Goal: Information Seeking & Learning: Check status

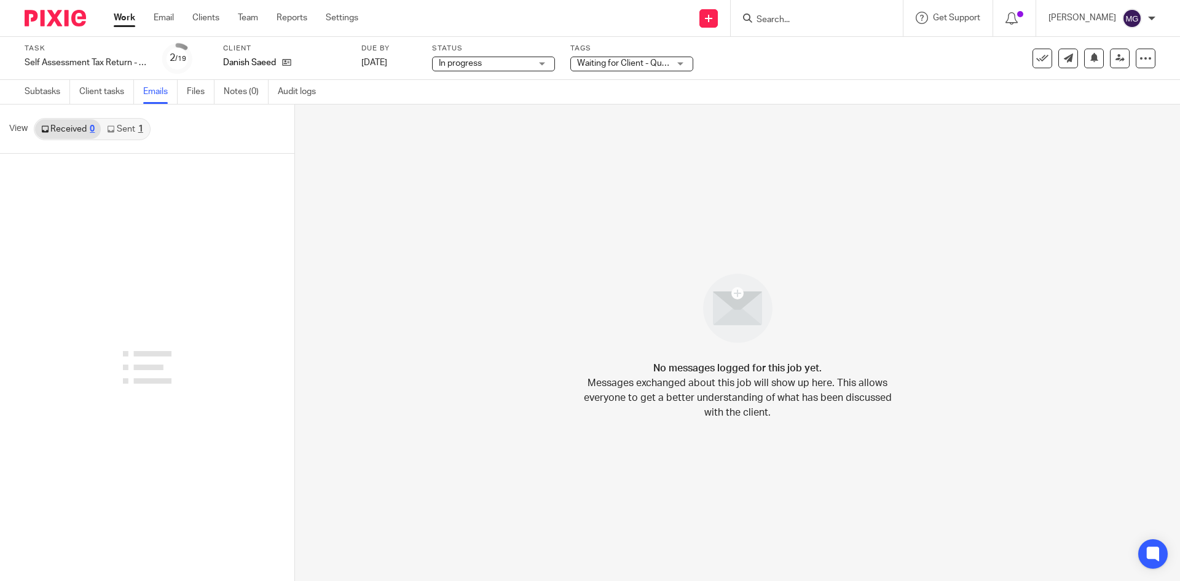
click at [107, 135] on link "Sent 1" at bounding box center [125, 129] width 48 height 20
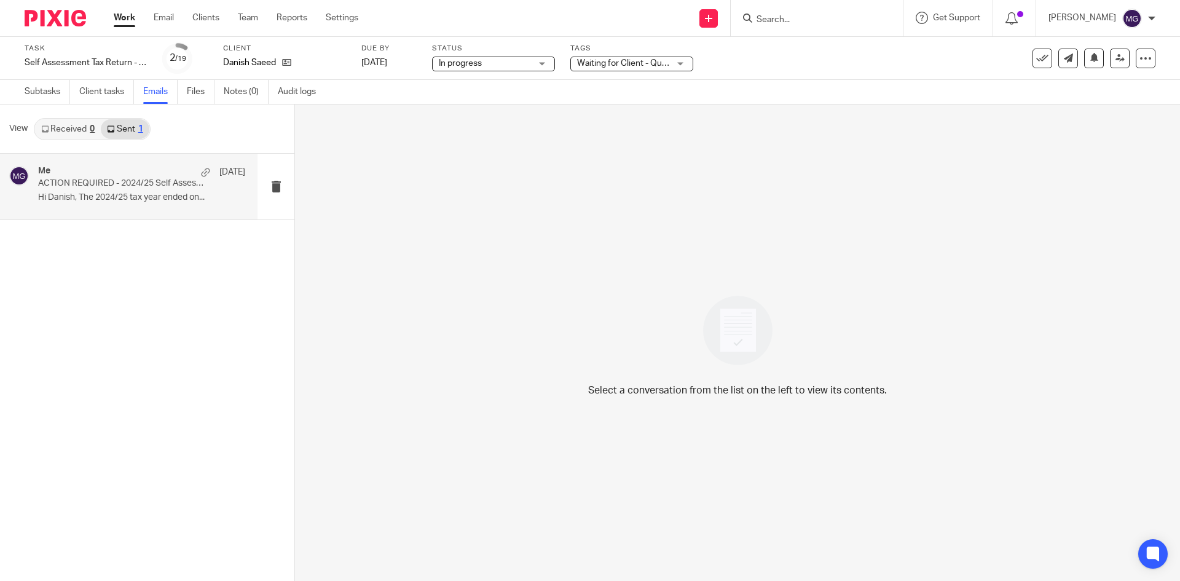
click at [140, 217] on div "Me 10 Jun ACTION REQUIRED - 2024/25 Self Assessment Tax Return Can Now Be Prepa…" at bounding box center [129, 187] width 258 height 66
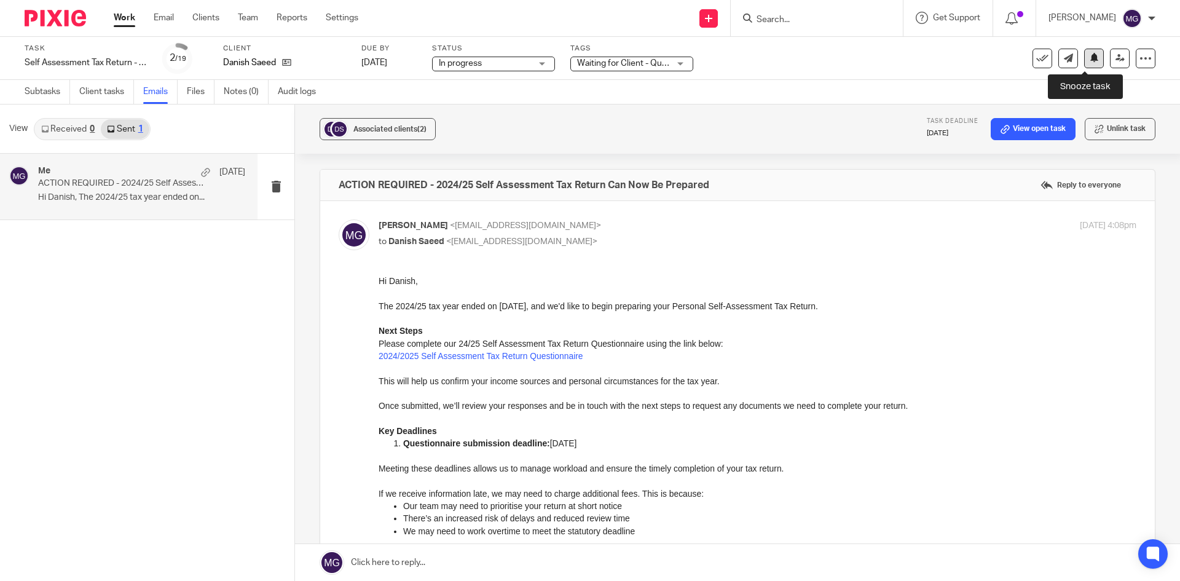
click at [1084, 67] on button at bounding box center [1094, 59] width 20 height 20
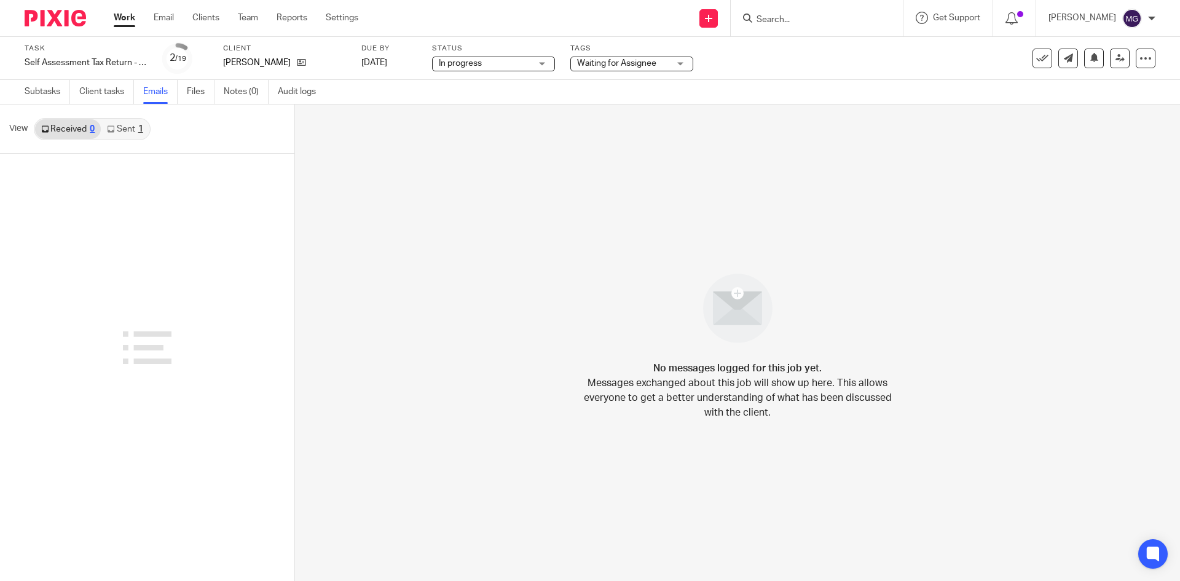
click at [134, 132] on link "Sent 1" at bounding box center [125, 129] width 48 height 20
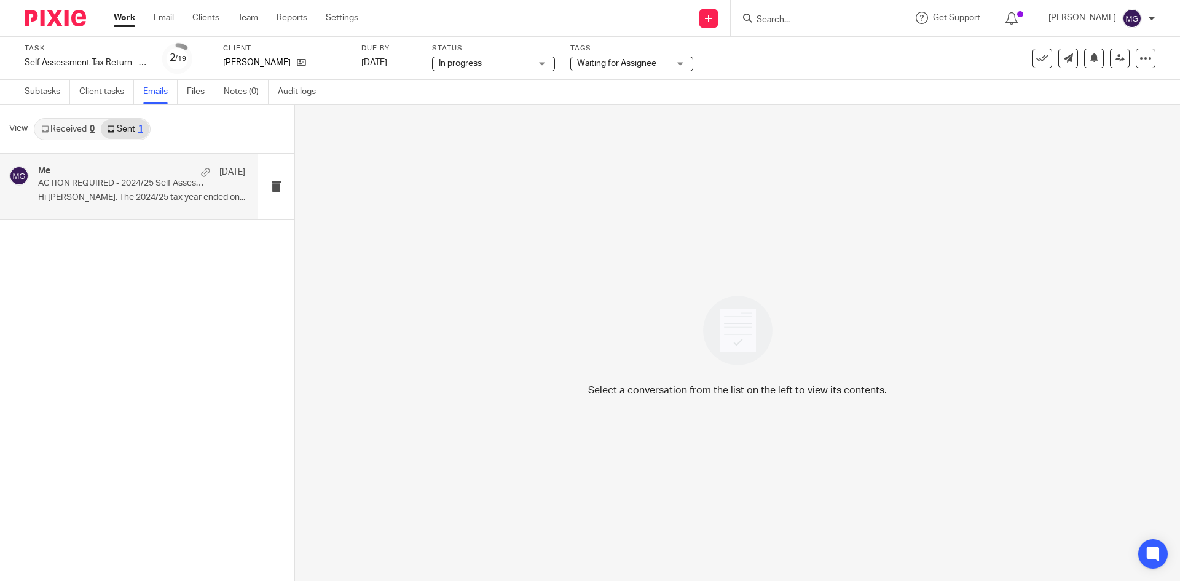
click at [124, 178] on p "ACTION REQUIRED - 2024/25 Self Assessment Tax Return Can Now Be Prepared" at bounding box center [121, 183] width 166 height 10
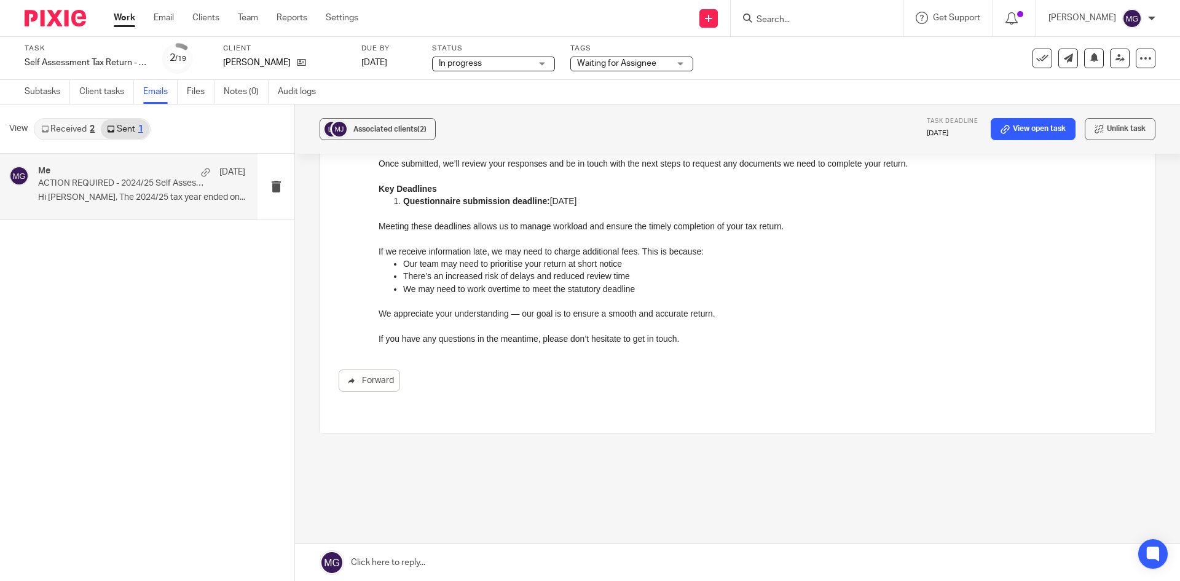
scroll to position [181, 0]
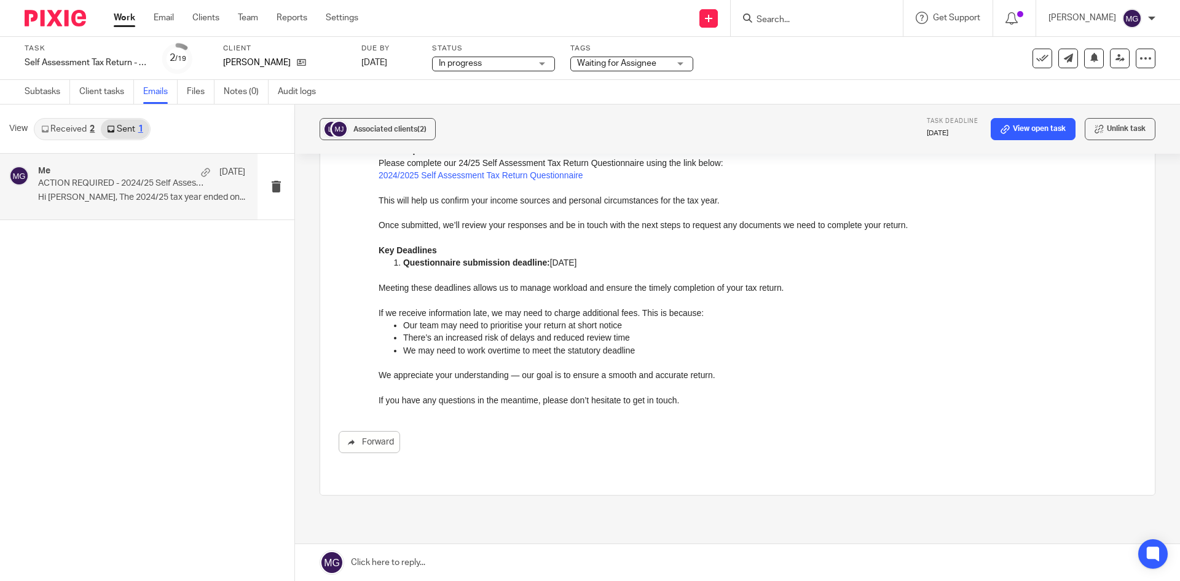
click at [68, 116] on div "View Received 2 Sent 1" at bounding box center [147, 128] width 294 height 49
click at [70, 132] on link "Received 2" at bounding box center [68, 129] width 66 height 20
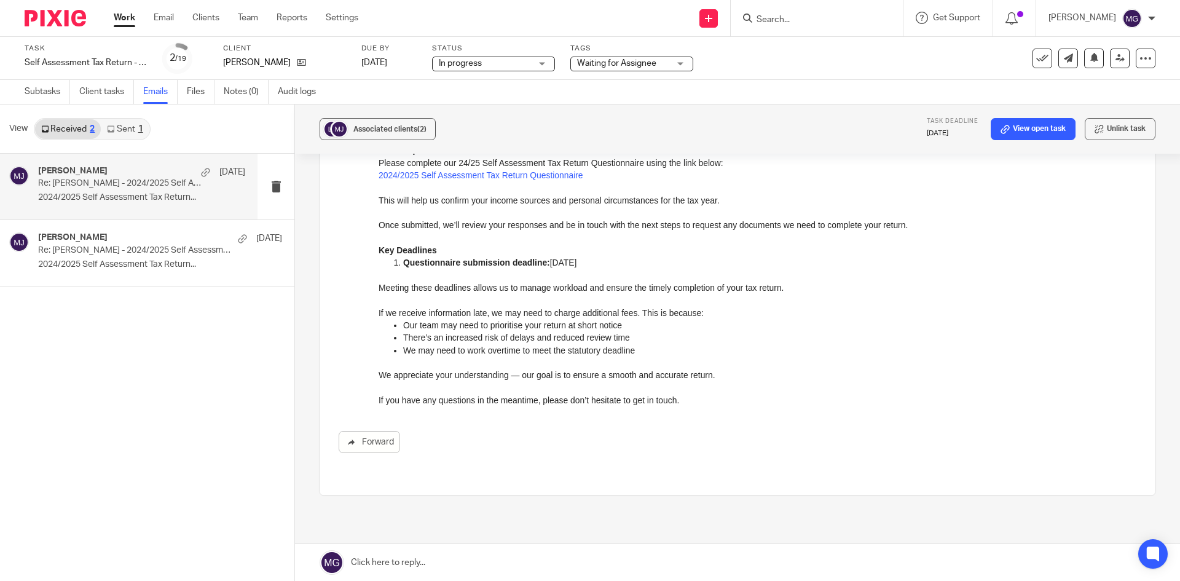
click at [108, 183] on p "Re: Madeleine Judge - 2024/2025 Self Assessment Tax Return Questionnaire" at bounding box center [121, 183] width 166 height 10
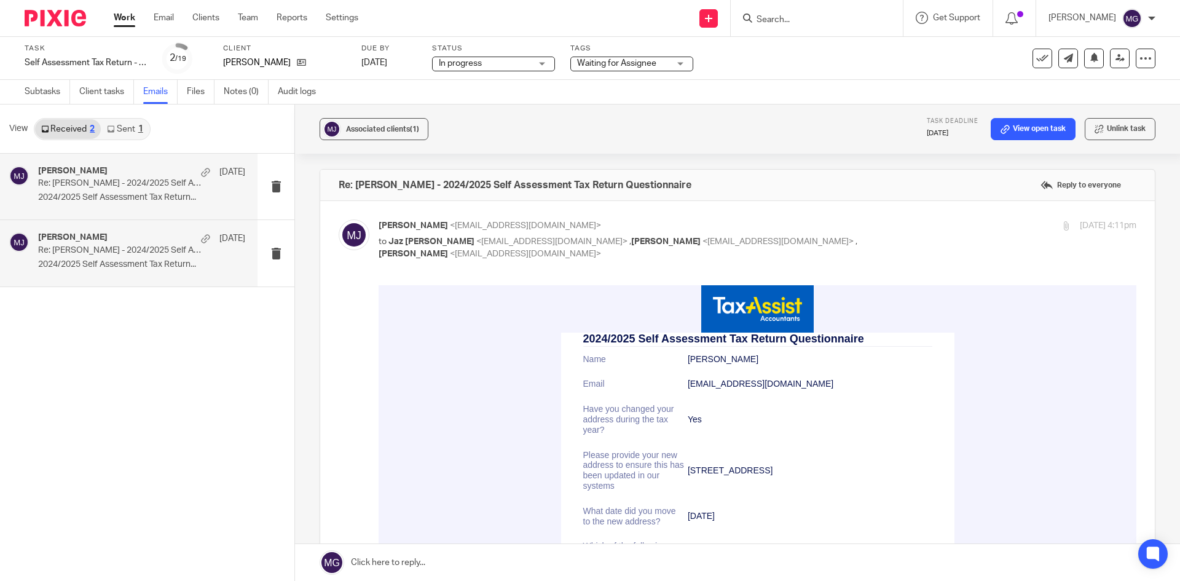
scroll to position [0, 0]
click at [54, 98] on link "Subtasks" at bounding box center [47, 92] width 45 height 24
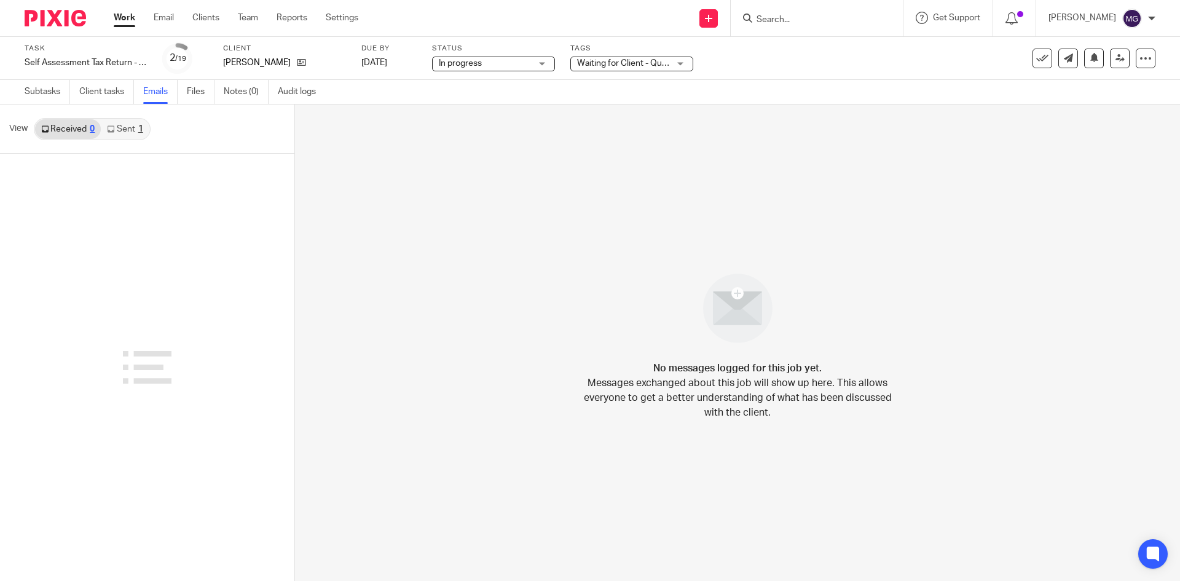
click at [213, 135] on div "View Received 0 Sent 1" at bounding box center [147, 128] width 294 height 49
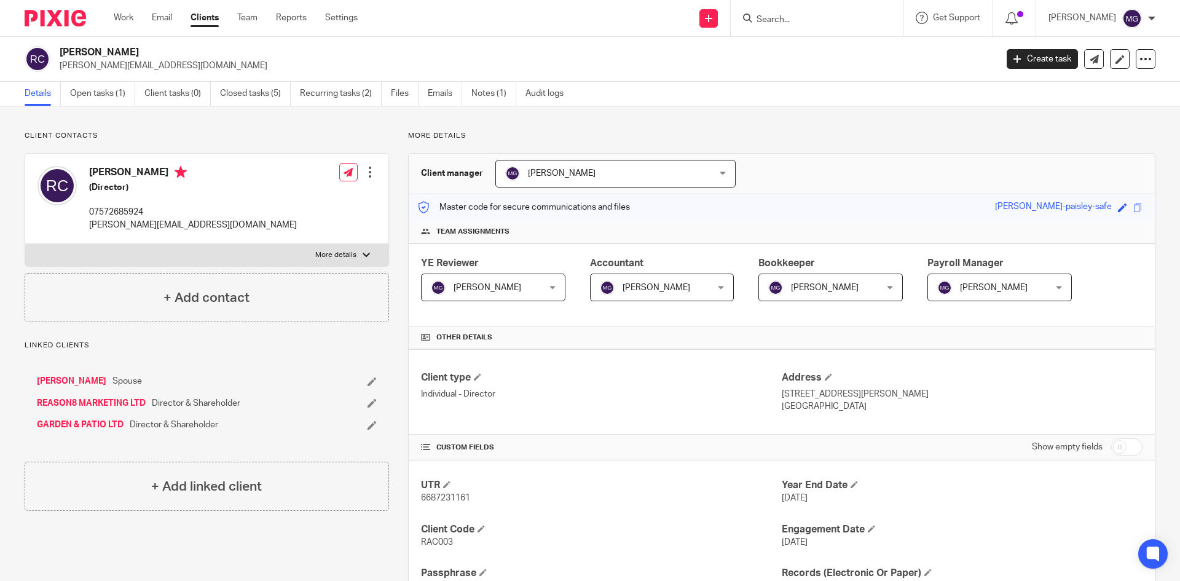
click at [795, 28] on div at bounding box center [817, 18] width 172 height 36
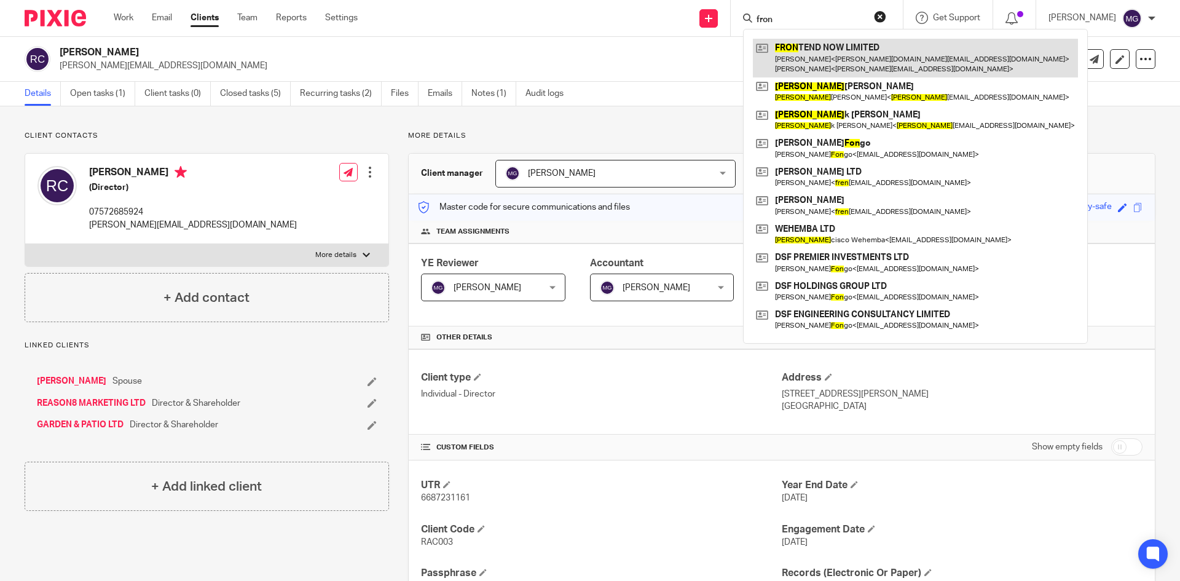
type input "fron"
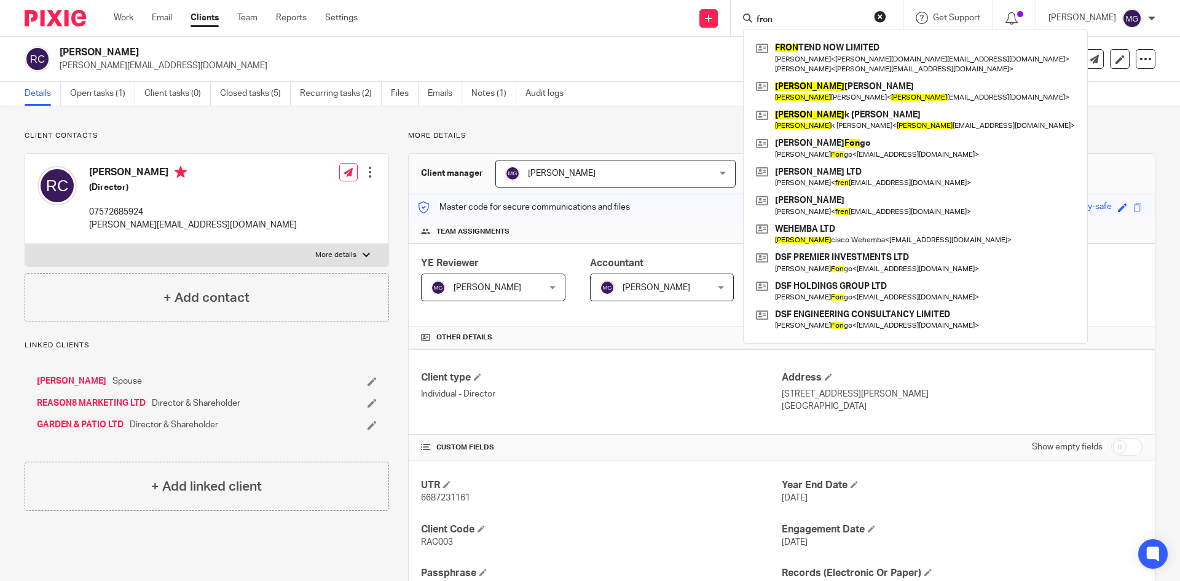
click at [441, 39] on div "Rachel Clarke tom@reason8agency.co.uk Create task Update from Companies House E…" at bounding box center [590, 59] width 1180 height 45
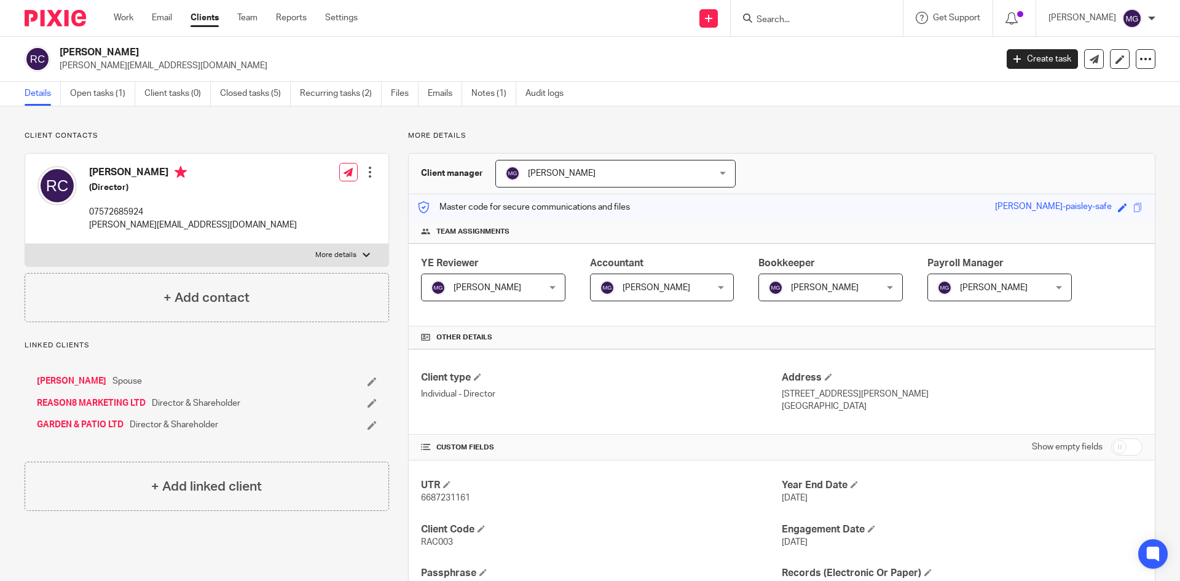
click at [801, 125] on div "Client contacts Rachel Clarke (Director) 07572685924 tom@reason8agency.co.uk Ed…" at bounding box center [590, 476] width 1180 height 741
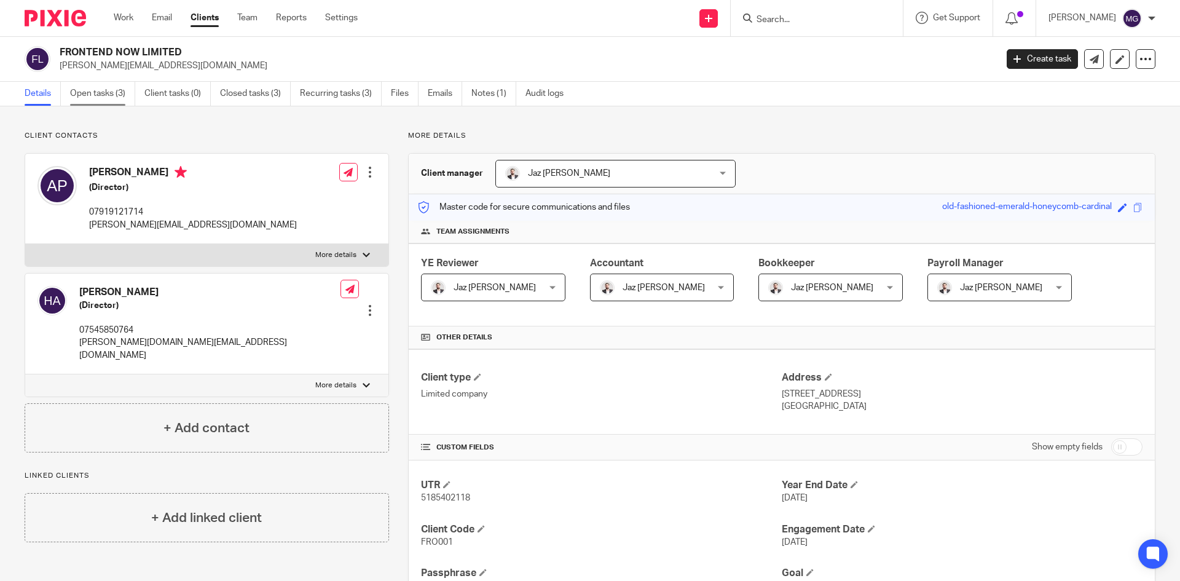
click at [90, 90] on link "Open tasks (3)" at bounding box center [102, 94] width 65 height 24
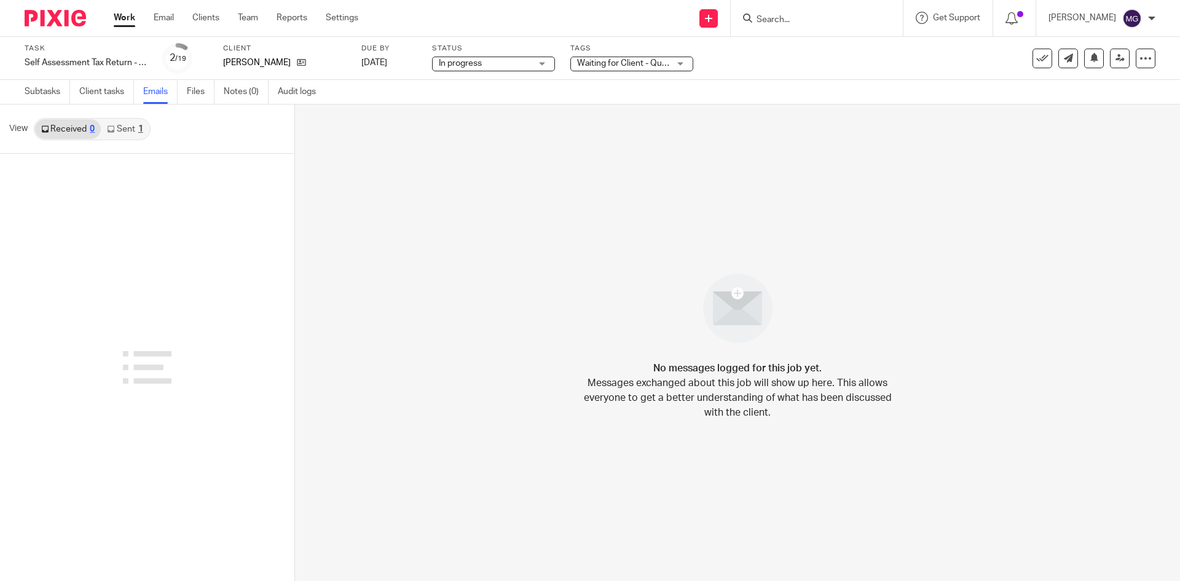
click at [125, 139] on div "Received 0 Sent 1" at bounding box center [92, 129] width 117 height 22
click at [124, 133] on link "Sent 1" at bounding box center [125, 129] width 48 height 20
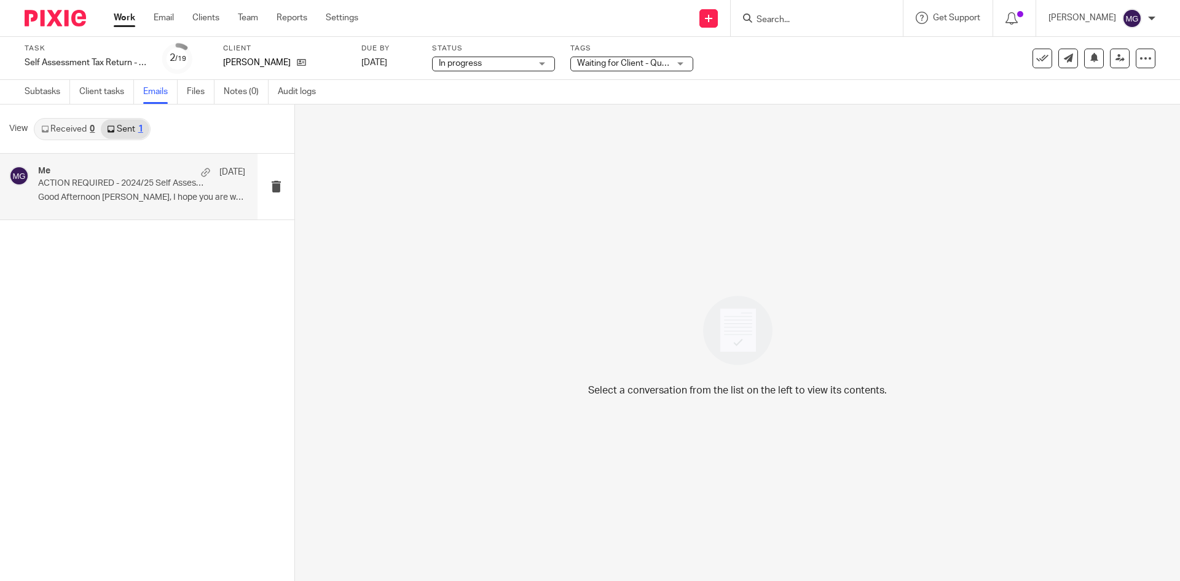
click at [128, 192] on p "Good Afternoon Sunny, I hope you are well and..." at bounding box center [141, 197] width 207 height 10
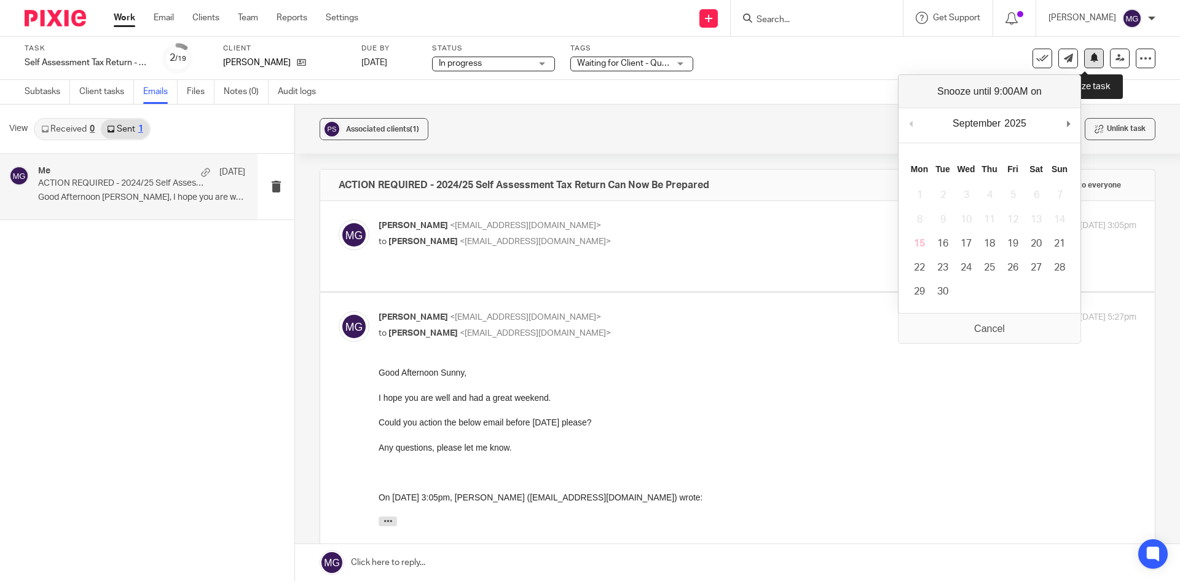
click at [1090, 60] on button at bounding box center [1094, 59] width 20 height 20
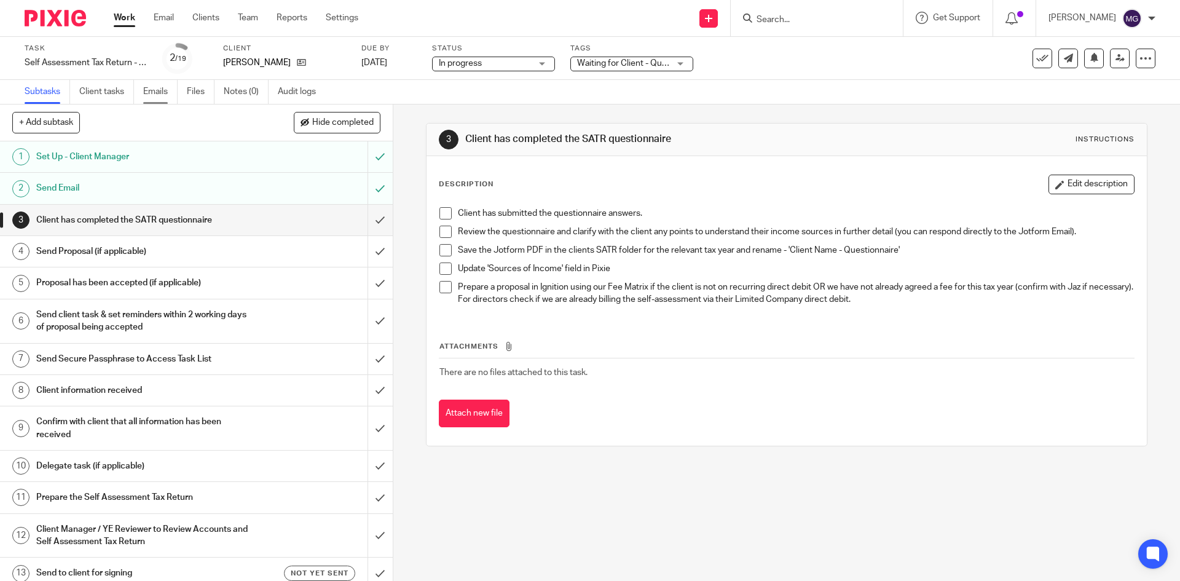
click at [149, 96] on link "Emails" at bounding box center [160, 92] width 34 height 24
click at [913, 65] on div "Task Self Assessment Tax Return - [DATE]-[DATE] Save Self Assessment Tax Return…" at bounding box center [496, 59] width 942 height 30
click at [173, 85] on link "Emails" at bounding box center [160, 92] width 34 height 24
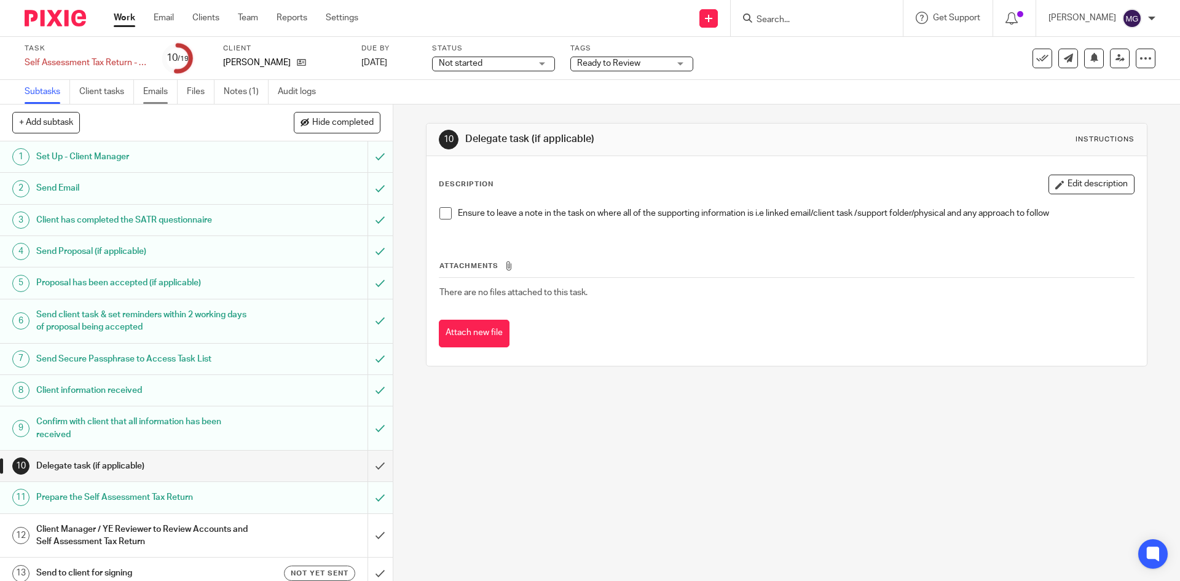
click at [163, 93] on link "Emails" at bounding box center [160, 92] width 34 height 24
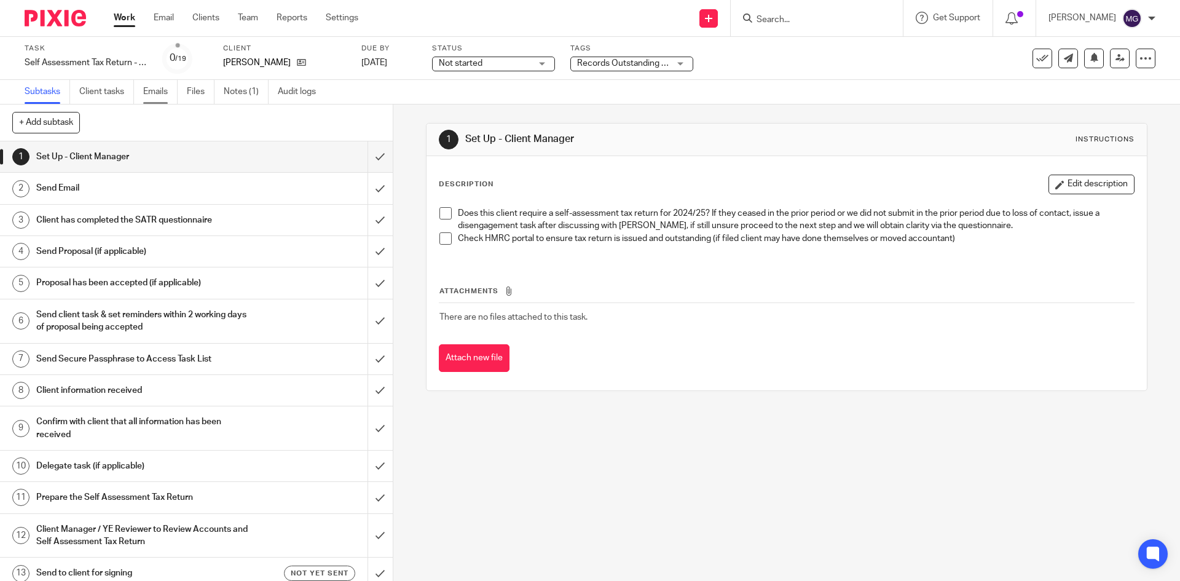
click at [158, 93] on link "Emails" at bounding box center [160, 92] width 34 height 24
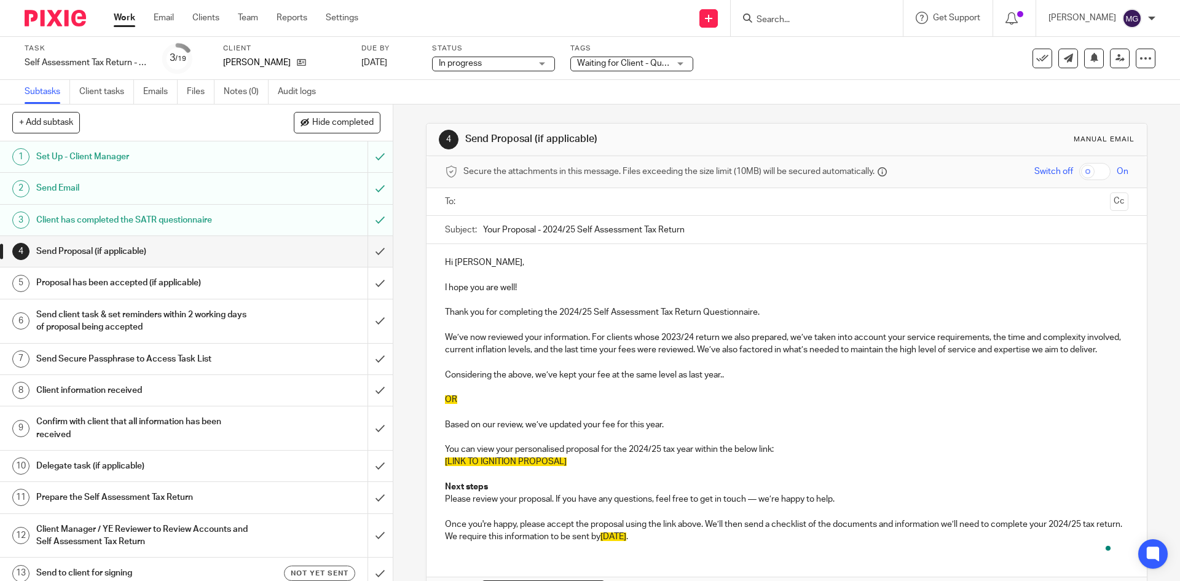
click at [160, 100] on link "Emails" at bounding box center [160, 92] width 34 height 24
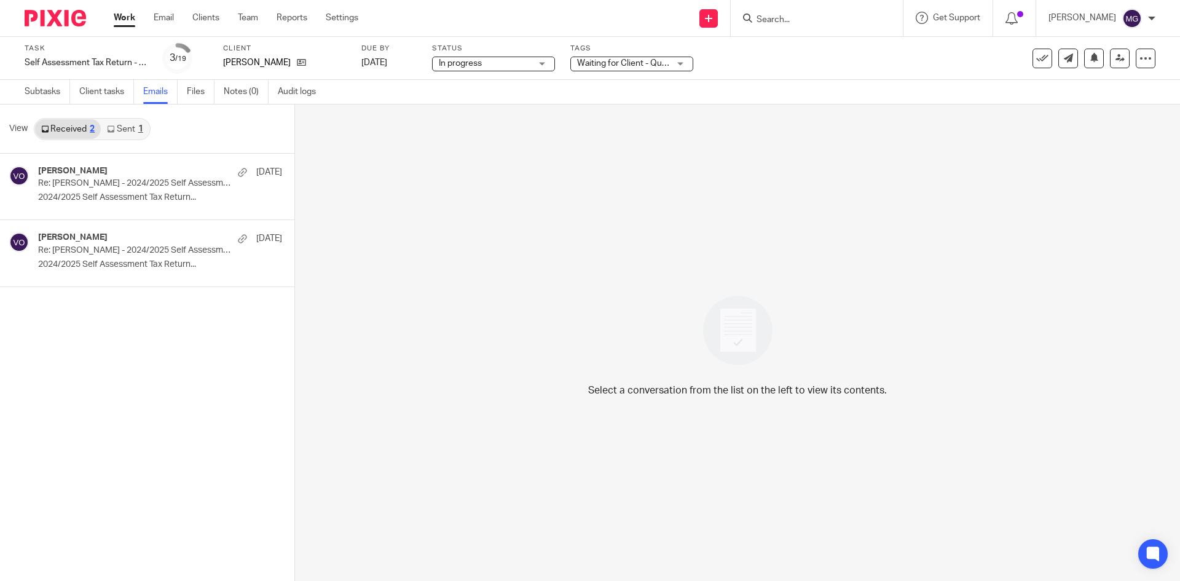
click at [135, 129] on link "Sent 1" at bounding box center [125, 129] width 48 height 20
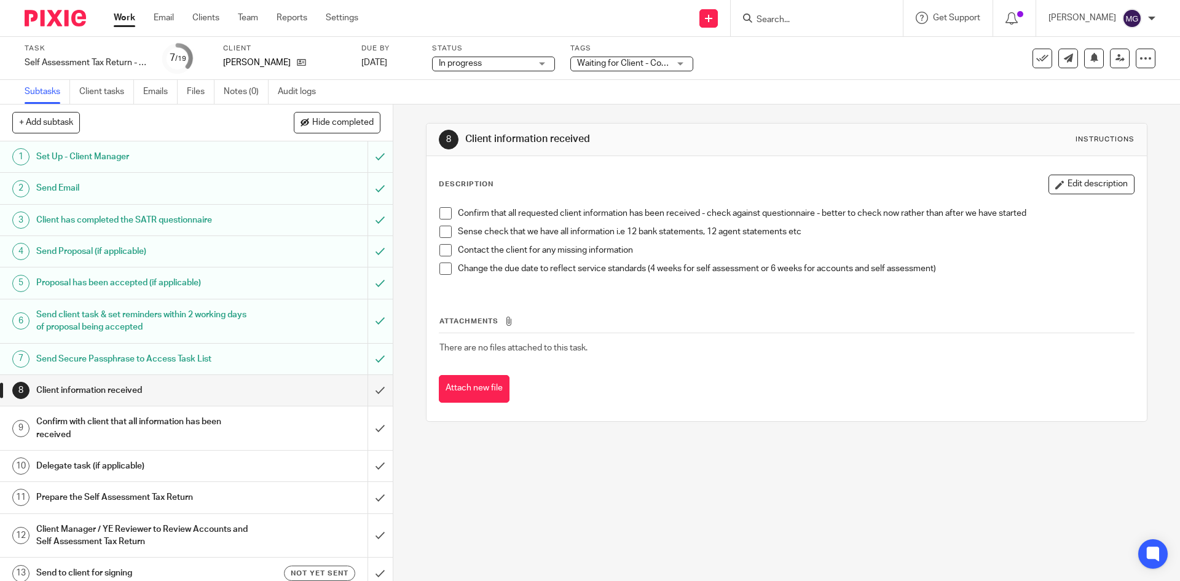
click at [181, 90] on ul "Subtasks Client tasks Emails Files Notes (0) Audit logs" at bounding box center [180, 92] width 310 height 24
click at [152, 89] on link "Emails" at bounding box center [160, 92] width 34 height 24
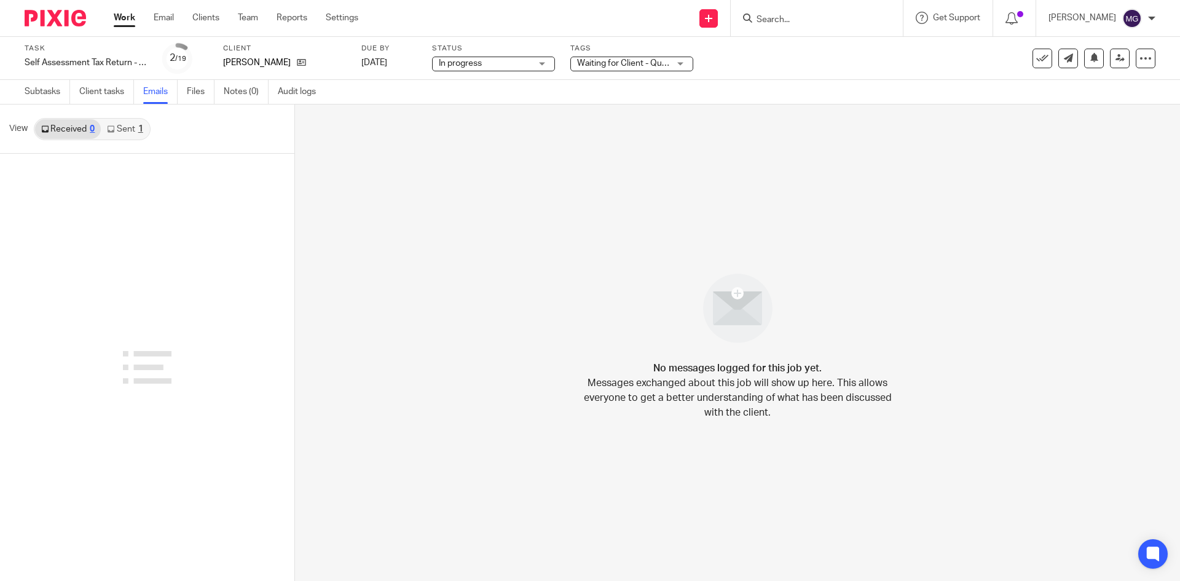
click at [106, 122] on link "Sent 1" at bounding box center [125, 129] width 48 height 20
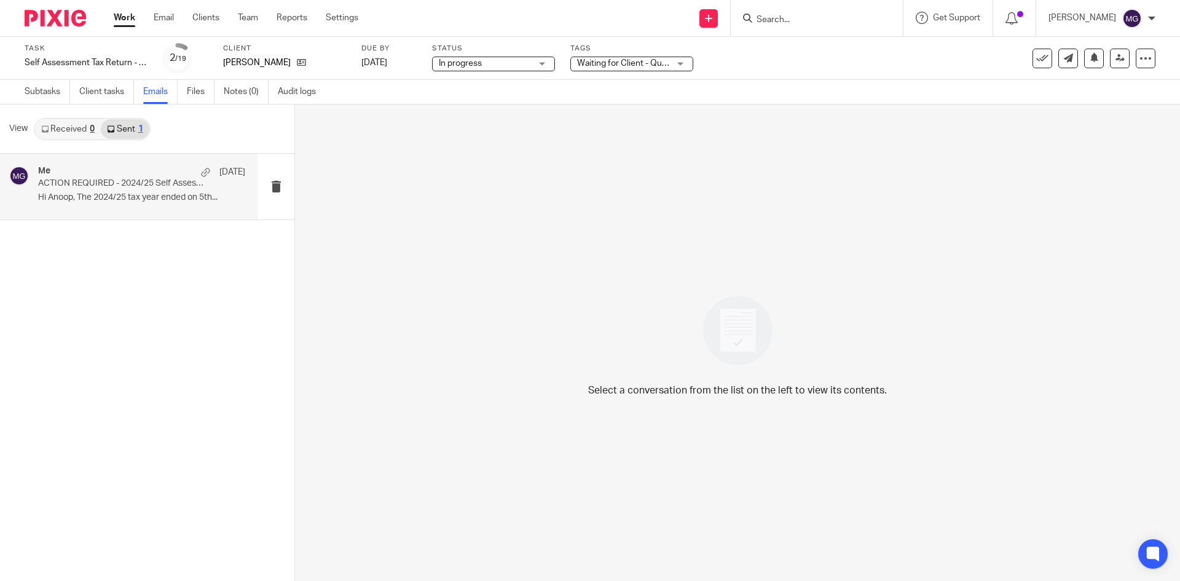
click at [115, 202] on p "Hi Anoop, The 2024/25 tax year ended on 5th..." at bounding box center [141, 197] width 207 height 10
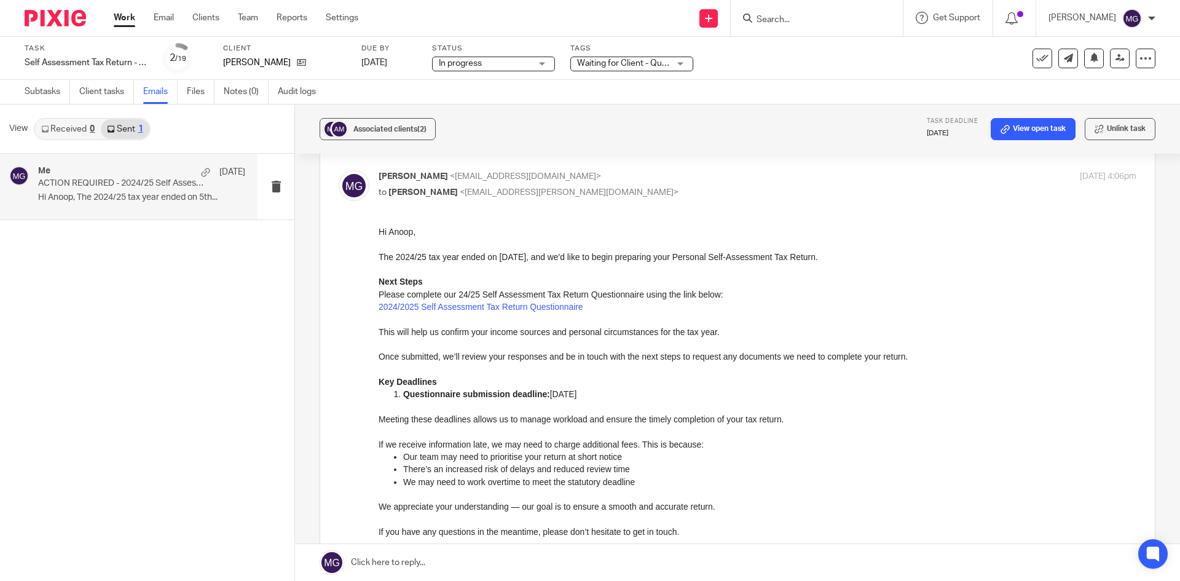
scroll to position [123, 0]
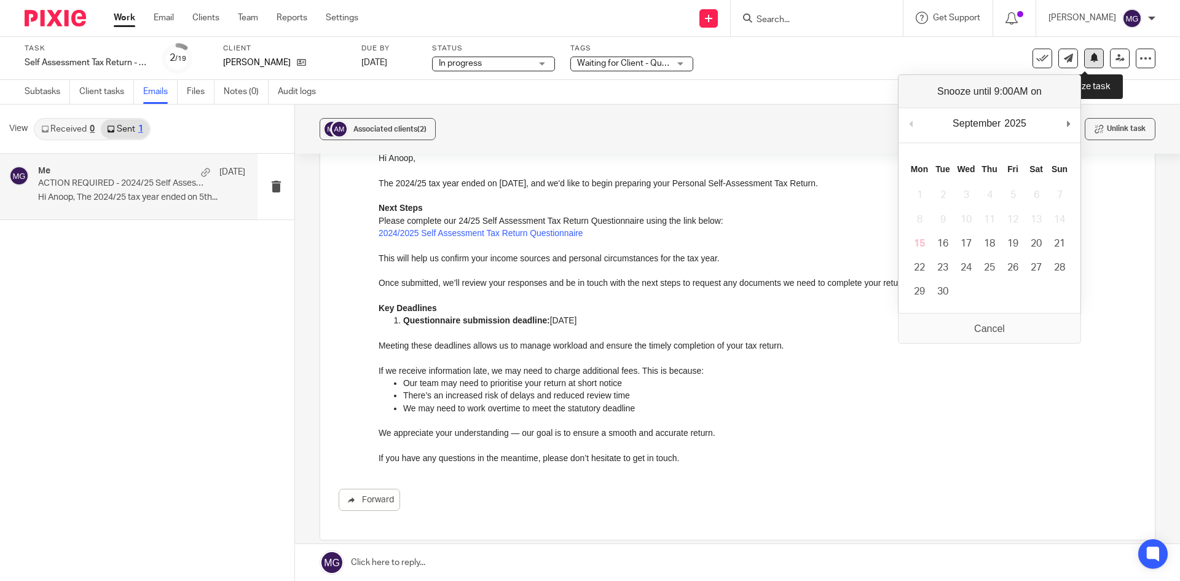
click at [1084, 61] on button at bounding box center [1094, 59] width 20 height 20
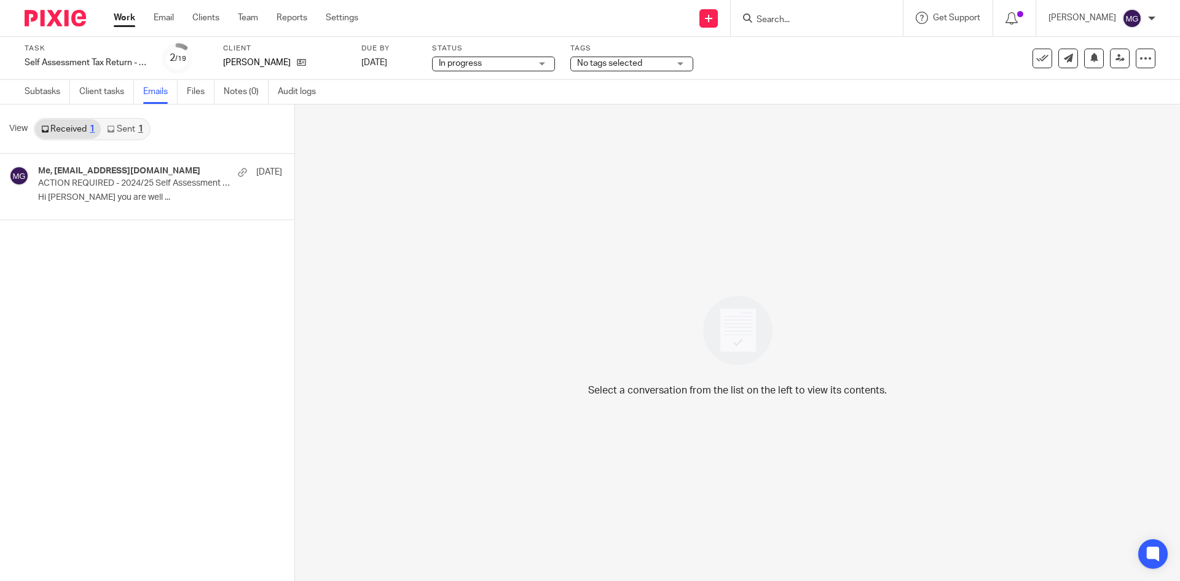
click at [132, 127] on link "Sent 1" at bounding box center [125, 129] width 48 height 20
click at [84, 187] on p "ACTION REQUIRED - 2024/25 Self Assessment Tax Return Can Now Be Prepared" at bounding box center [121, 183] width 166 height 10
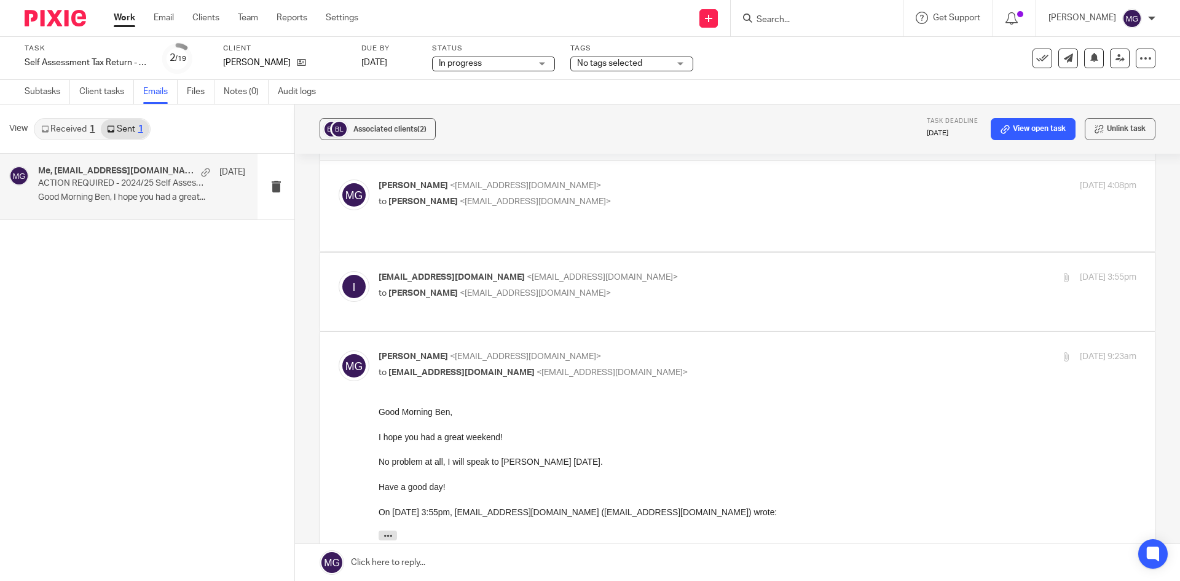
scroll to position [61, 0]
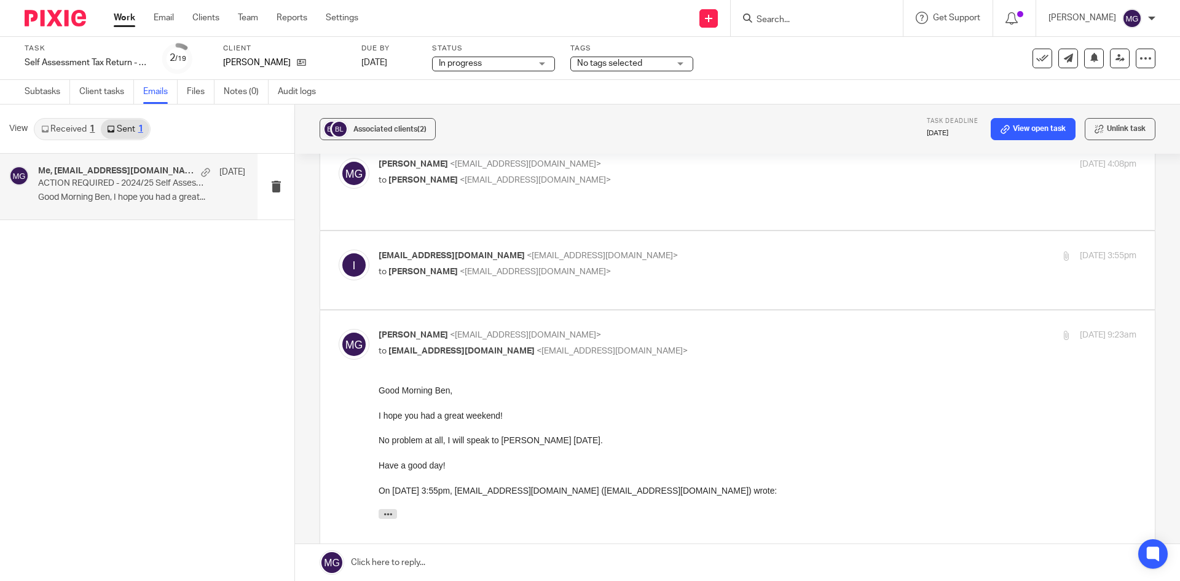
click at [488, 266] on p "to [PERSON_NAME] <[EMAIL_ADDRESS][DOMAIN_NAME]>" at bounding box center [631, 272] width 505 height 13
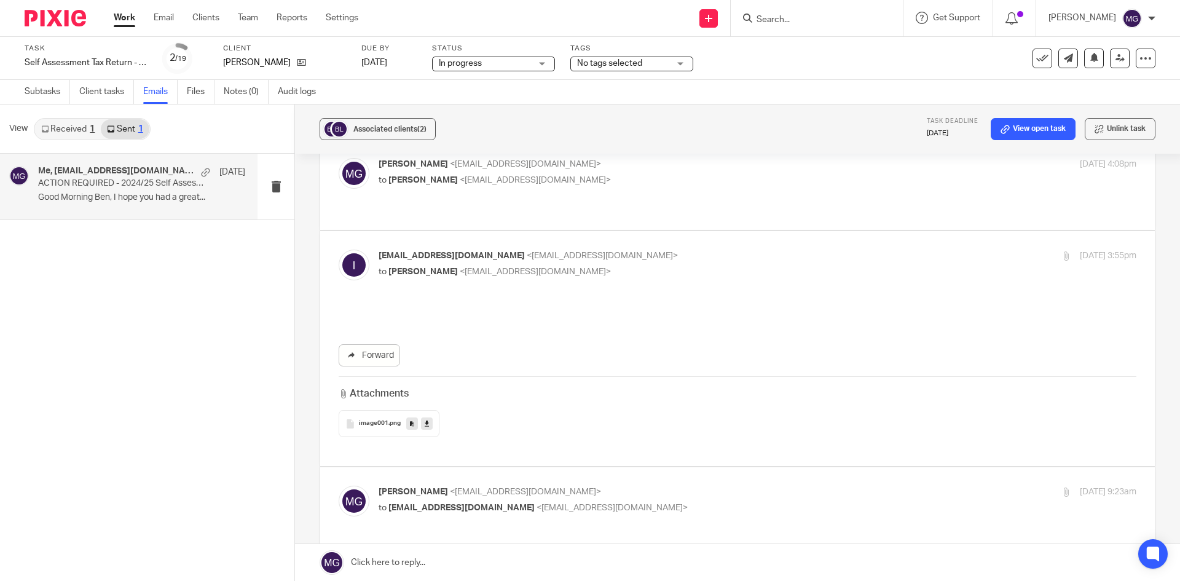
scroll to position [0, 0]
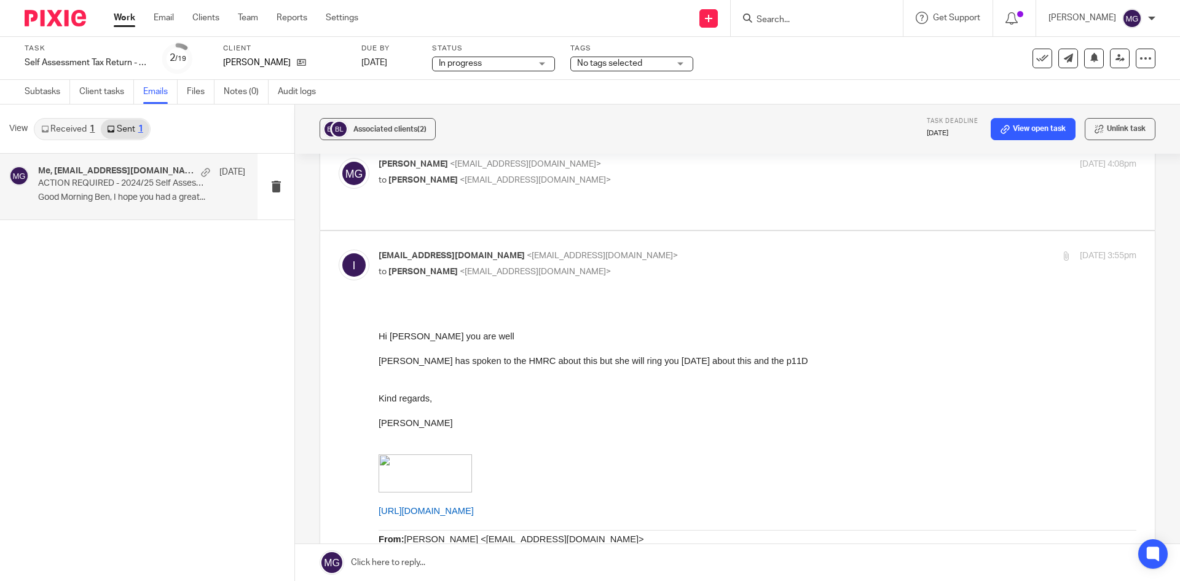
click at [489, 250] on div "[EMAIL_ADDRESS][DOMAIN_NAME] <[EMAIL_ADDRESS][DOMAIN_NAME]> to [PERSON_NAME] <[…" at bounding box center [631, 264] width 505 height 28
checkbox input "false"
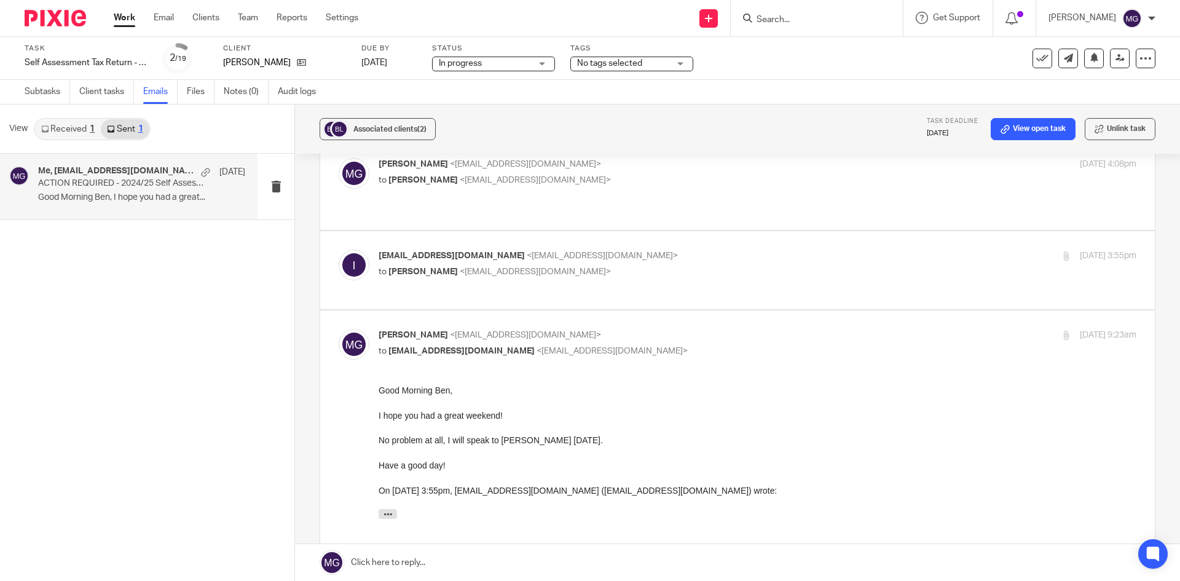
click at [466, 187] on div "[PERSON_NAME] <[EMAIL_ADDRESS][DOMAIN_NAME]> to [PERSON_NAME] <[EMAIL_ADDRESS][…" at bounding box center [758, 173] width 758 height 31
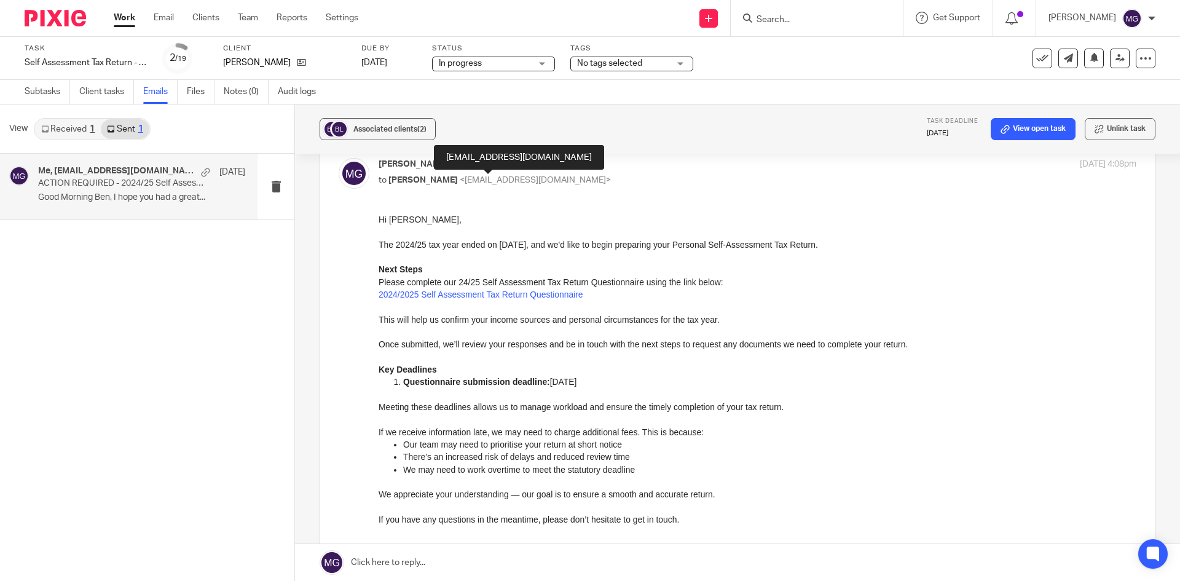
click at [466, 183] on span "<info@bcdecorators.co.uk>" at bounding box center [535, 180] width 151 height 9
checkbox input "false"
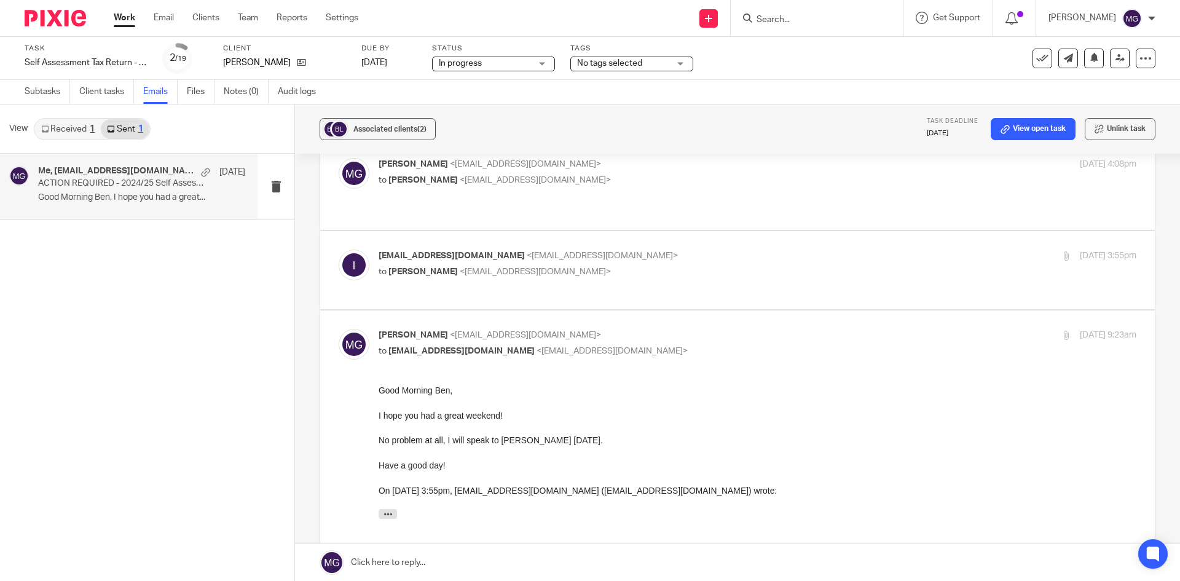
click at [637, 69] on span "No tags selected" at bounding box center [623, 63] width 92 height 13
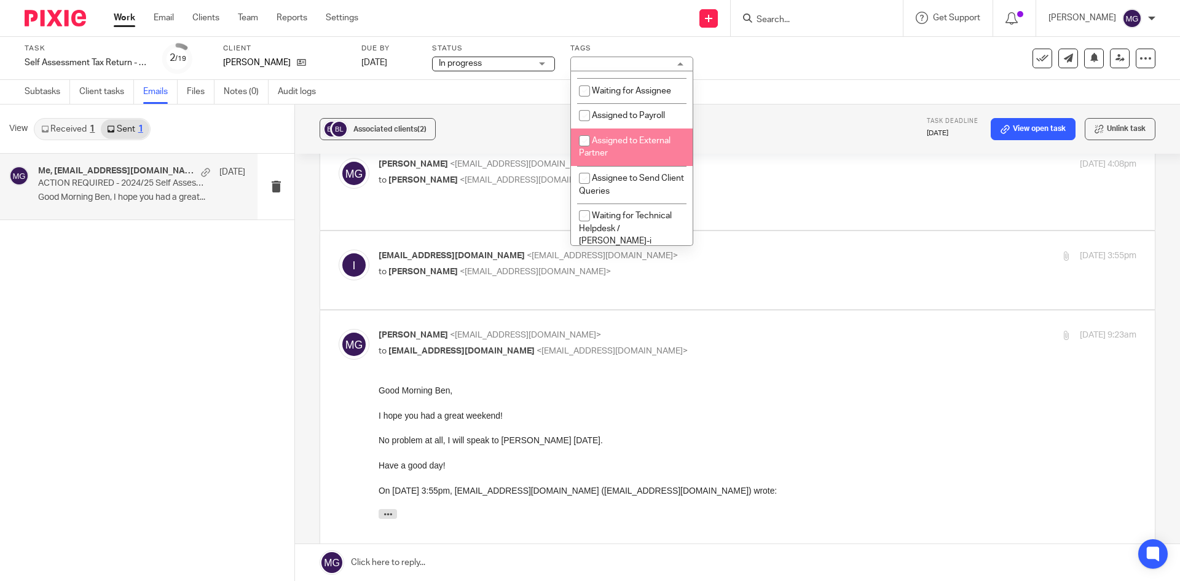
scroll to position [184, 0]
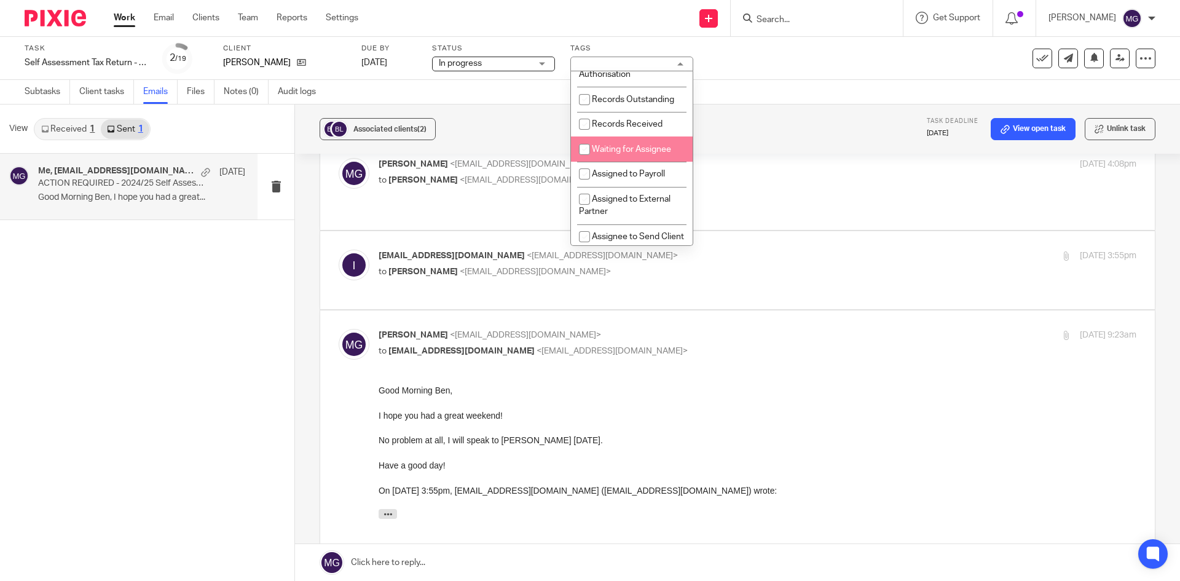
click at [620, 154] on span "Waiting for Assignee" at bounding box center [631, 149] width 79 height 9
checkbox input "true"
click at [896, 49] on div "Task Self Assessment Tax Return - 2024-2025 Save Self Assessment Tax Return - 2…" at bounding box center [496, 59] width 942 height 30
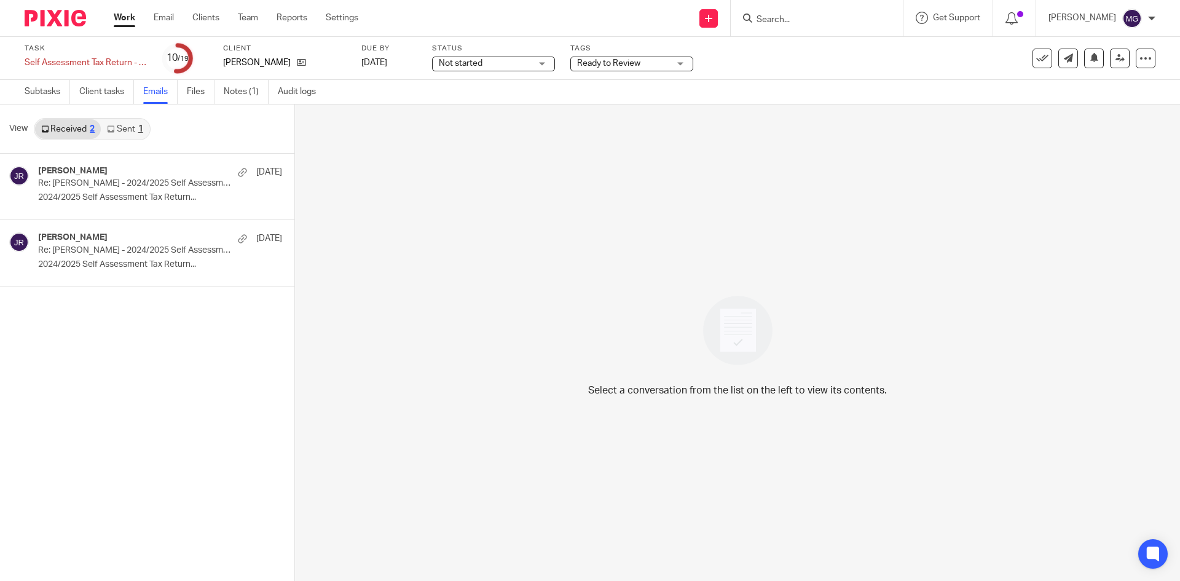
click at [120, 134] on link "Sent 1" at bounding box center [125, 129] width 48 height 20
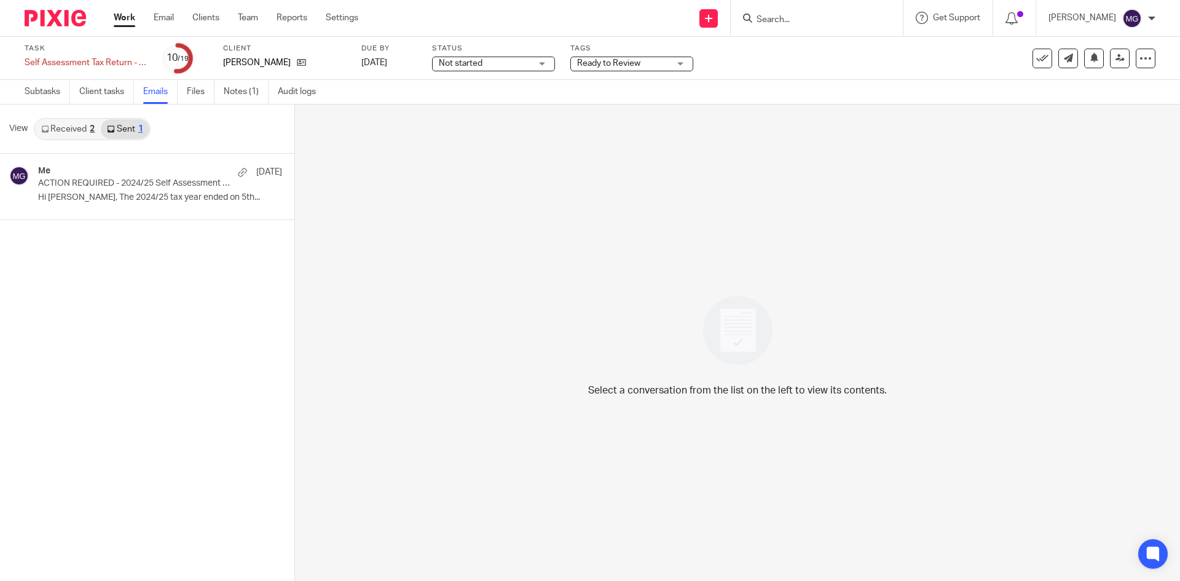
drag, startPoint x: 80, startPoint y: 191, endPoint x: 66, endPoint y: 130, distance: 61.7
click at [79, 191] on div "Me [DATE] ACTION REQUIRED - 2024/25 Self Assessment Tax Return Can Now Be Prepa…" at bounding box center [160, 186] width 244 height 41
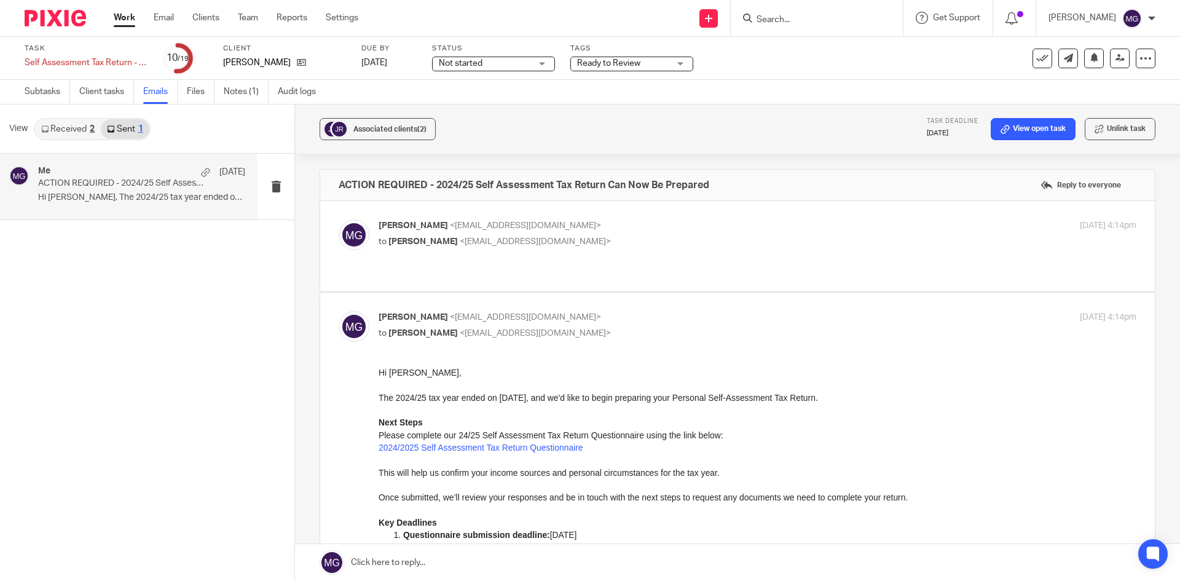
click at [69, 124] on link "Received 2" at bounding box center [68, 129] width 66 height 20
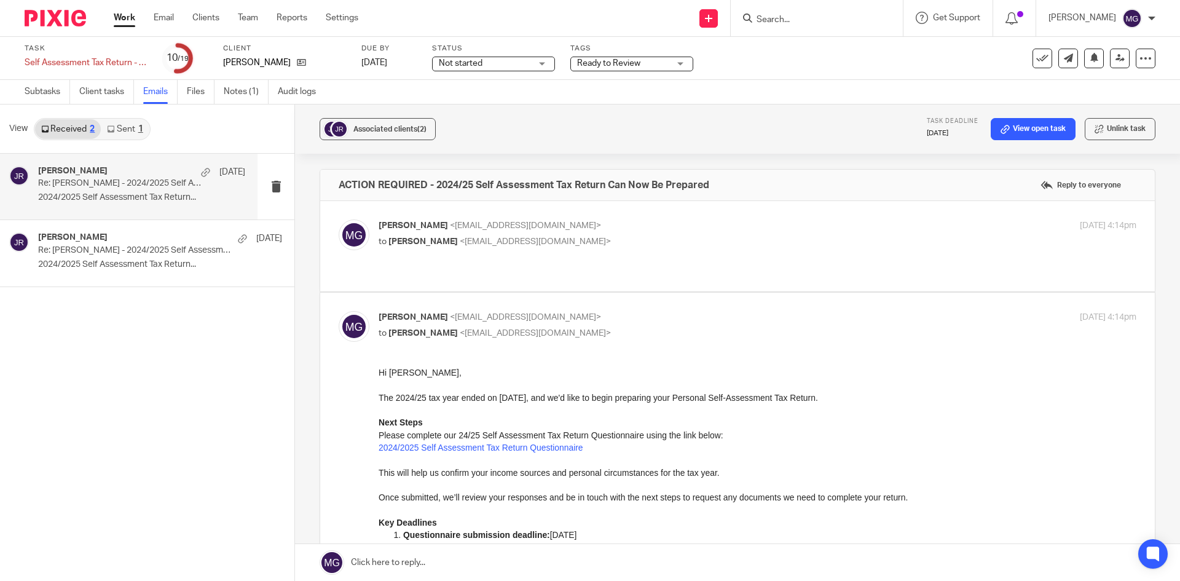
click at [108, 187] on p "Re: [PERSON_NAME] - 2024/2025 Self Assessment Tax Return Questionnaire" at bounding box center [121, 183] width 166 height 10
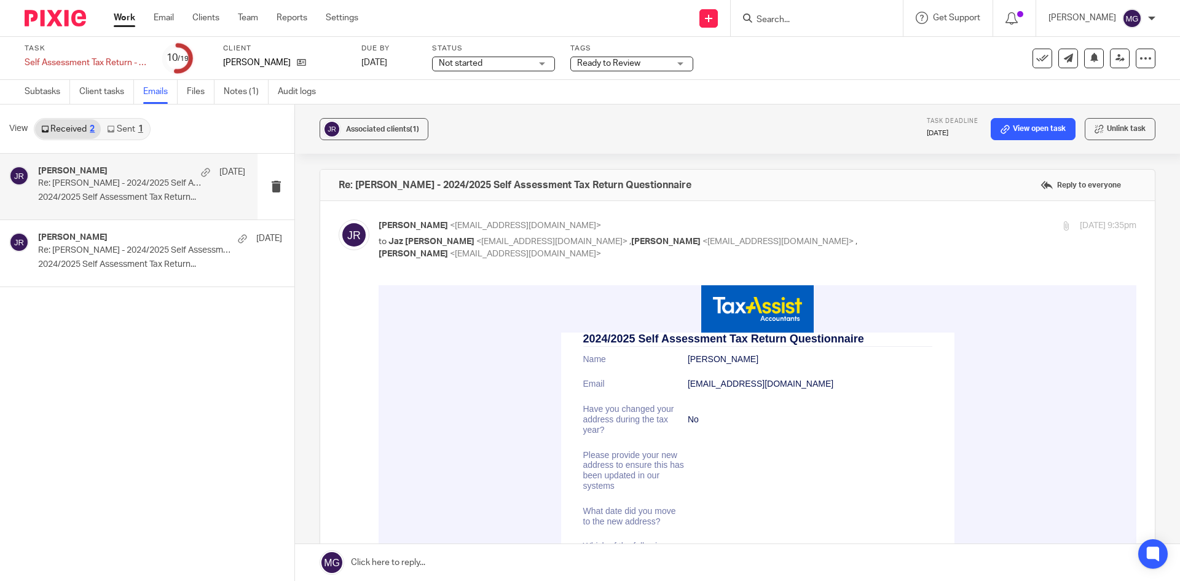
click at [129, 132] on link "Sent 1" at bounding box center [125, 129] width 48 height 20
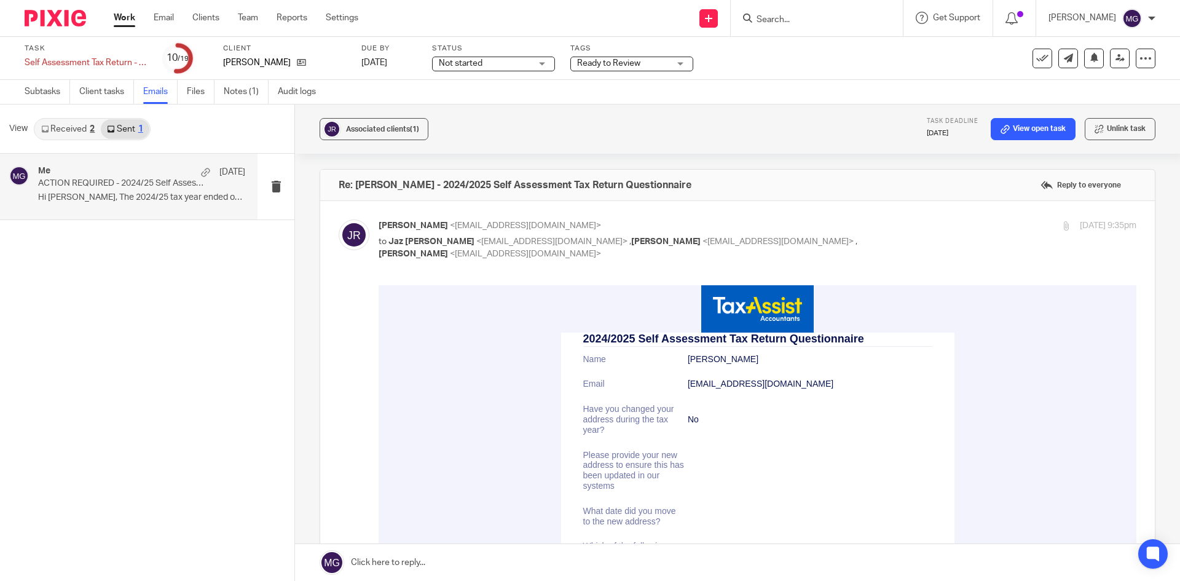
click at [97, 183] on p "ACTION REQUIRED - 2024/25 Self Assessment Tax Return Can Now Be Prepared" at bounding box center [121, 183] width 166 height 10
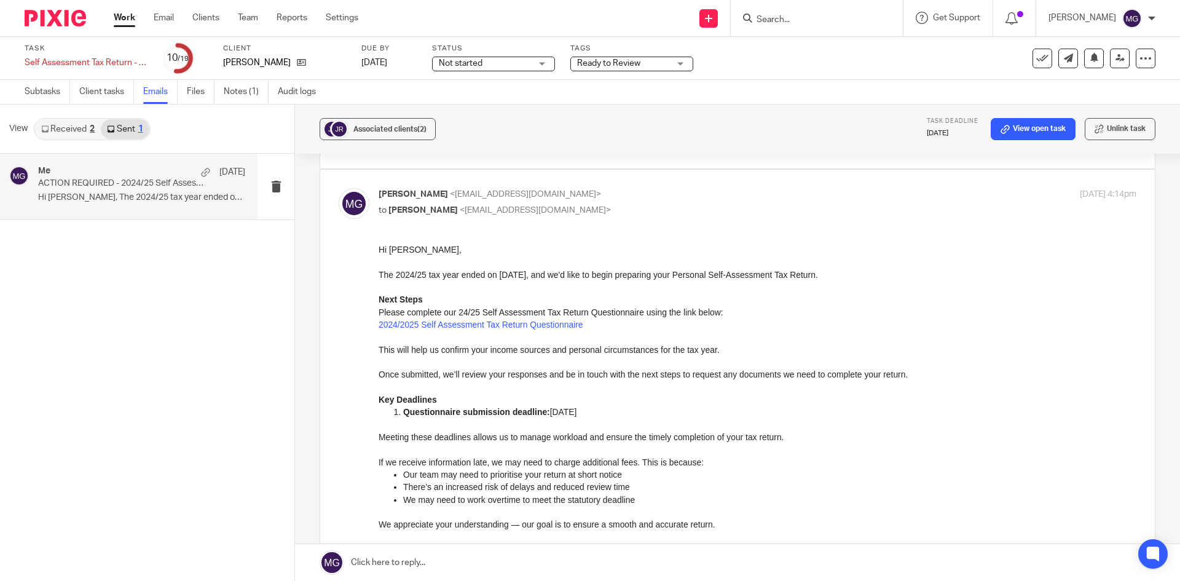
scroll to position [321, 0]
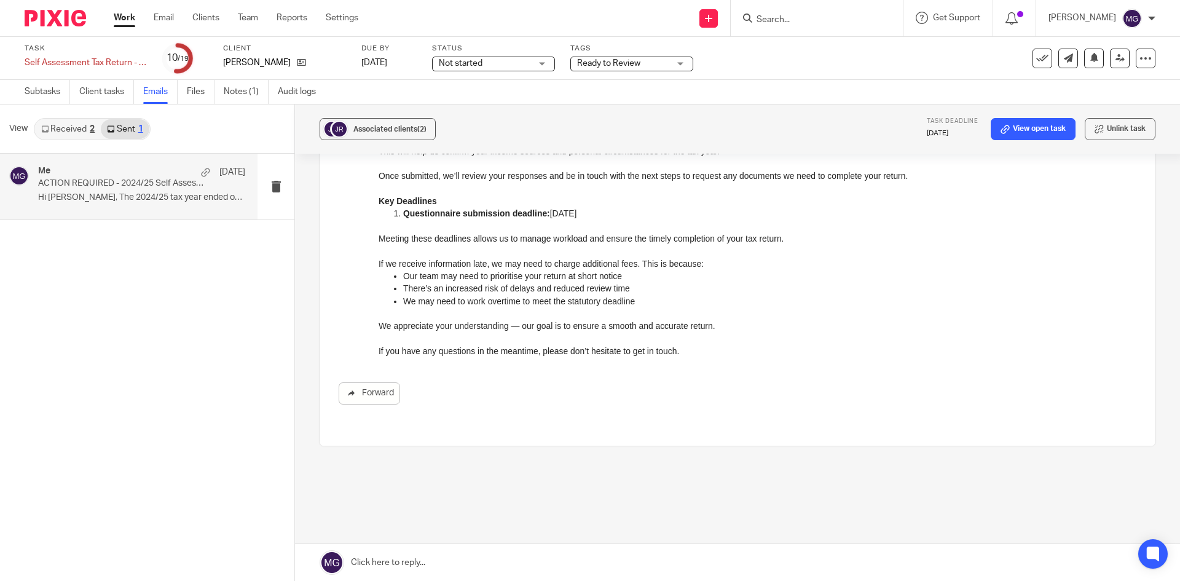
click at [808, 25] on input "Search" at bounding box center [810, 20] width 111 height 11
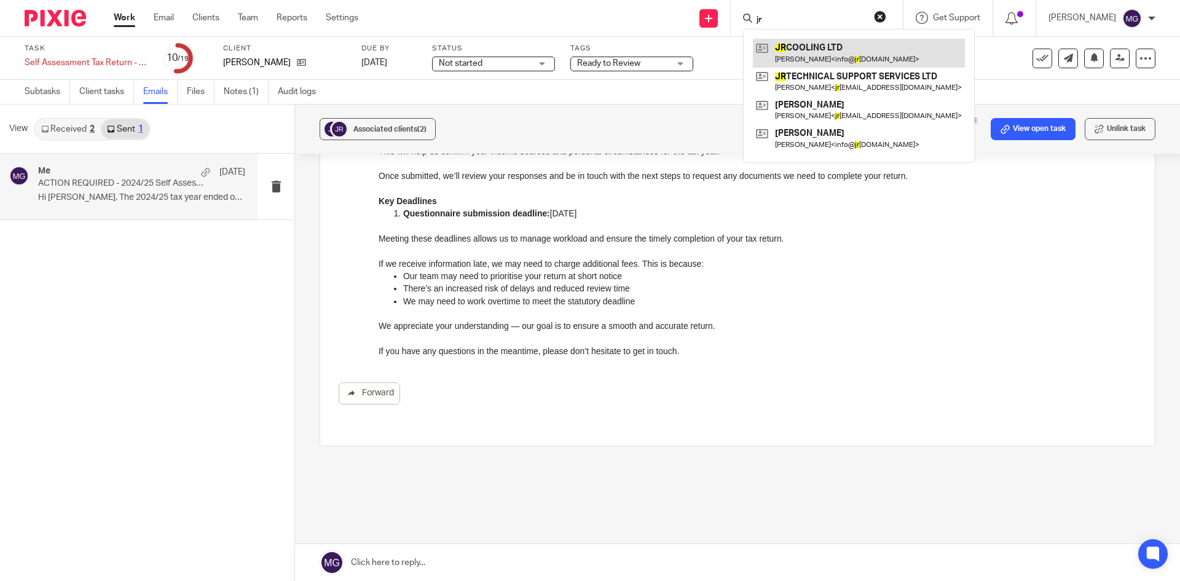
type input "jr"
click at [149, 301] on div "Me [DATE] ACTION REQUIRED - 2024/25 Self Assessment Tax Return Can Now Be Prepa…" at bounding box center [147, 367] width 294 height 427
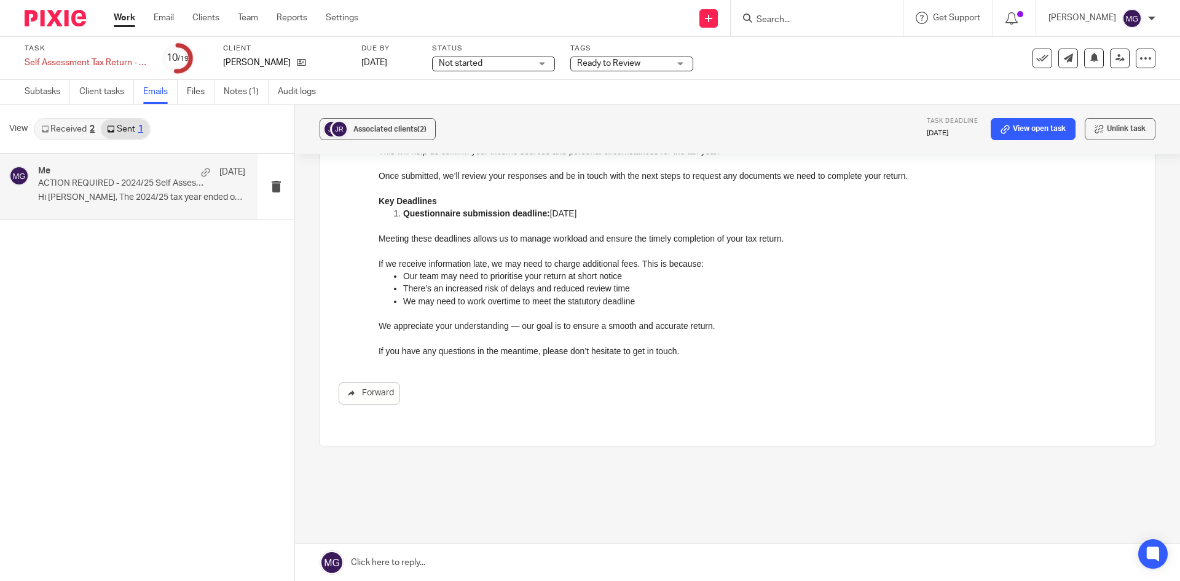
click at [79, 138] on link "Received 2" at bounding box center [68, 129] width 66 height 20
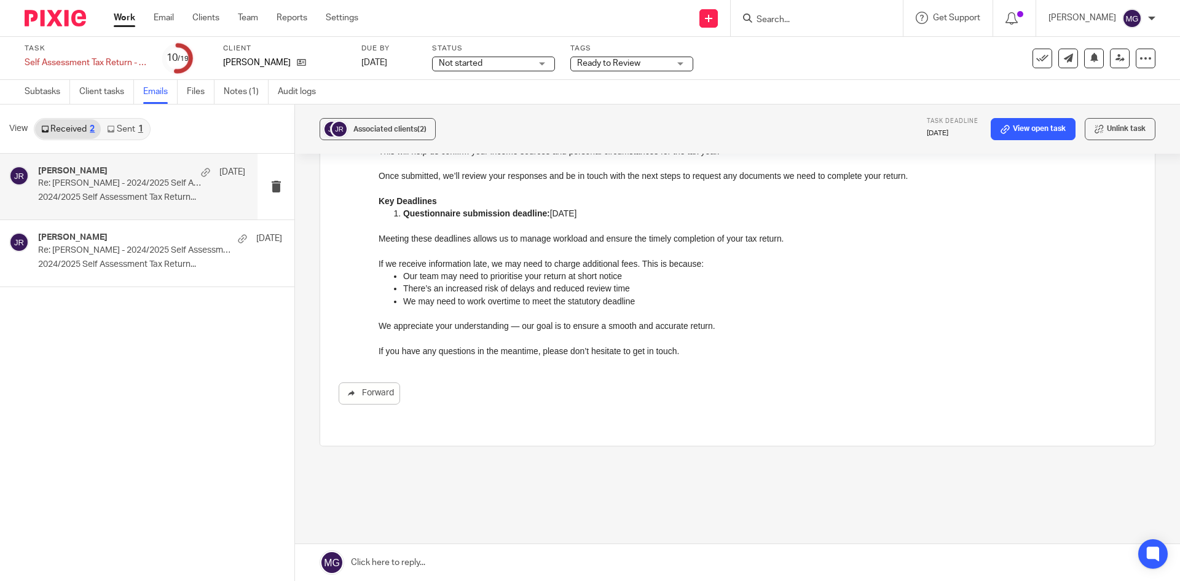
click at [151, 167] on div "[PERSON_NAME] [DATE]" at bounding box center [141, 172] width 207 height 12
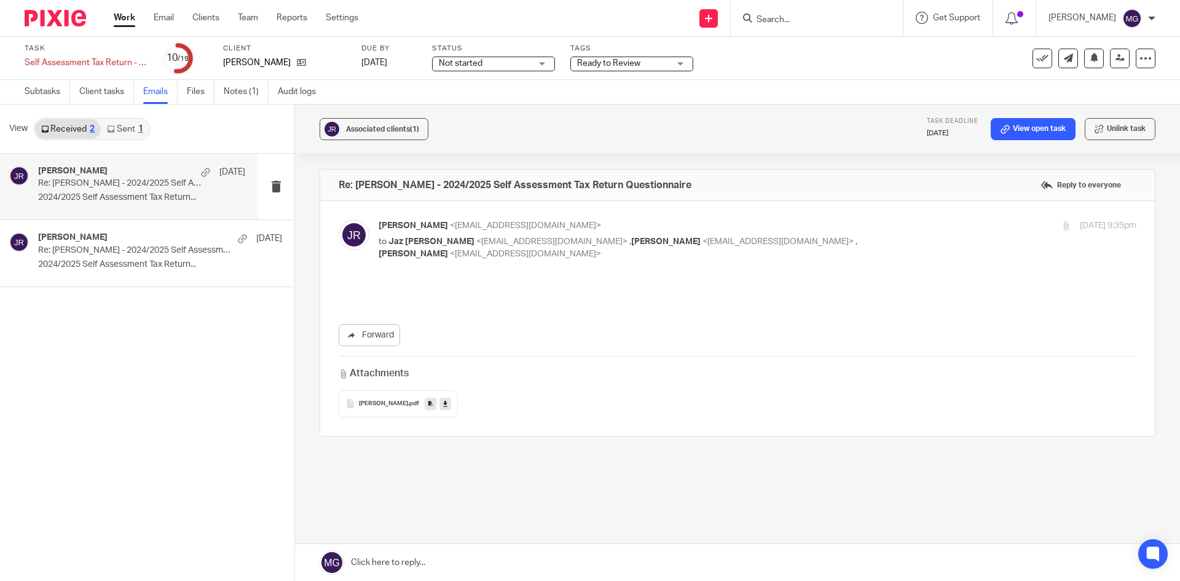
scroll to position [0, 0]
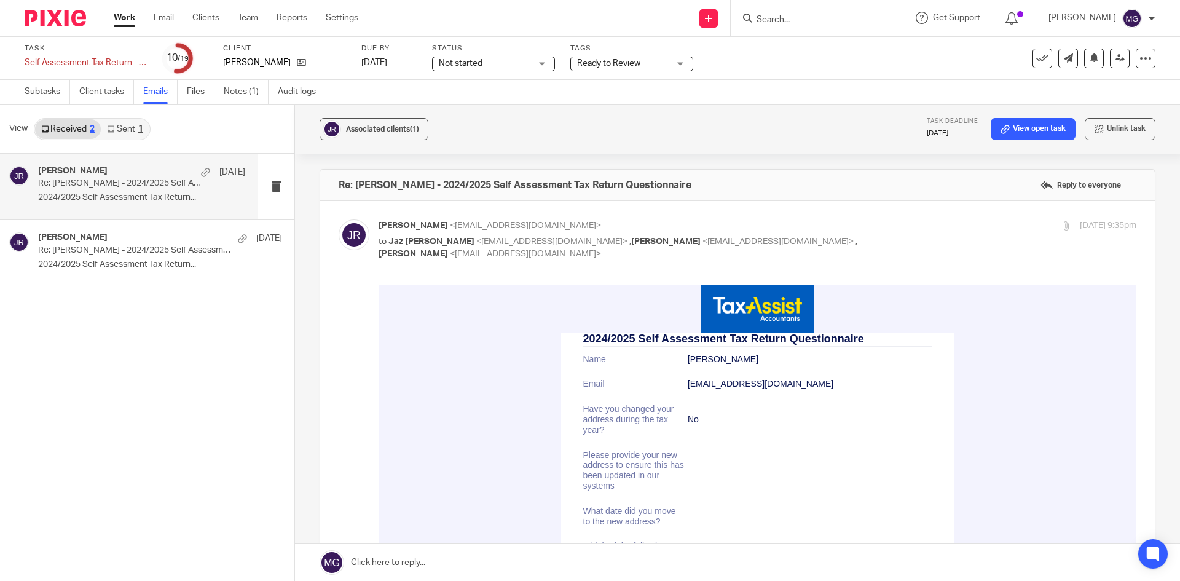
click at [132, 136] on link "Sent 1" at bounding box center [125, 129] width 48 height 20
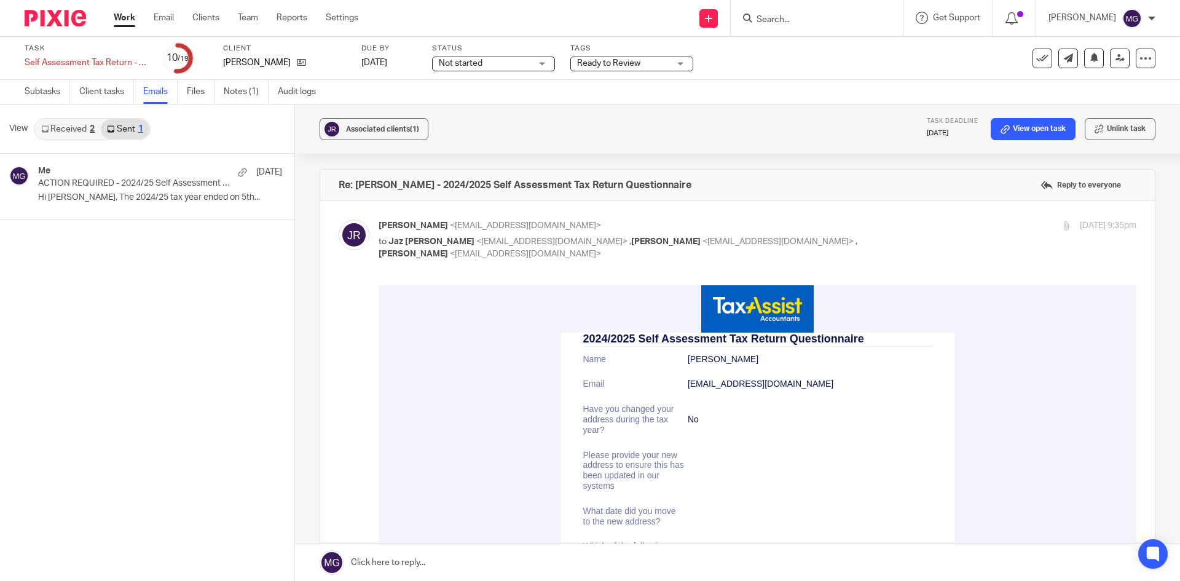
click at [92, 127] on div "2" at bounding box center [92, 129] width 5 height 9
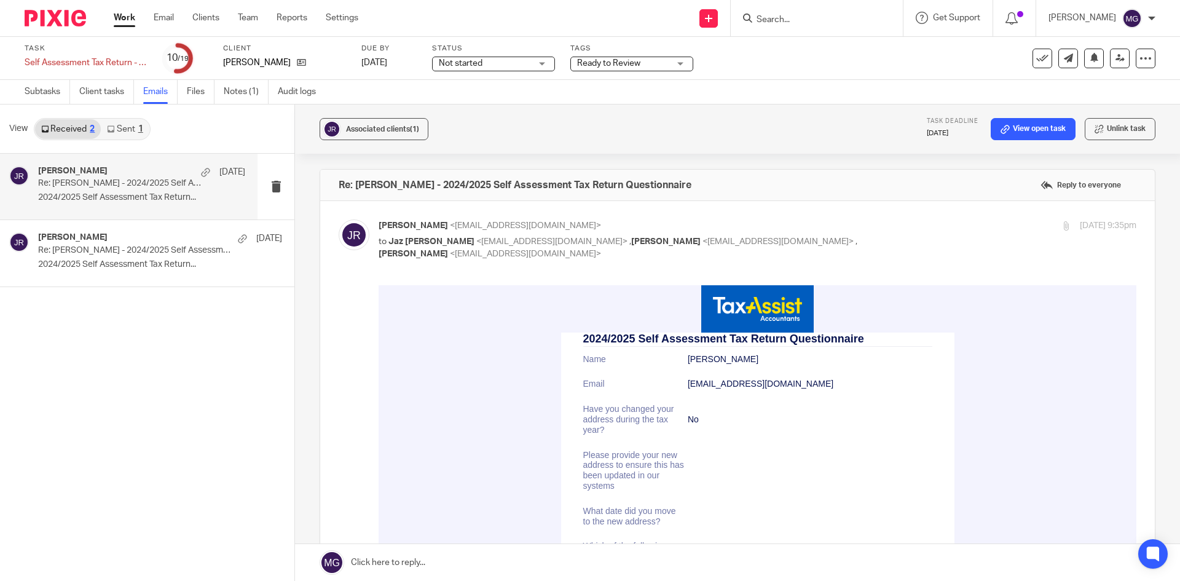
click at [120, 127] on link "Sent 1" at bounding box center [125, 129] width 48 height 20
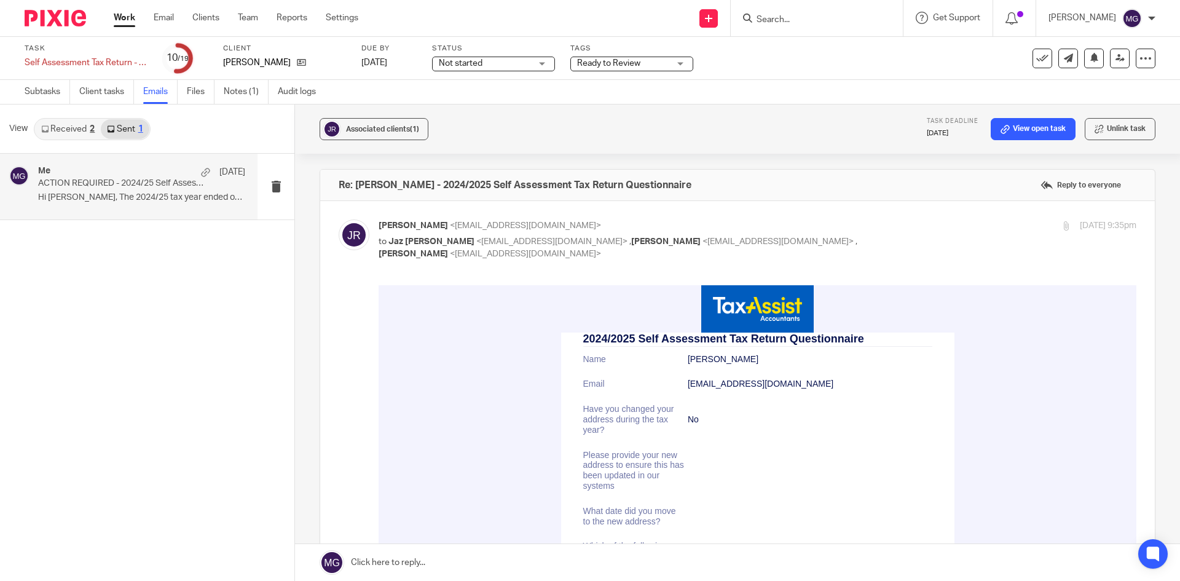
click at [125, 191] on div "Me 10 Jun ACTION REQUIRED - 2024/25 Self Assessment Tax Return Can Now Be Prepa…" at bounding box center [141, 186] width 207 height 41
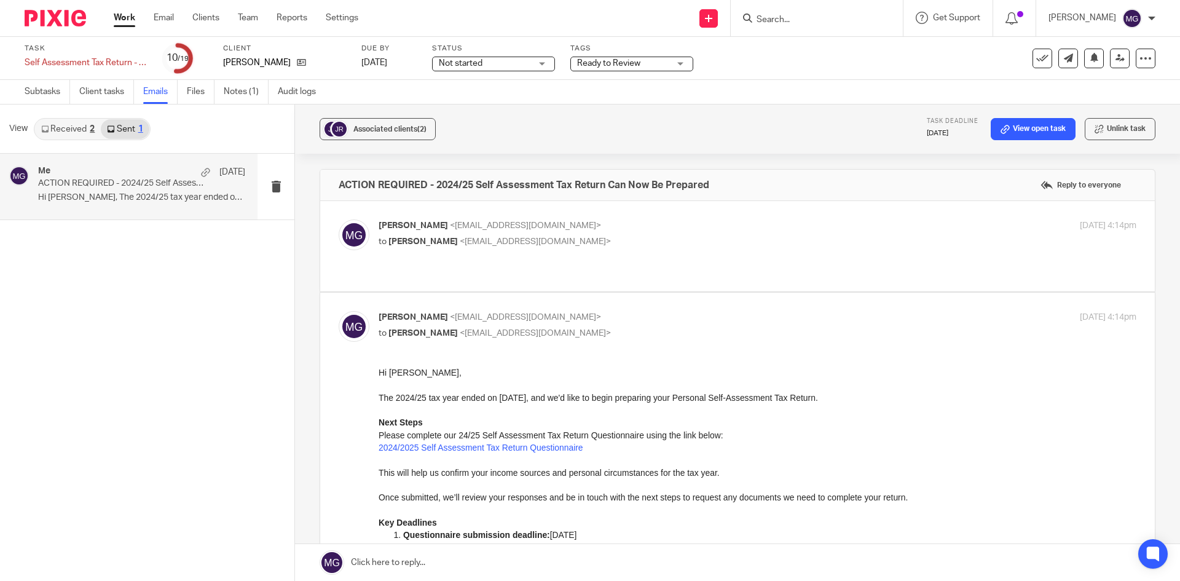
click at [84, 128] on link "Received 2" at bounding box center [68, 129] width 66 height 20
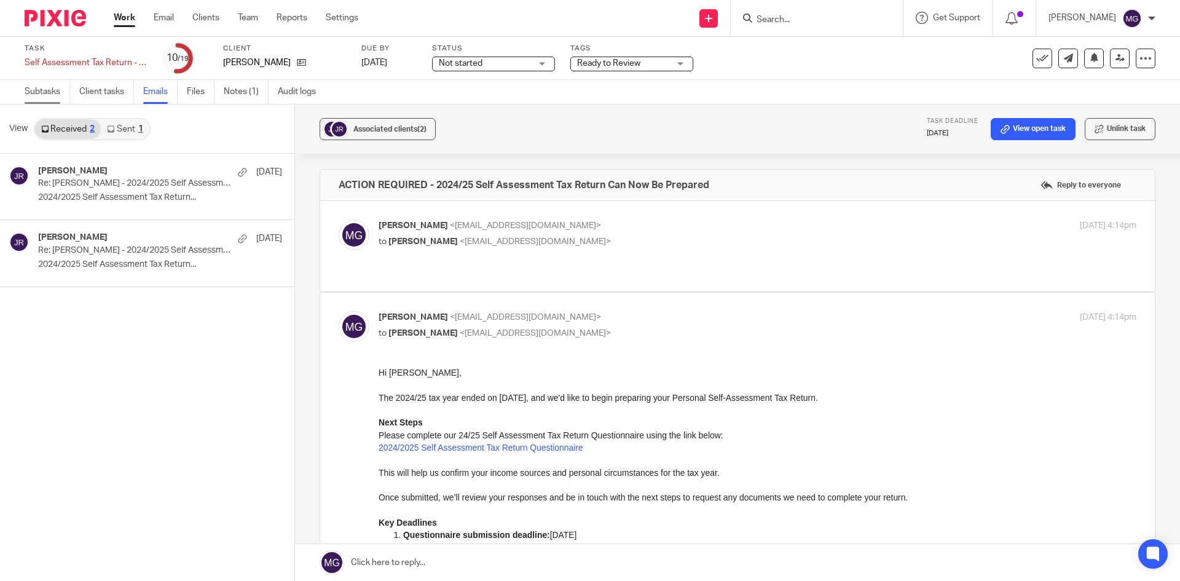
click at [52, 101] on link "Subtasks" at bounding box center [47, 92] width 45 height 24
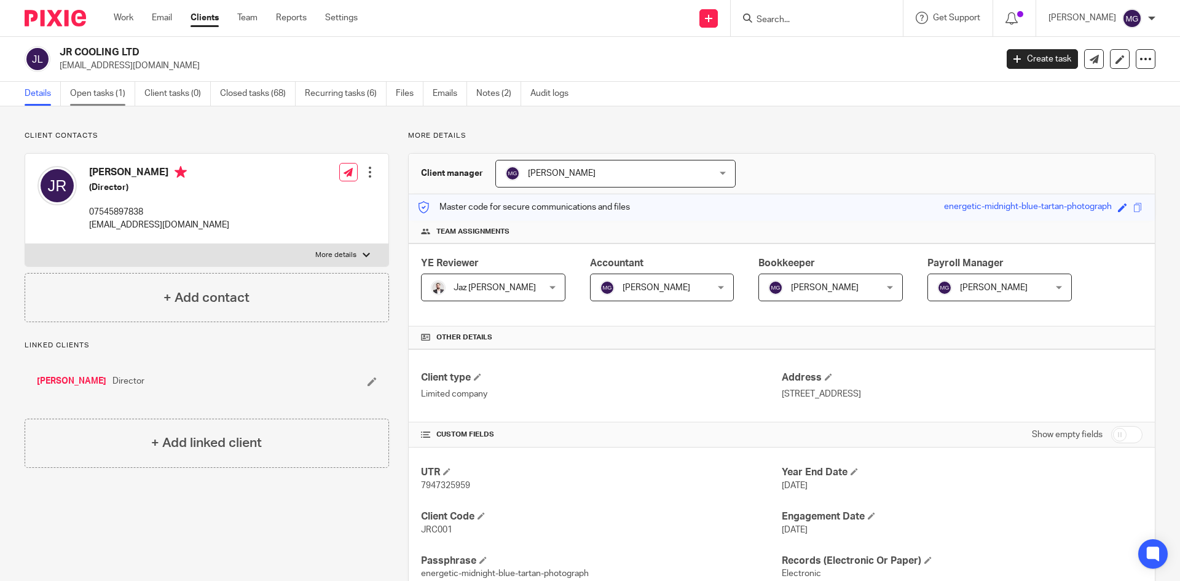
click at [123, 101] on link "Open tasks (1)" at bounding box center [102, 94] width 65 height 24
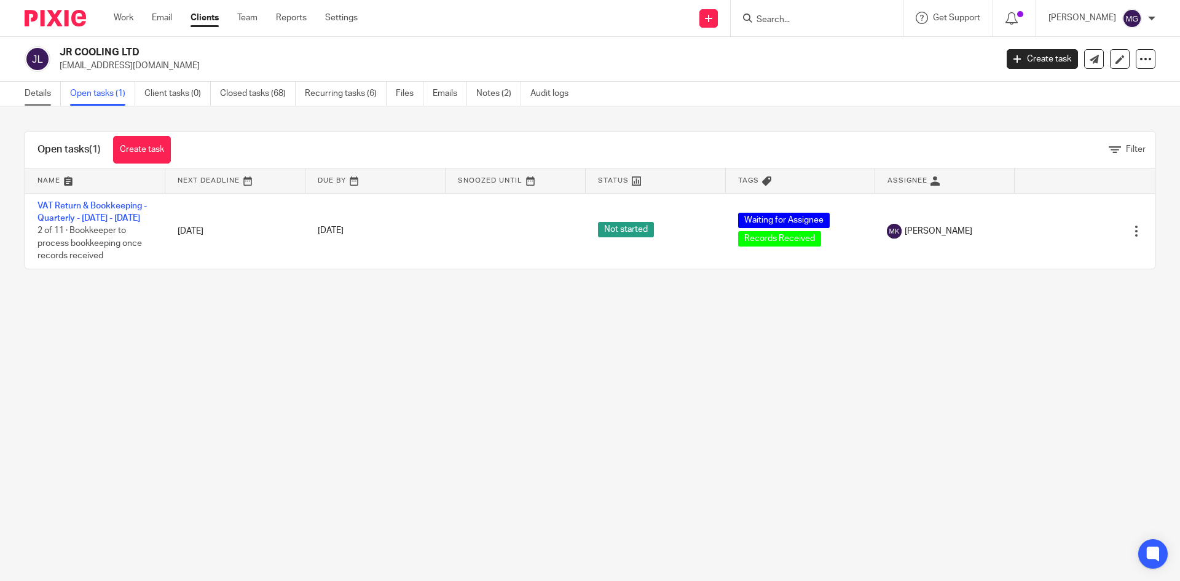
click at [41, 98] on link "Details" at bounding box center [43, 94] width 36 height 24
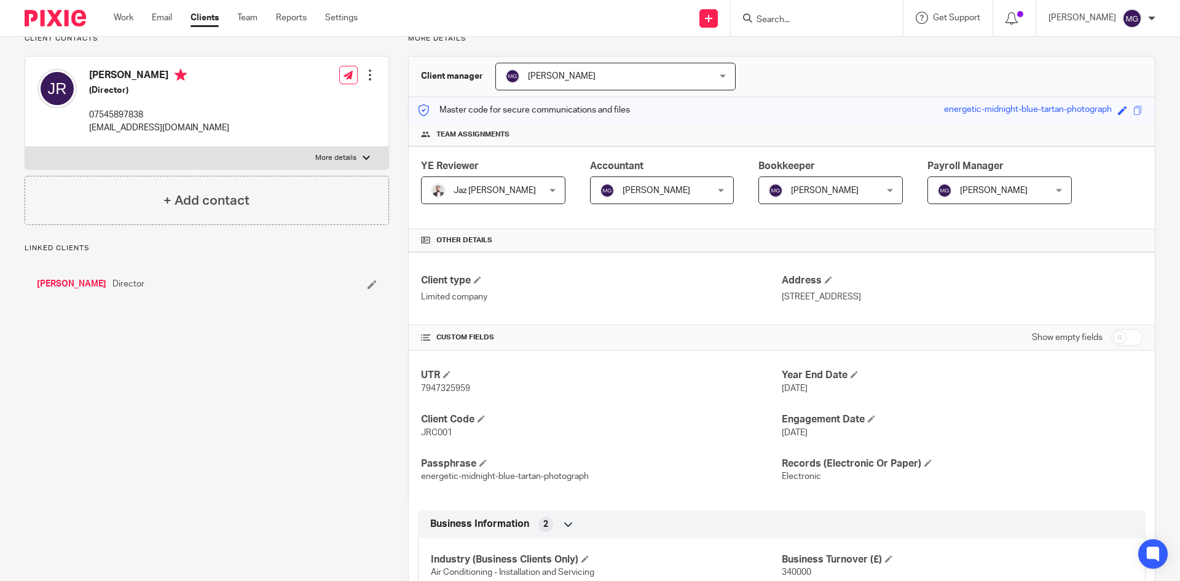
scroll to position [246, 0]
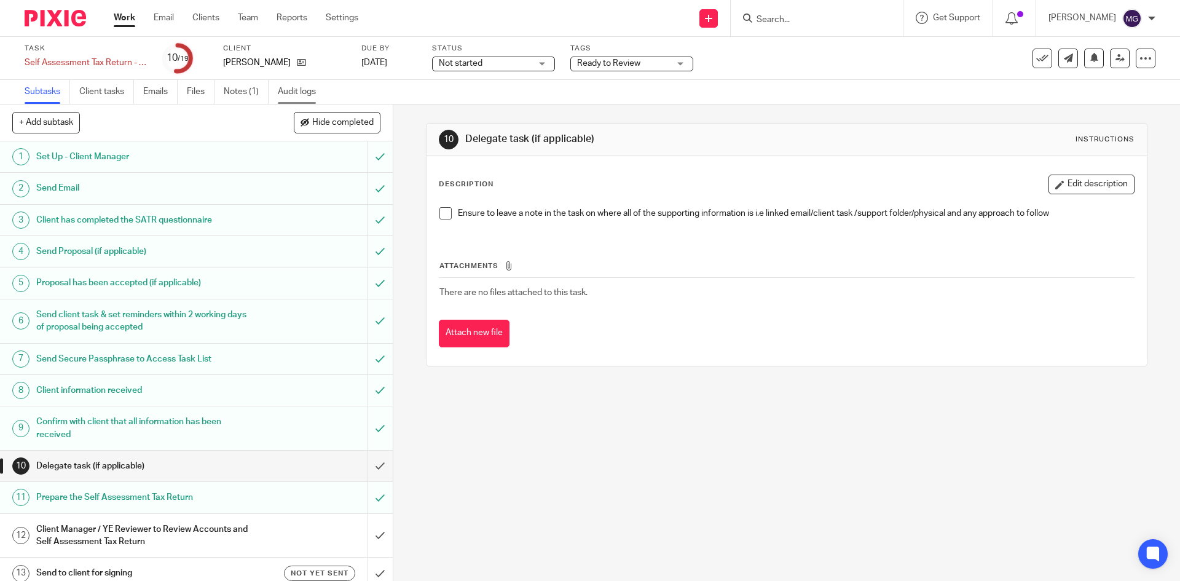
click at [305, 88] on link "Audit logs" at bounding box center [301, 92] width 47 height 24
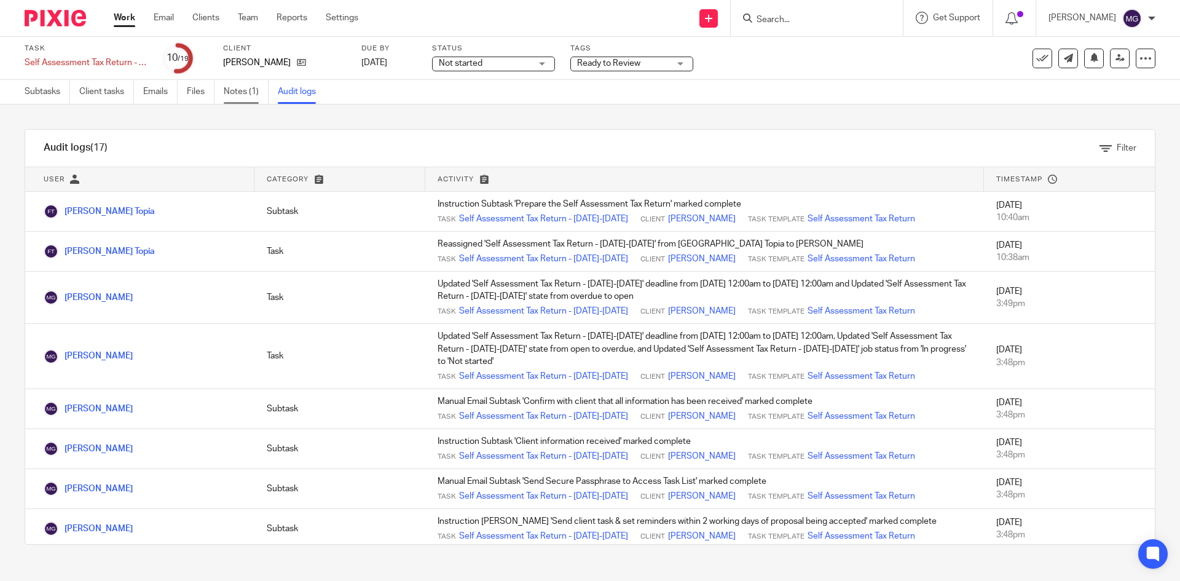
click link "Notes (1)"
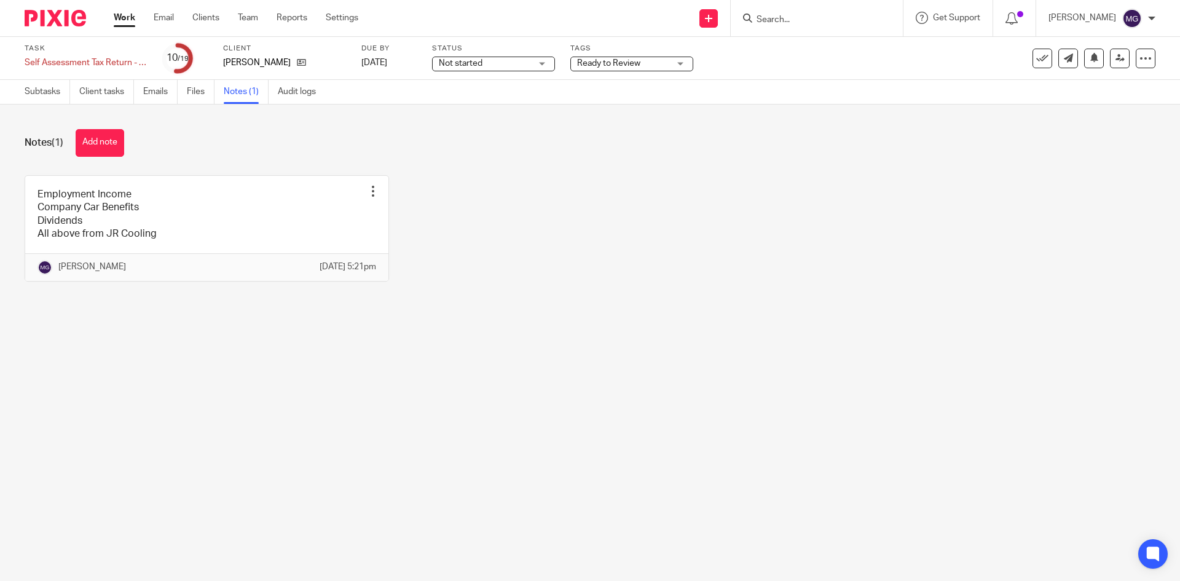
drag, startPoint x: 344, startPoint y: 151, endPoint x: 183, endPoint y: 133, distance: 161.3
click at [342, 151] on div "Notes (1) Add note" at bounding box center [590, 143] width 1131 height 28
click at [599, 61] on span "Ready to Review" at bounding box center [608, 63] width 63 height 9
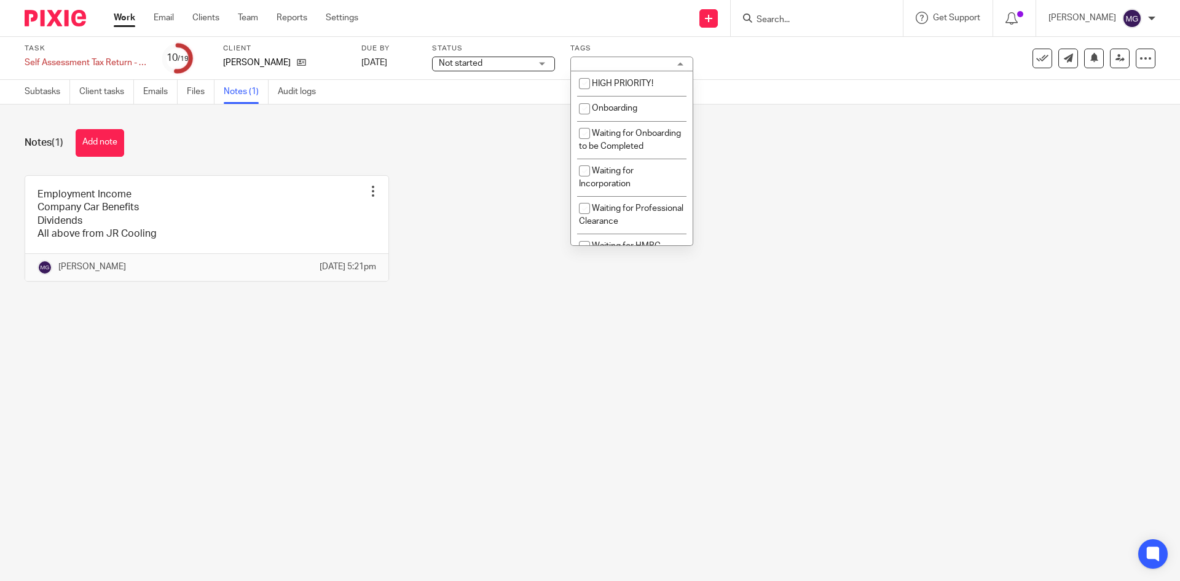
drag, startPoint x: 372, startPoint y: 133, endPoint x: 38, endPoint y: 87, distance: 337.5
click at [372, 133] on div "Notes (1) Add note" at bounding box center [590, 143] width 1131 height 28
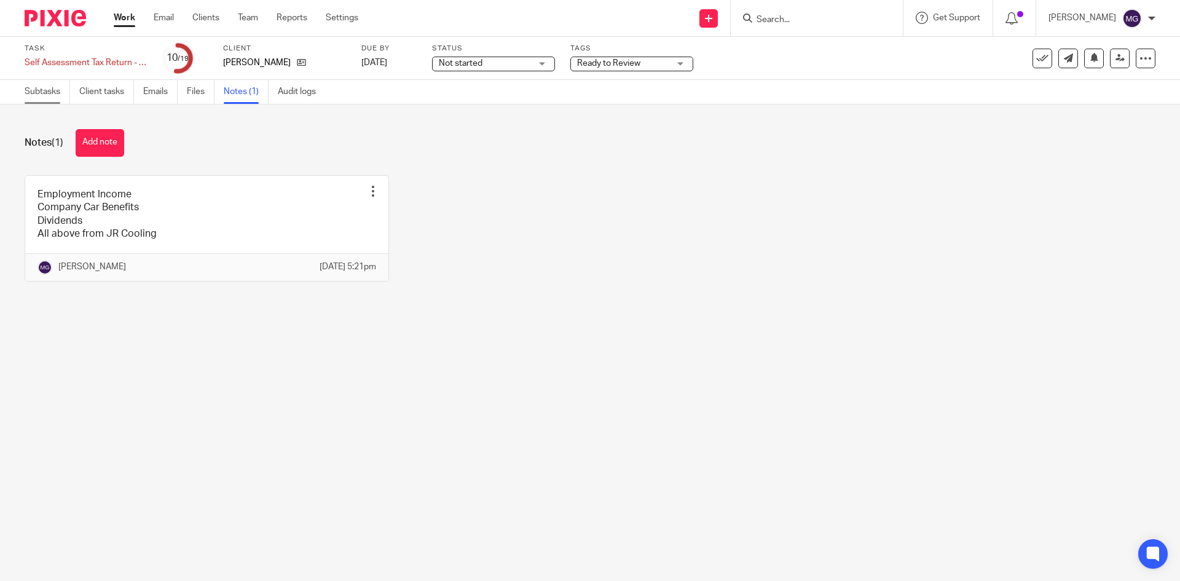
click at [28, 85] on link "Subtasks" at bounding box center [47, 92] width 45 height 24
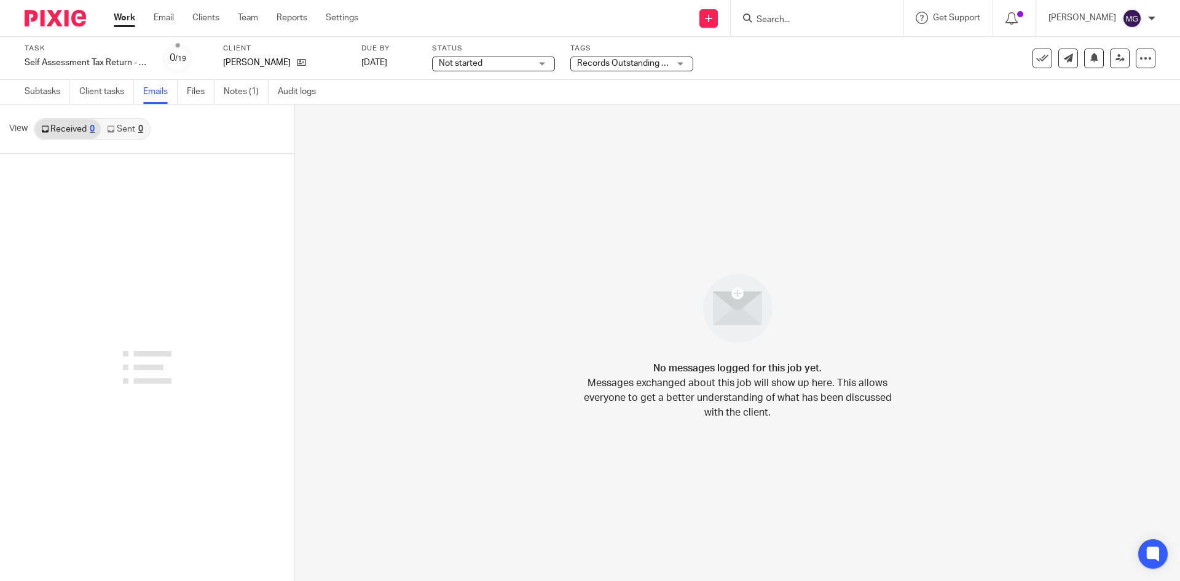
click at [103, 128] on link "Sent 0" at bounding box center [125, 129] width 48 height 20
click at [68, 132] on link "Received 0" at bounding box center [68, 129] width 66 height 20
click at [297, 62] on icon at bounding box center [301, 62] width 9 height 9
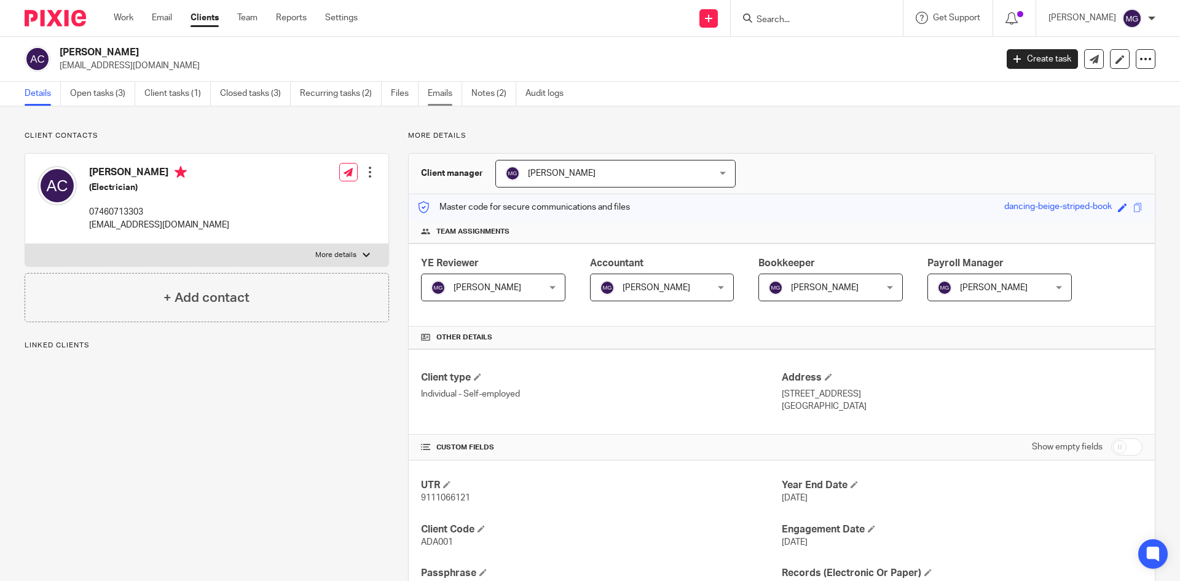
click at [435, 95] on link "Emails" at bounding box center [445, 94] width 34 height 24
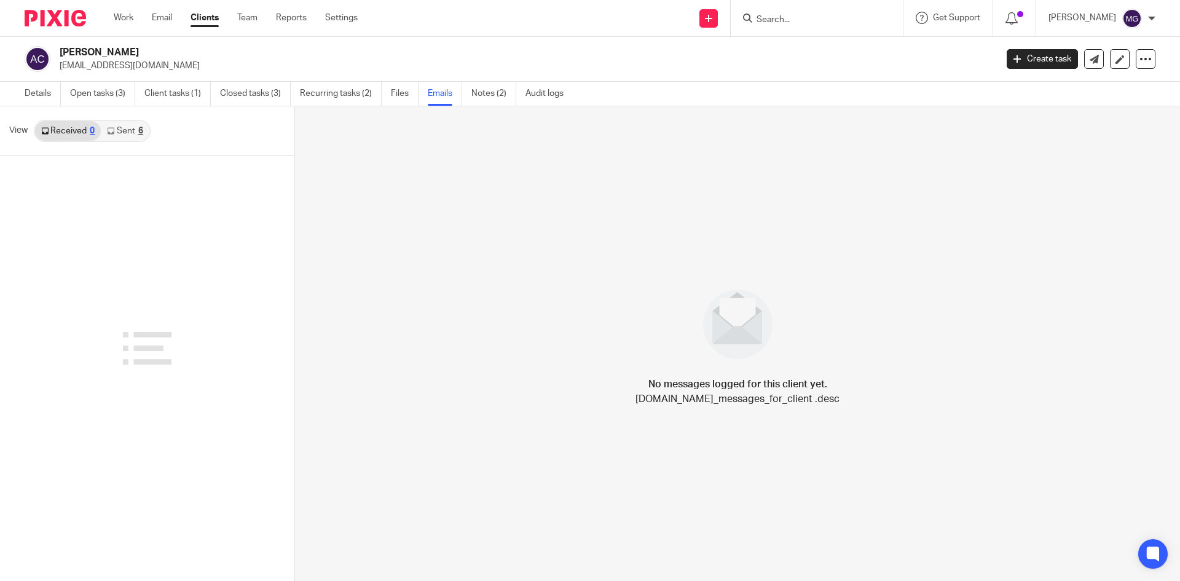
click at [116, 131] on link "Sent 6" at bounding box center [125, 131] width 48 height 20
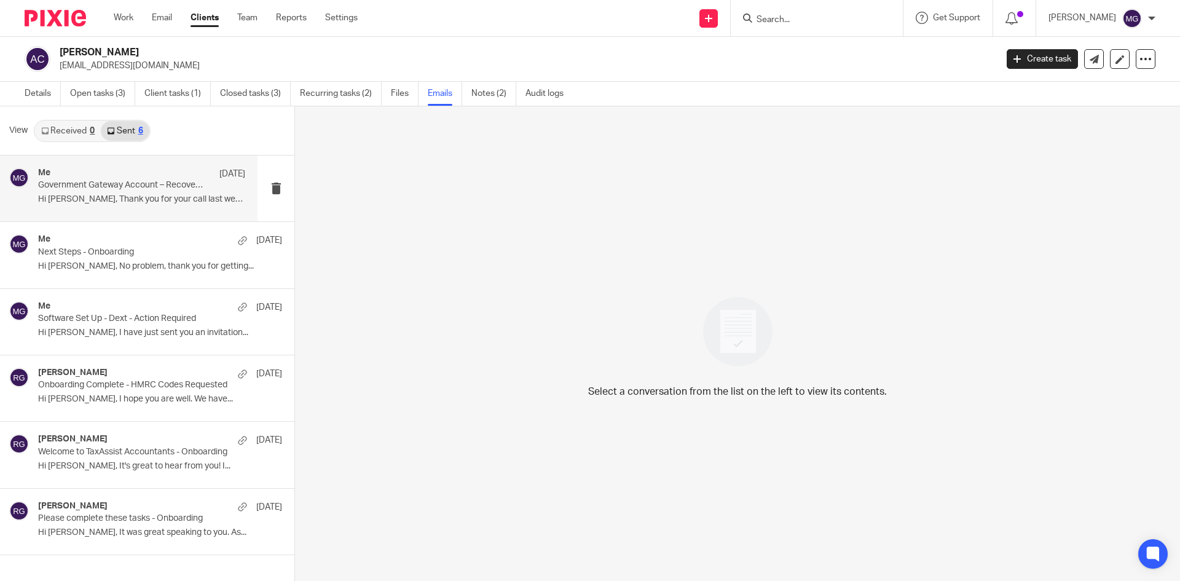
click at [142, 197] on p "Hi [PERSON_NAME], Thank you for your call last week,..." at bounding box center [141, 199] width 207 height 10
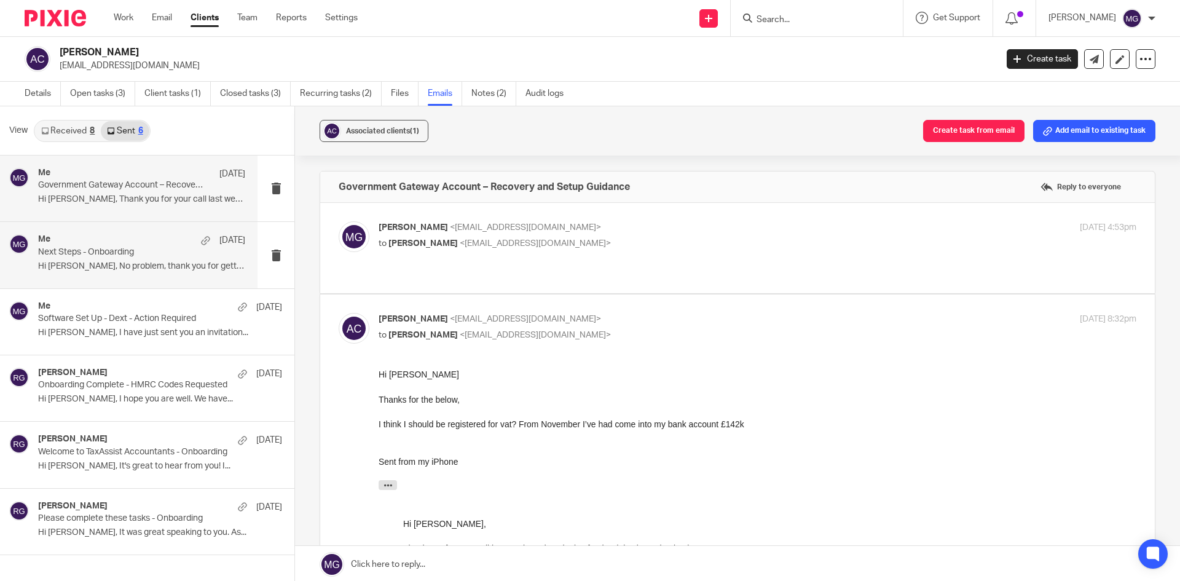
click at [124, 264] on p "Hi [PERSON_NAME], No problem, thank you for getting..." at bounding box center [141, 266] width 207 height 10
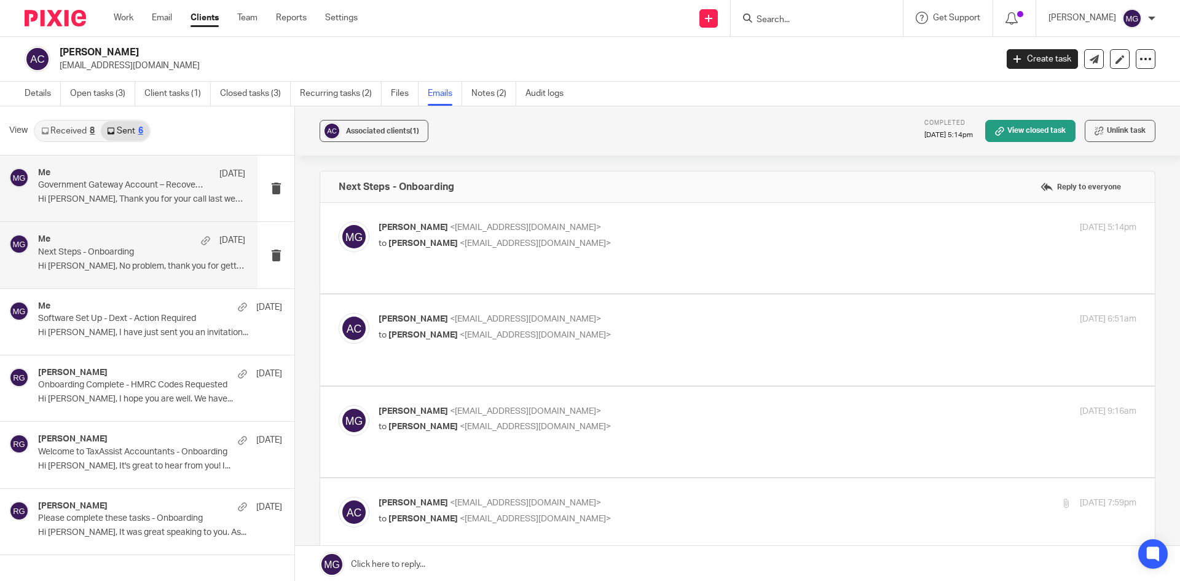
click at [136, 193] on div "Me [DATE] Government Gateway Account – Recovery and Setup Guidance Hi [PERSON_N…" at bounding box center [141, 188] width 207 height 41
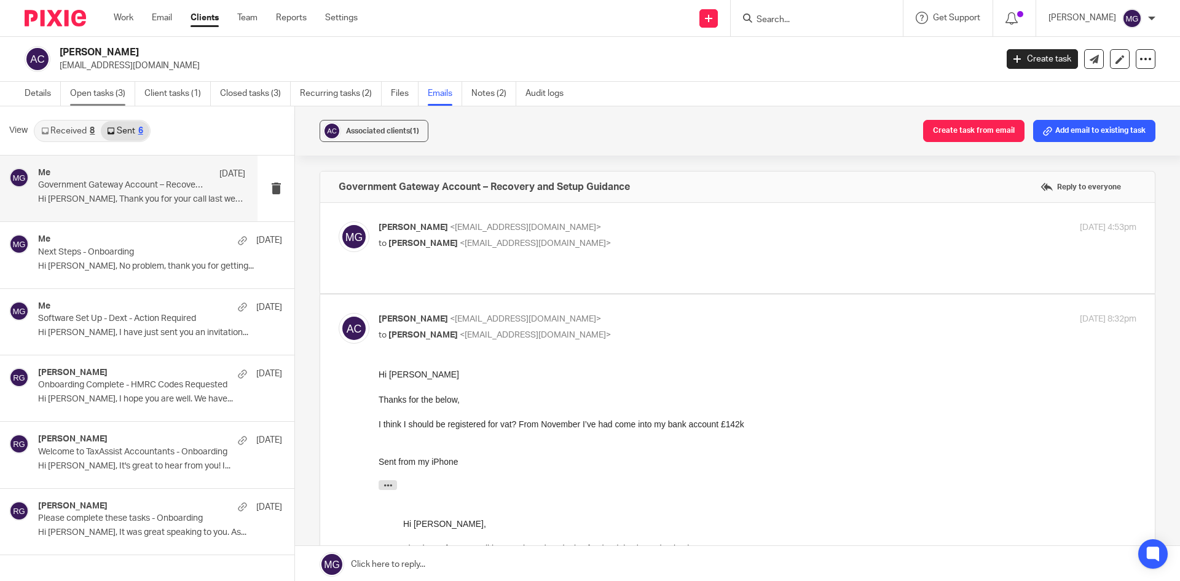
click at [106, 93] on link "Open tasks (3)" at bounding box center [102, 94] width 65 height 24
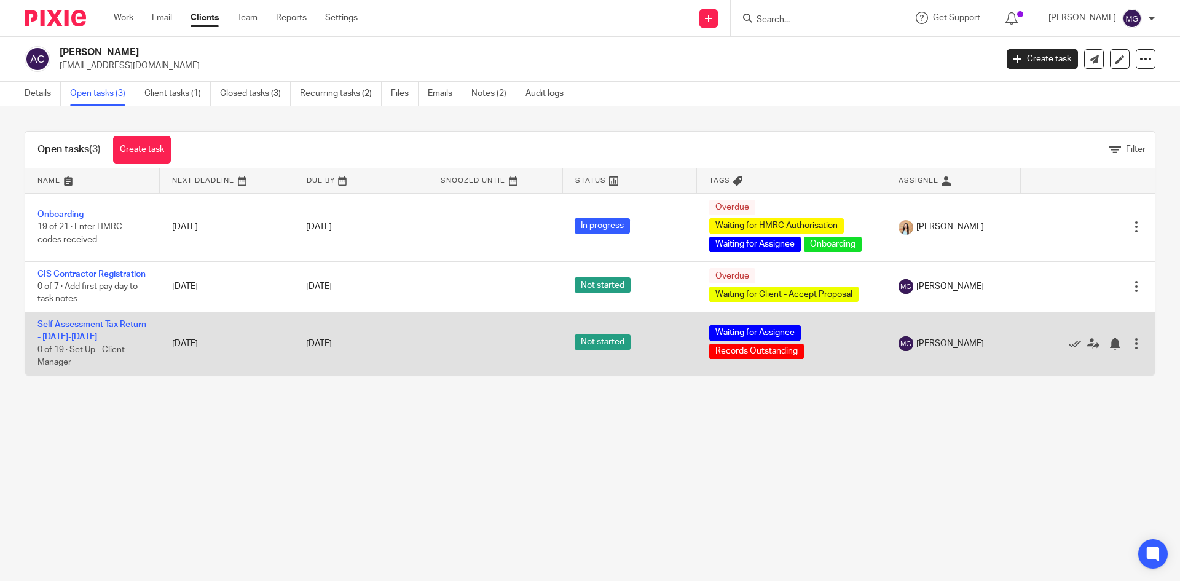
click at [71, 344] on td "Self Assessment Tax Return - [DATE]-[DATE] 0 of 19 · Set Up - Client Manager" at bounding box center [92, 343] width 135 height 63
click at [71, 341] on link "Self Assessment Tax Return - [DATE]-[DATE]" at bounding box center [91, 330] width 109 height 21
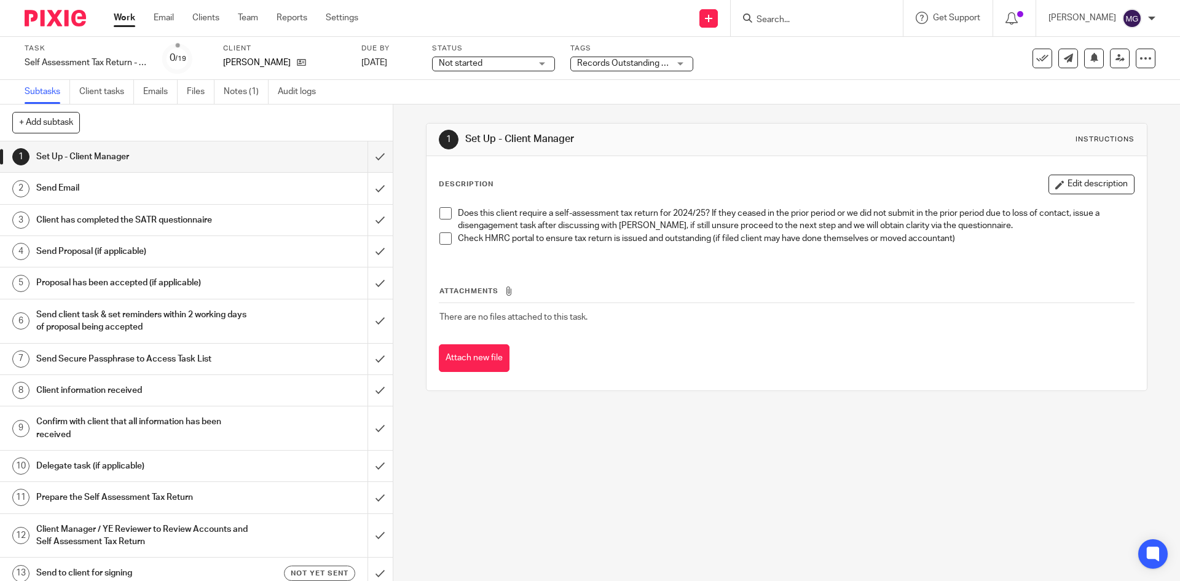
click at [605, 58] on span "Records Outstanding + 1" at bounding box center [623, 63] width 92 height 13
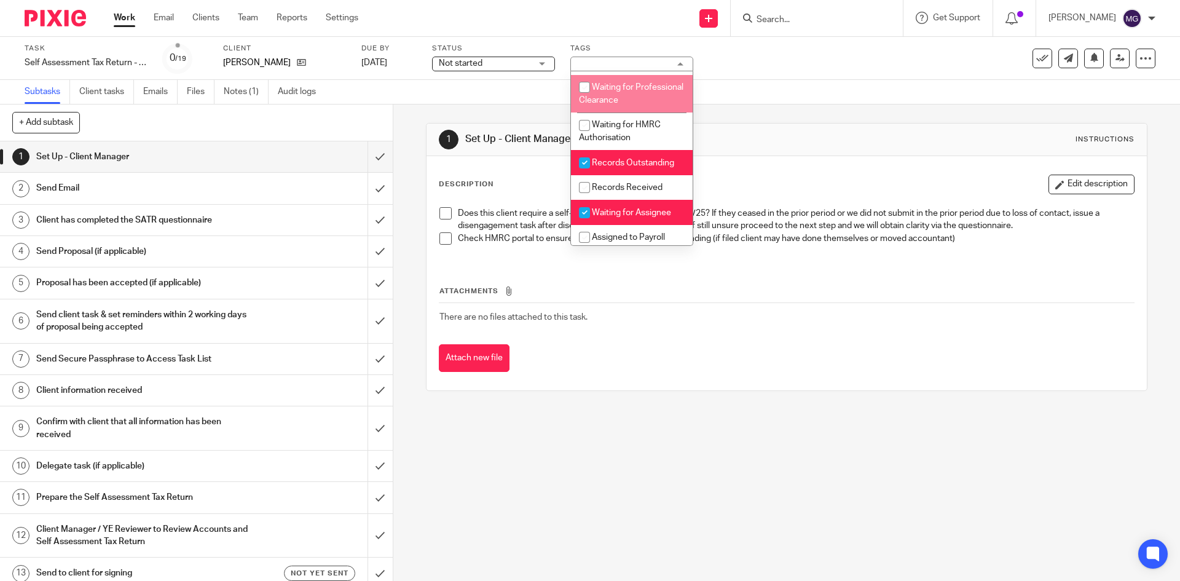
scroll to position [123, 0]
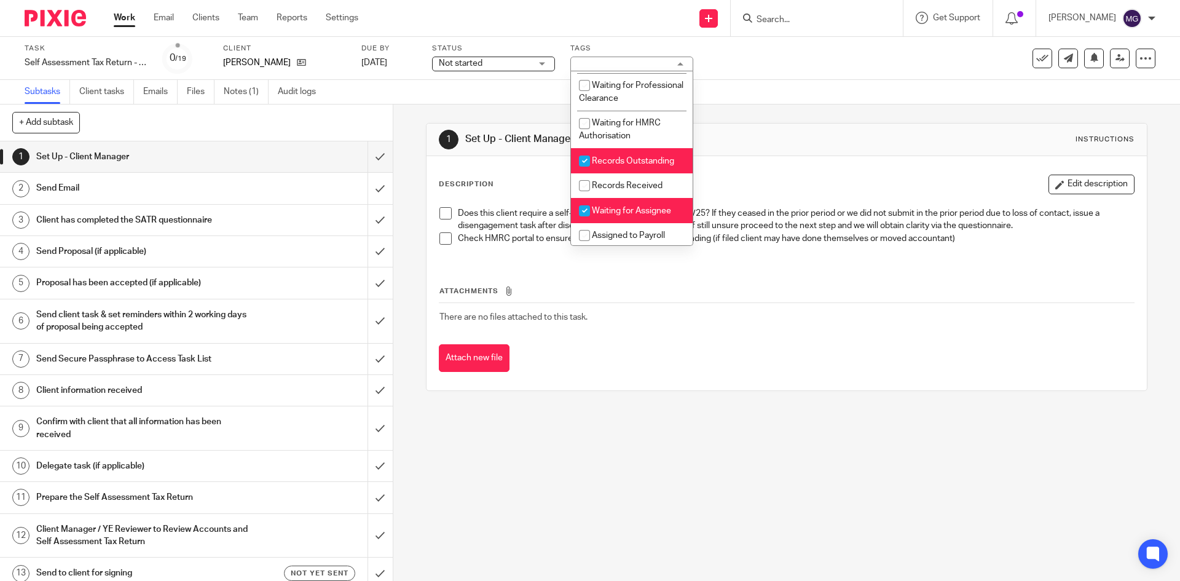
drag, startPoint x: 613, startPoint y: 166, endPoint x: 612, endPoint y: 180, distance: 14.2
click at [613, 167] on li "Records Outstanding" at bounding box center [632, 160] width 122 height 25
checkbox input "false"
click at [609, 190] on span "Records Received" at bounding box center [627, 185] width 71 height 9
checkbox input "true"
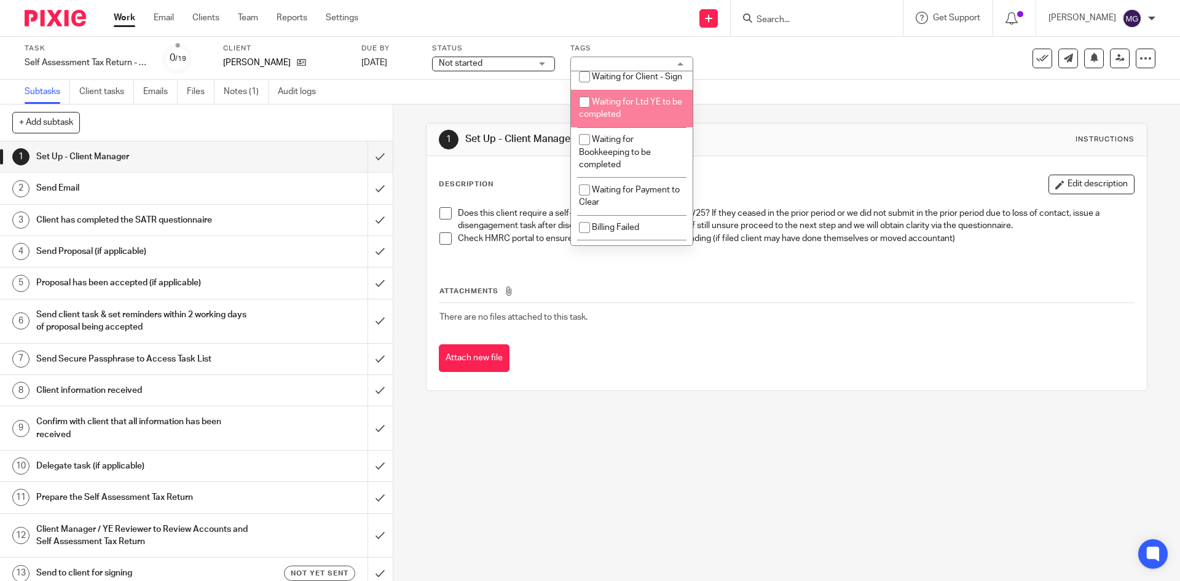
scroll to position [814, 0]
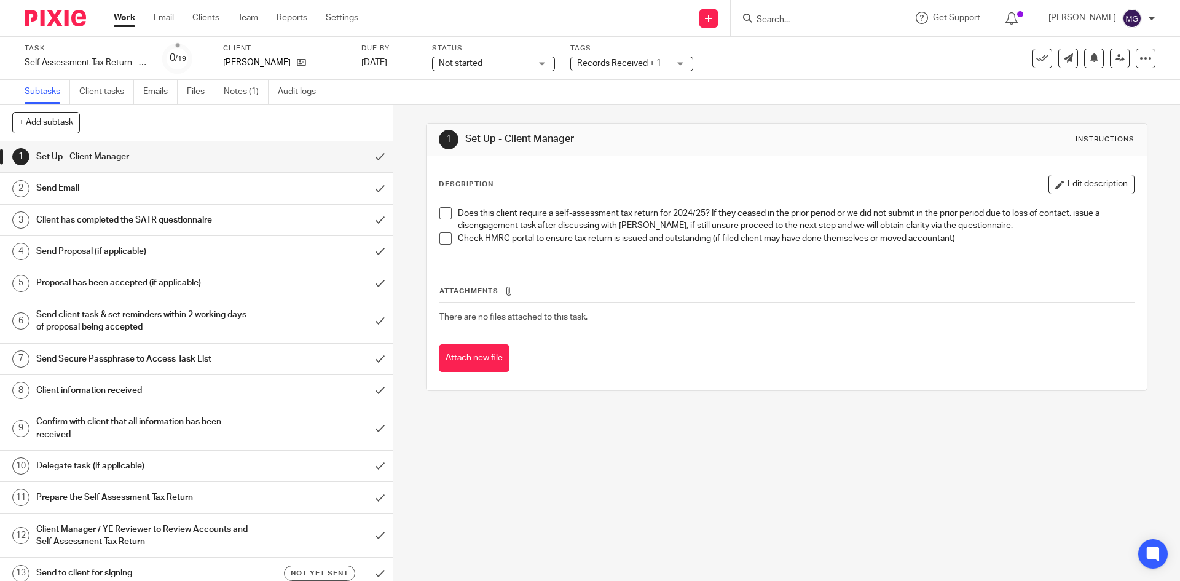
click at [904, 57] on div "Task Self Assessment Tax Return - 2024-2025 Save Self Assessment Tax Return - 2…" at bounding box center [496, 59] width 942 height 30
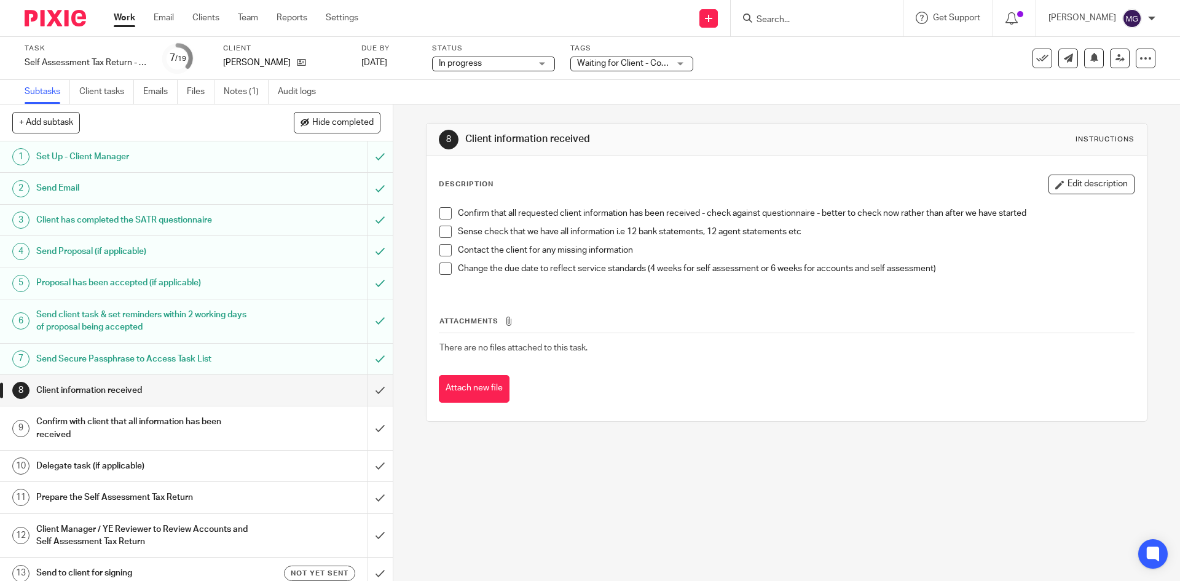
click at [627, 61] on span "Waiting for Client - Complete Task" at bounding box center [642, 63] width 130 height 9
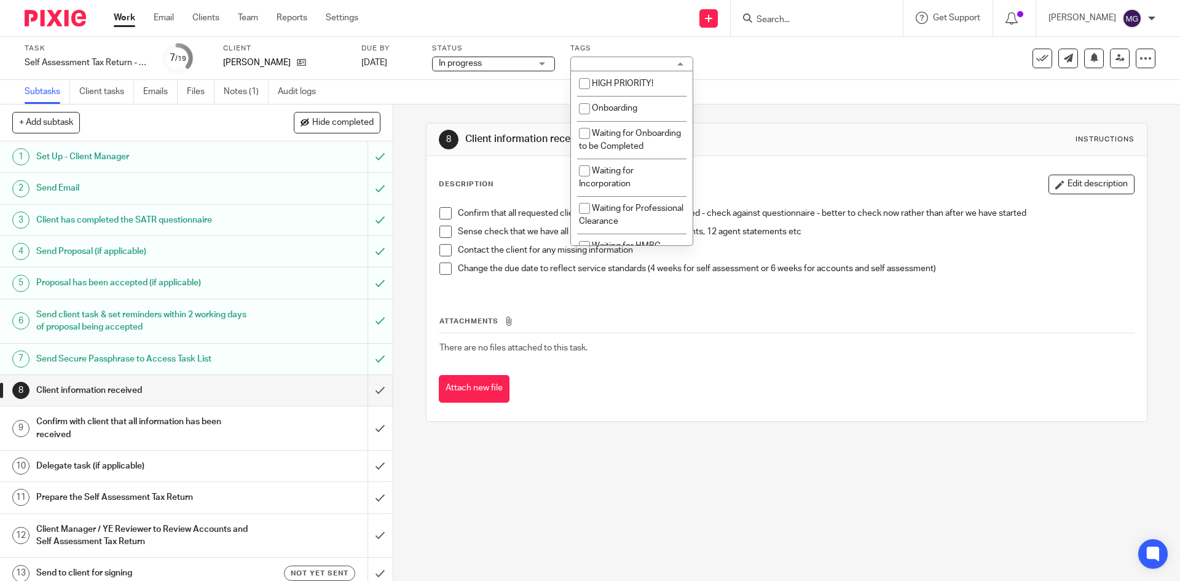
click at [757, 59] on div "Task Self Assessment Tax Return - 2024-2025 Save Self Assessment Tax Return - 2…" at bounding box center [496, 59] width 942 height 30
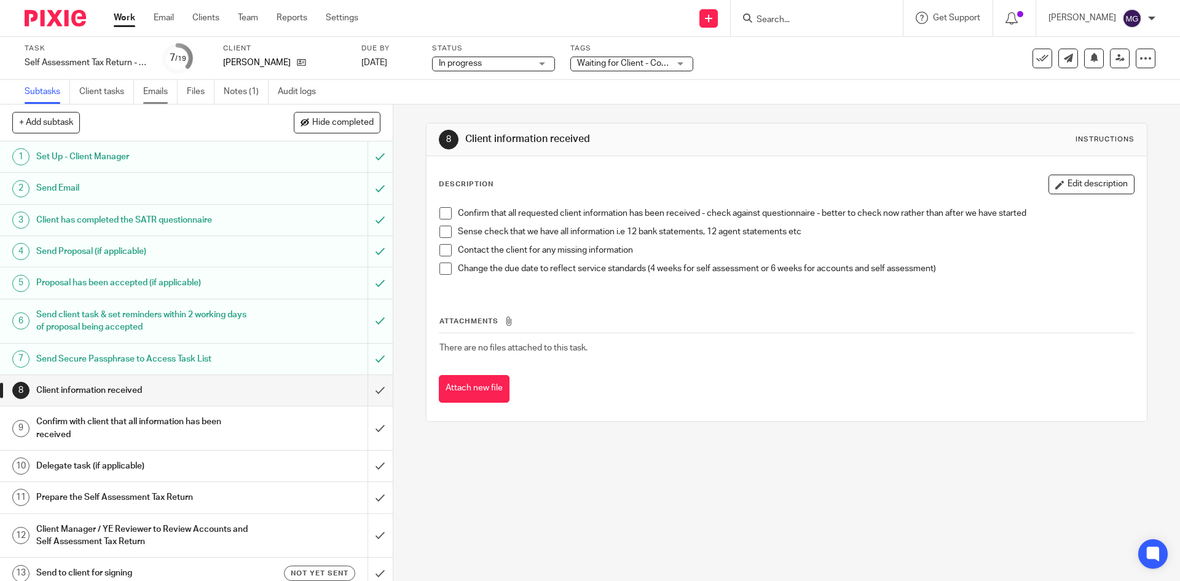
click at [157, 100] on link "Emails" at bounding box center [160, 92] width 34 height 24
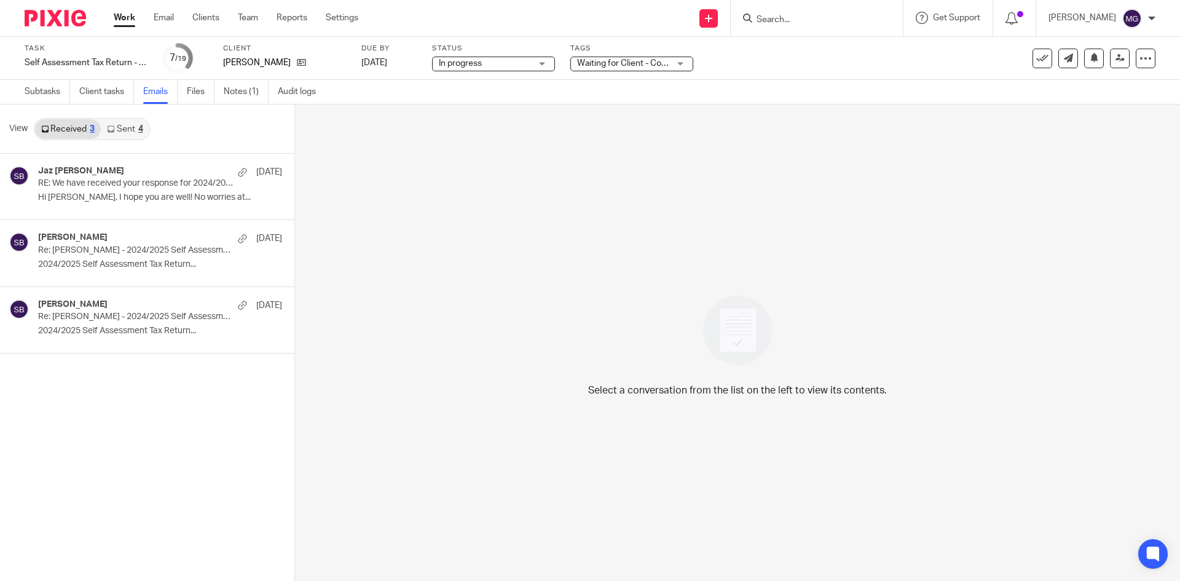
click at [120, 124] on link "Sent 4" at bounding box center [125, 129] width 48 height 20
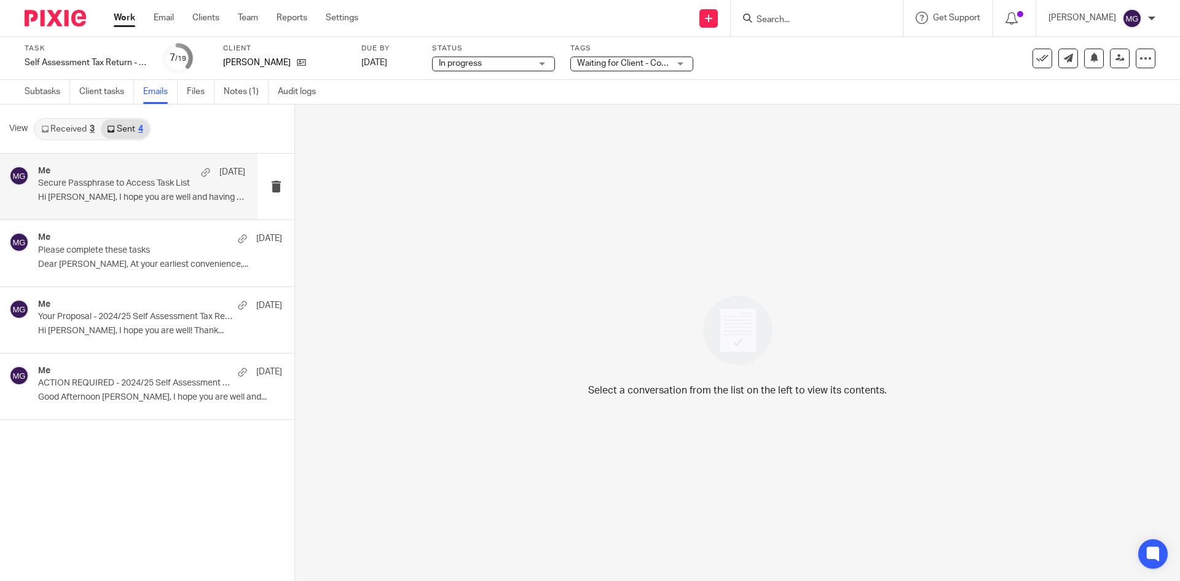
click at [124, 179] on p "Secure Passphrase to Access Task List" at bounding box center [121, 183] width 166 height 10
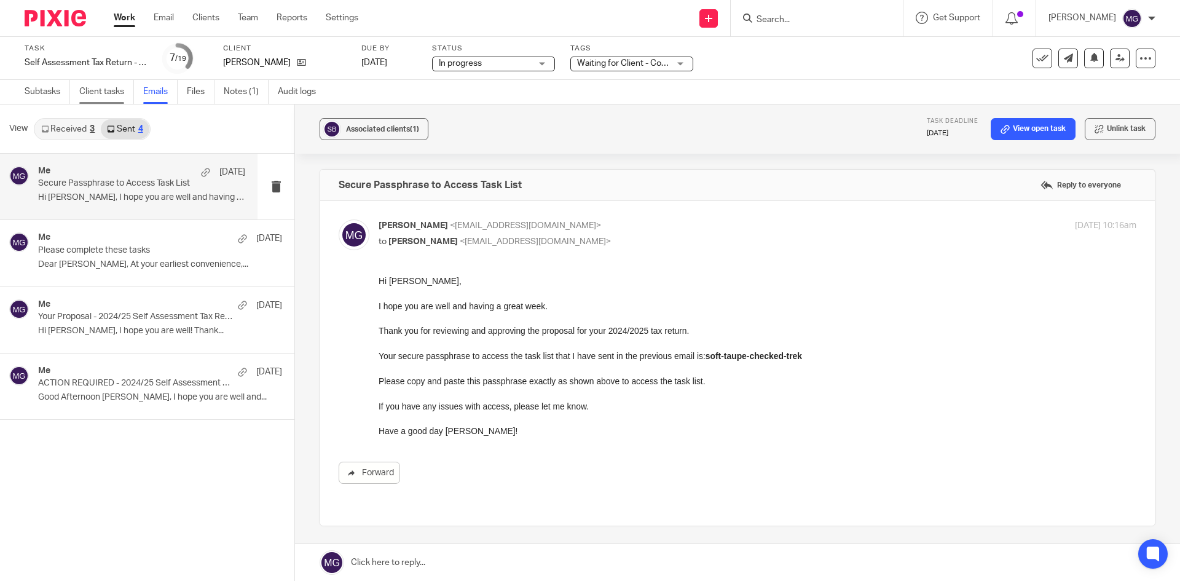
click at [99, 98] on link "Client tasks" at bounding box center [106, 92] width 55 height 24
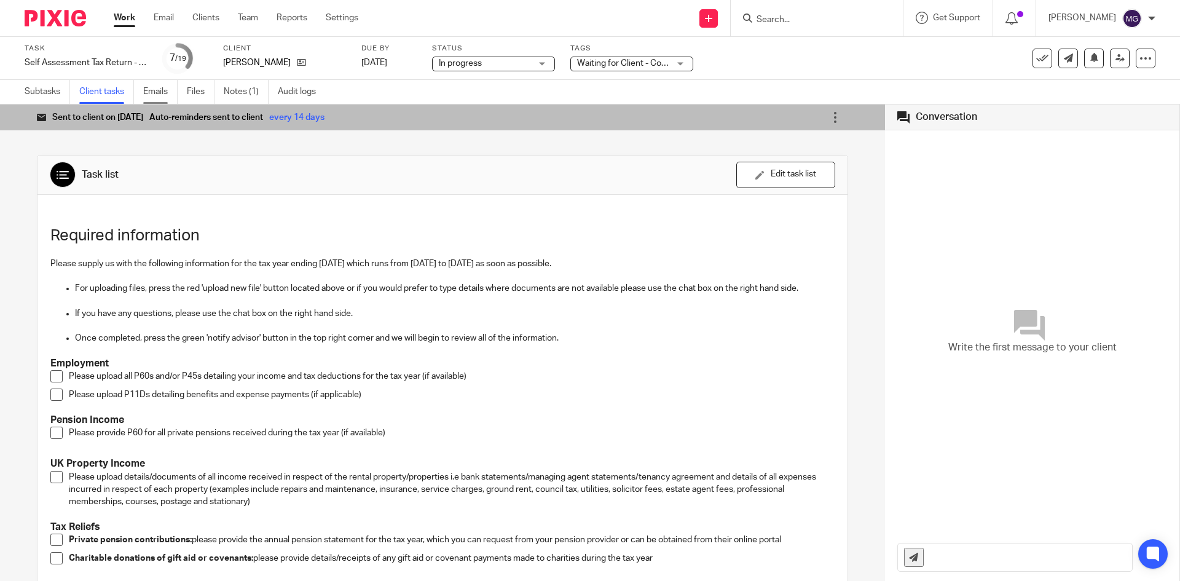
click at [147, 95] on link "Emails" at bounding box center [160, 92] width 34 height 24
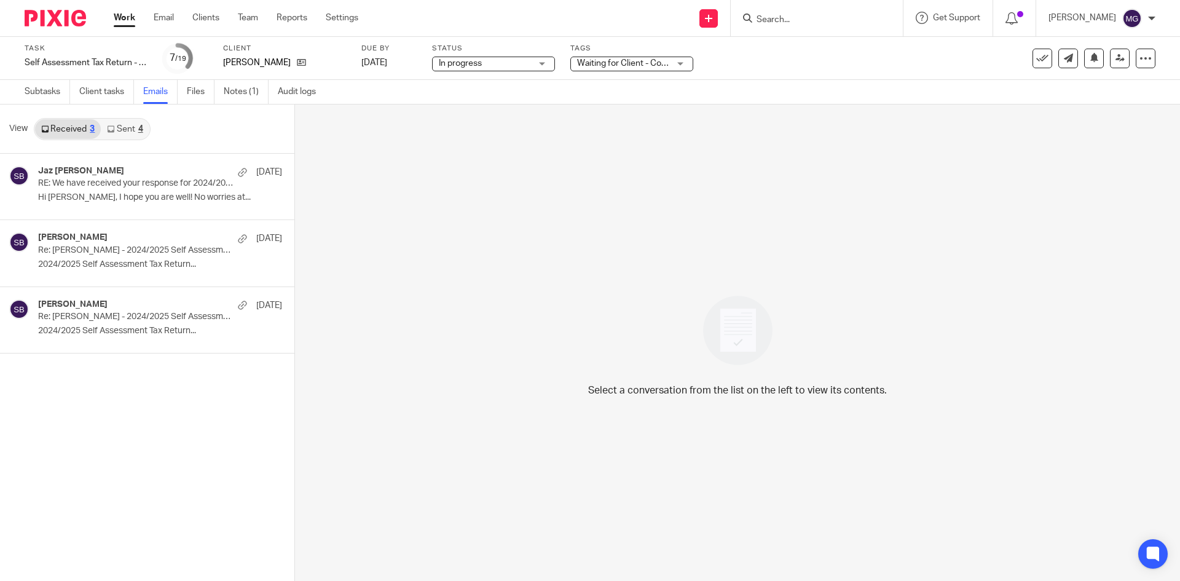
click at [449, 313] on div "Select a conversation from the list on the left to view its contents." at bounding box center [737, 342] width 885 height 476
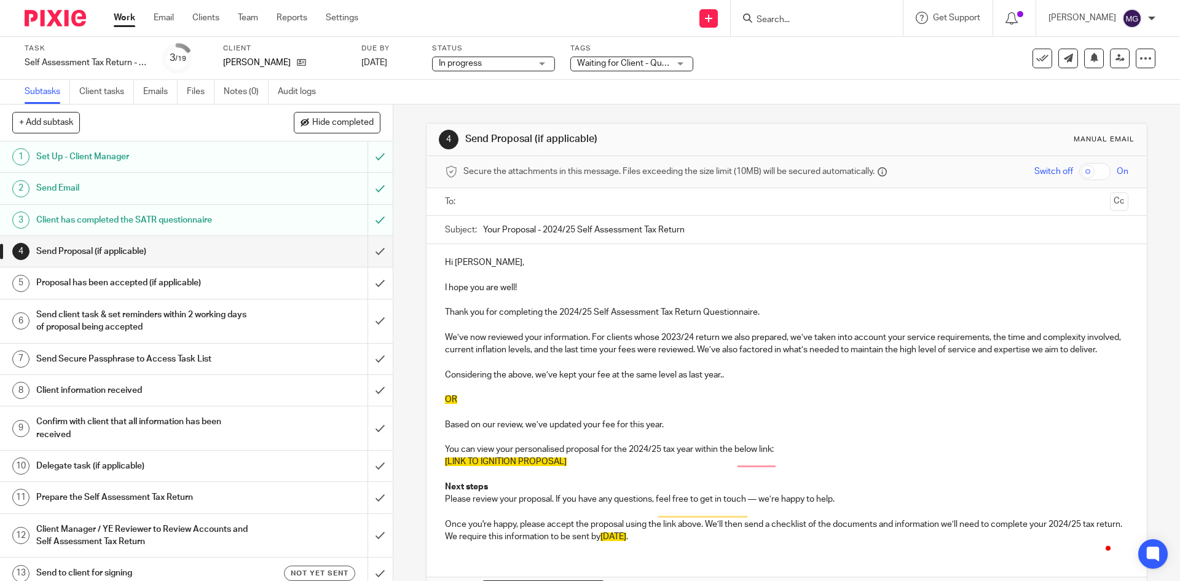
click at [679, 70] on div "Waiting for Client - Questionnaire" at bounding box center [631, 64] width 123 height 15
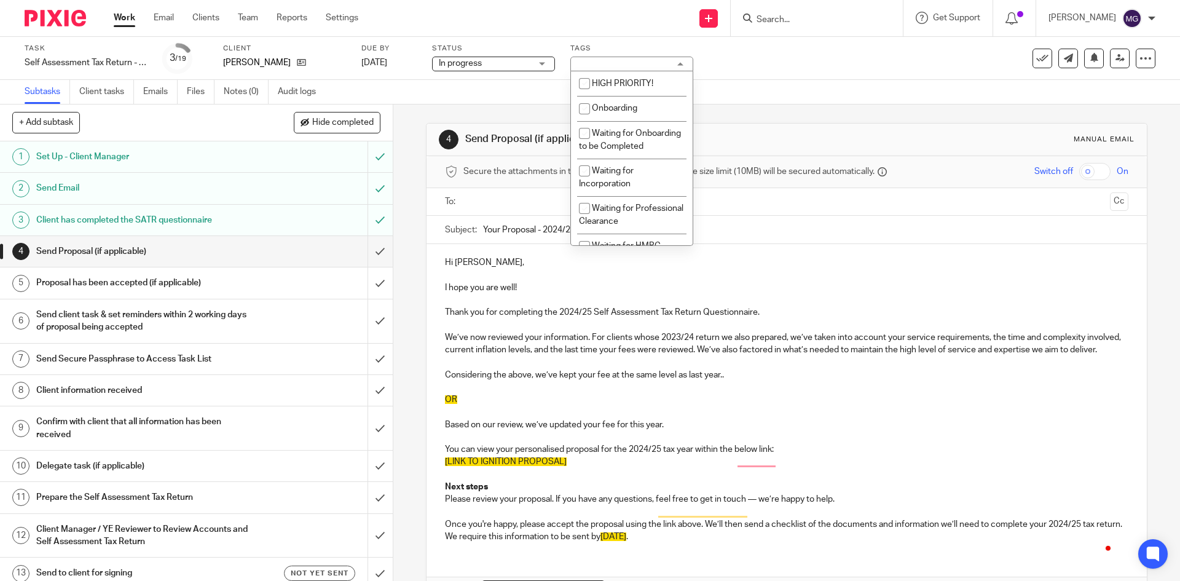
click at [675, 64] on div "Waiting for Client - Questionnaire" at bounding box center [631, 64] width 123 height 15
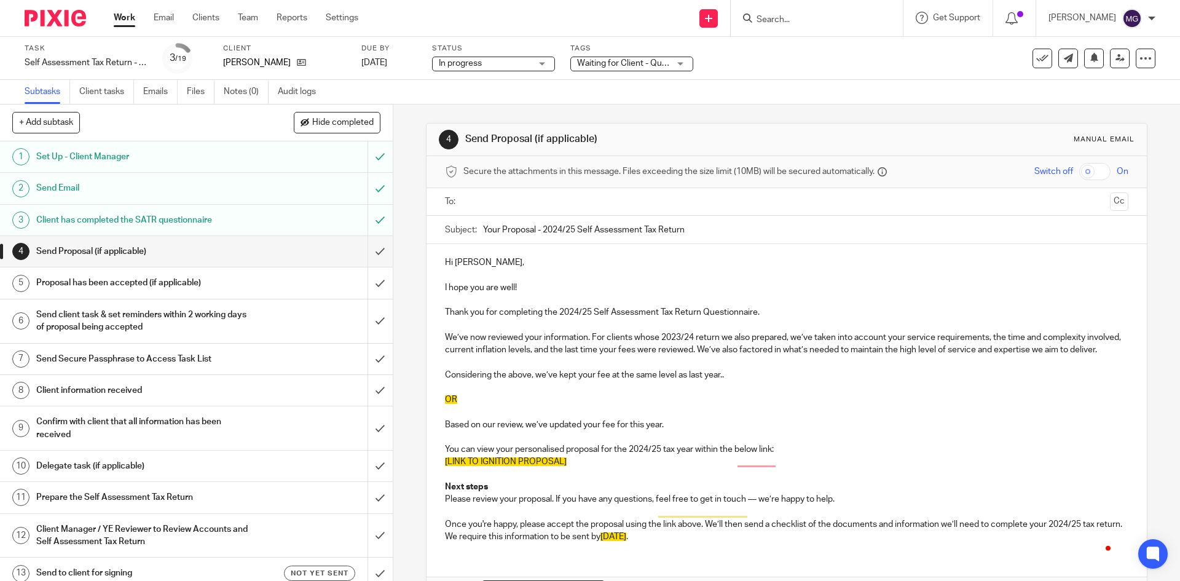
click at [675, 64] on div "Waiting for Client - Questionnaire" at bounding box center [631, 64] width 123 height 15
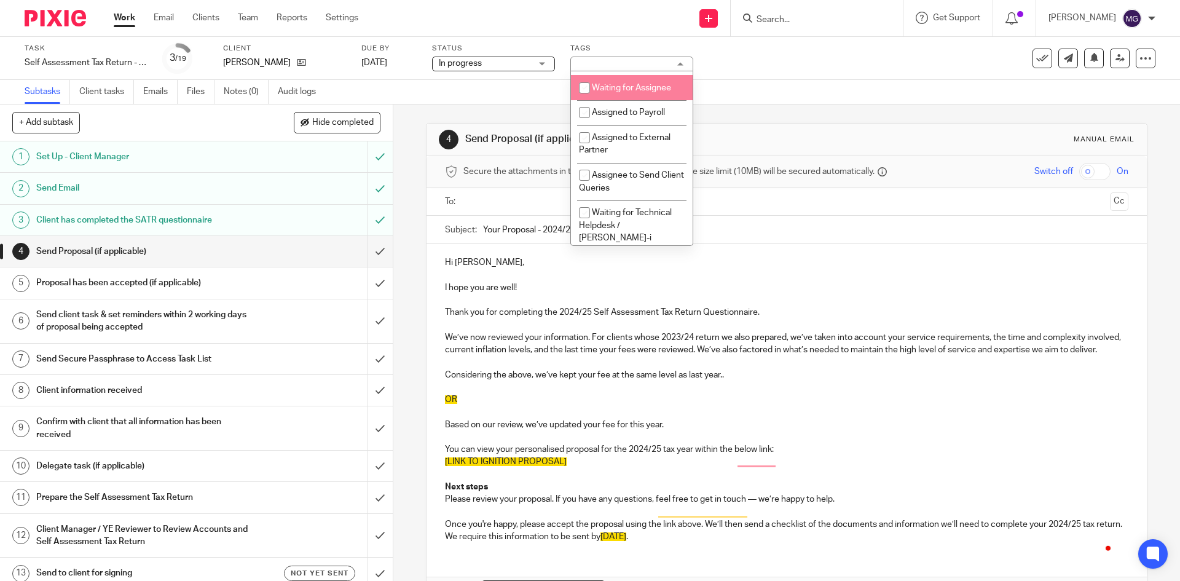
click at [620, 100] on li "Waiting for Assignee" at bounding box center [632, 87] width 122 height 25
checkbox input "true"
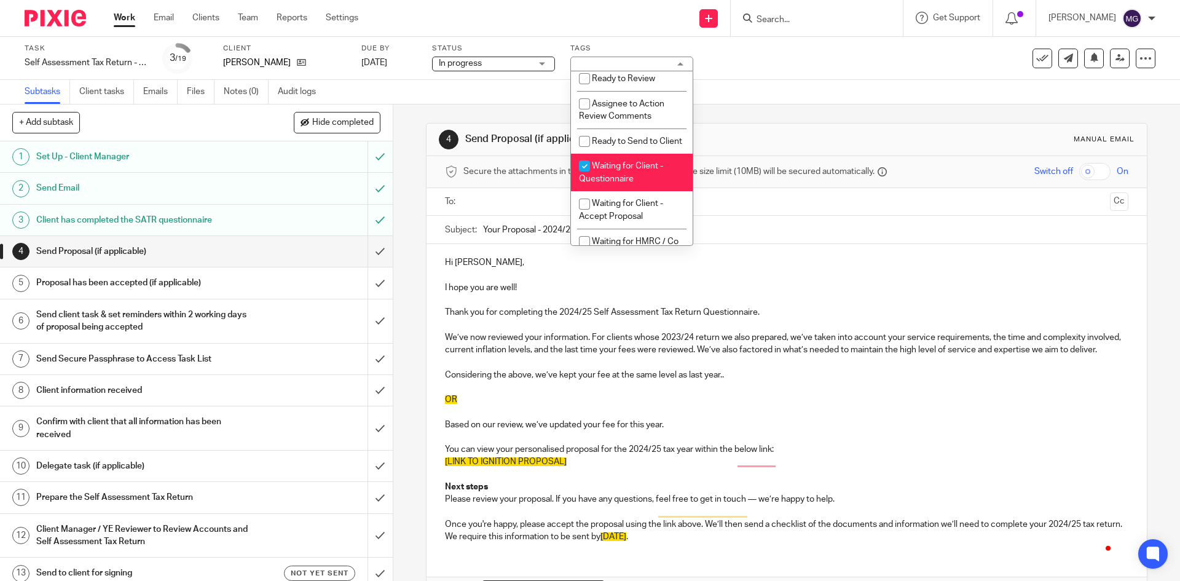
click at [602, 178] on span "Waiting for Client - Questionnaire" at bounding box center [621, 173] width 84 height 22
checkbox input "false"
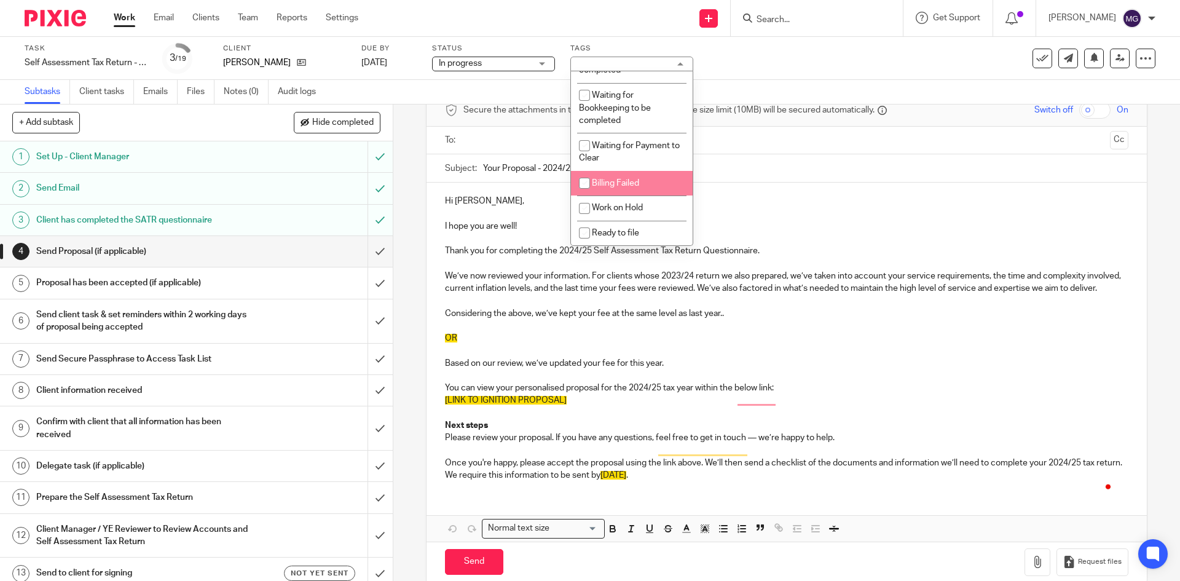
click at [789, 100] on div "Subtasks Client tasks Emails Files Notes (0) Audit logs" at bounding box center [590, 92] width 1180 height 25
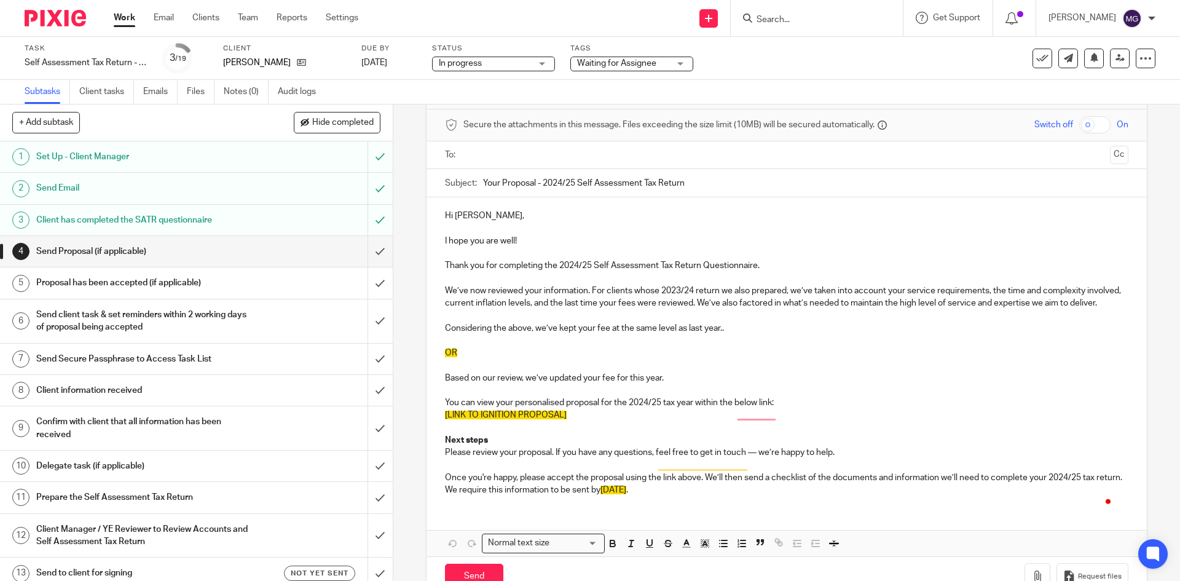
scroll to position [0, 0]
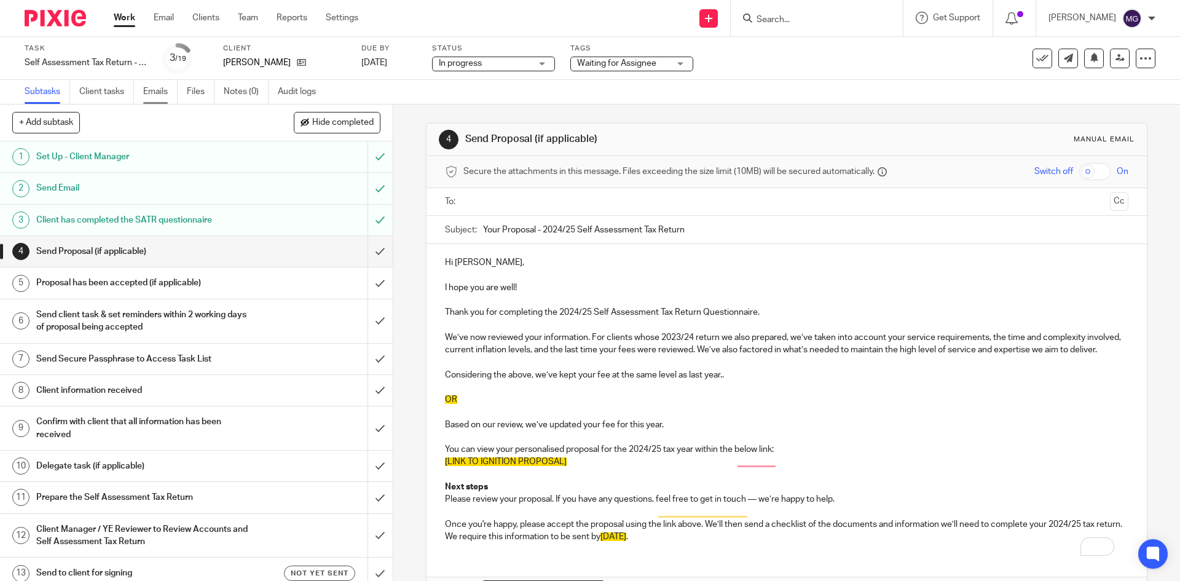
click at [169, 93] on link "Emails" at bounding box center [160, 92] width 34 height 24
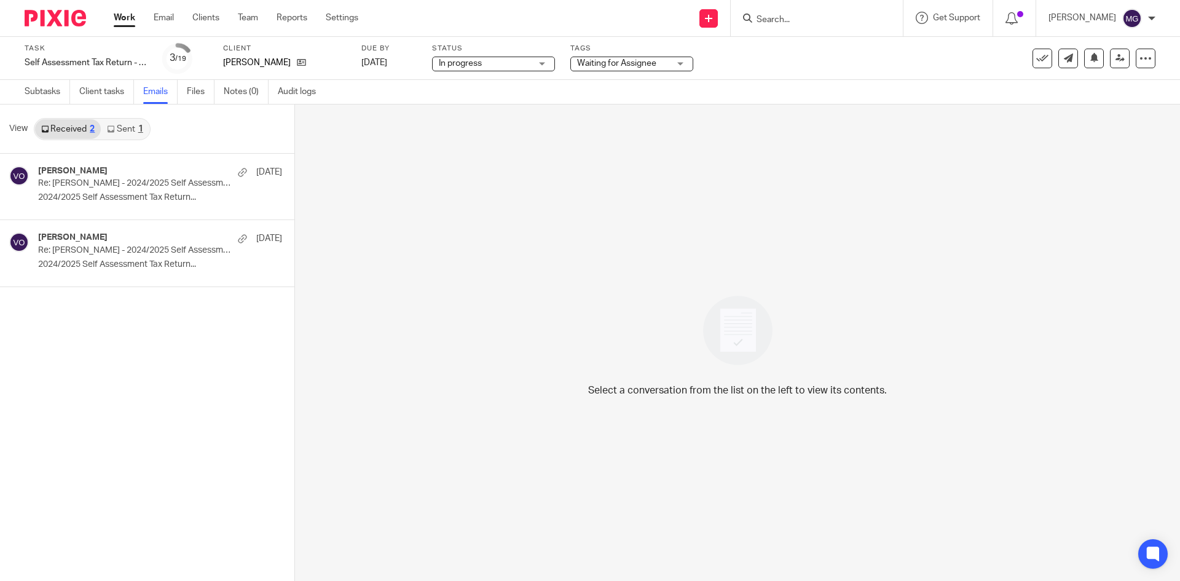
click at [128, 132] on link "Sent 1" at bounding box center [125, 129] width 48 height 20
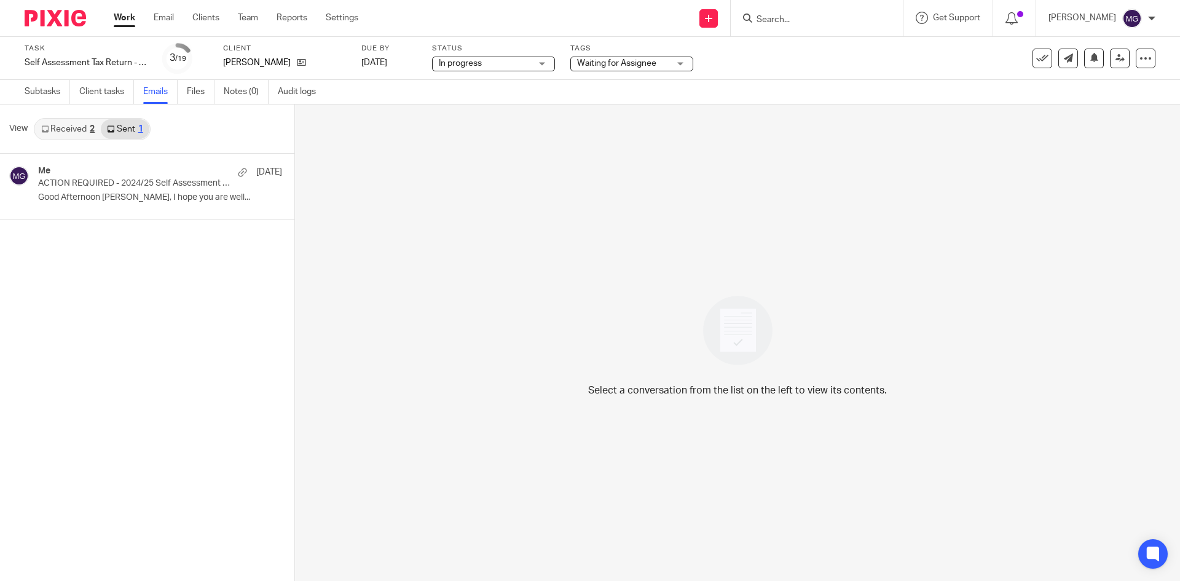
click at [79, 124] on link "Received 2" at bounding box center [68, 129] width 66 height 20
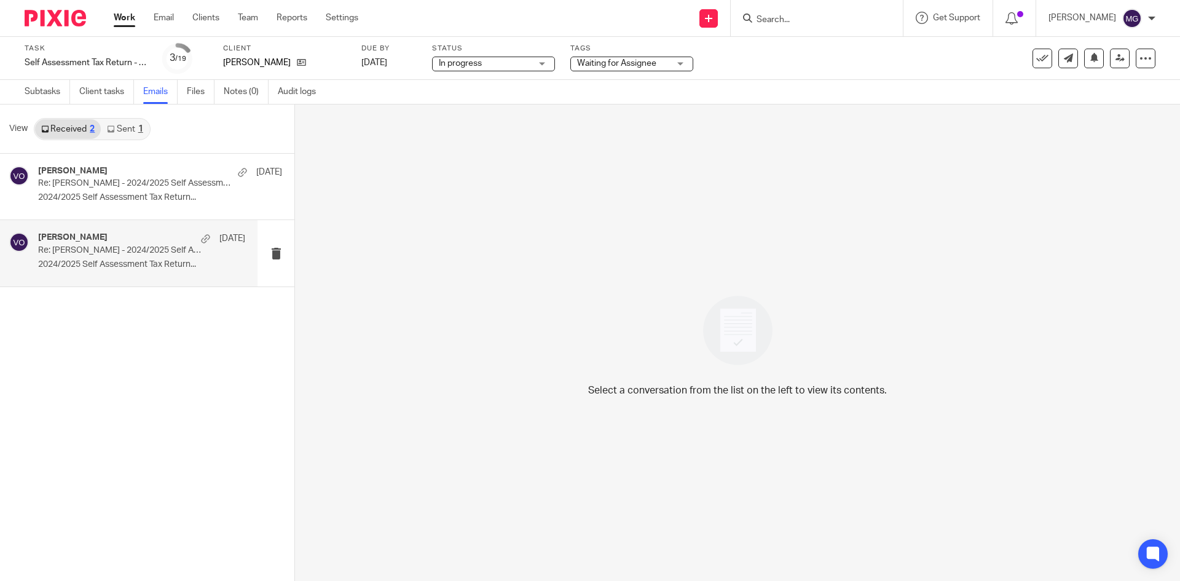
click at [135, 232] on div "Vincent O'Brien 24 Jul" at bounding box center [141, 238] width 207 height 12
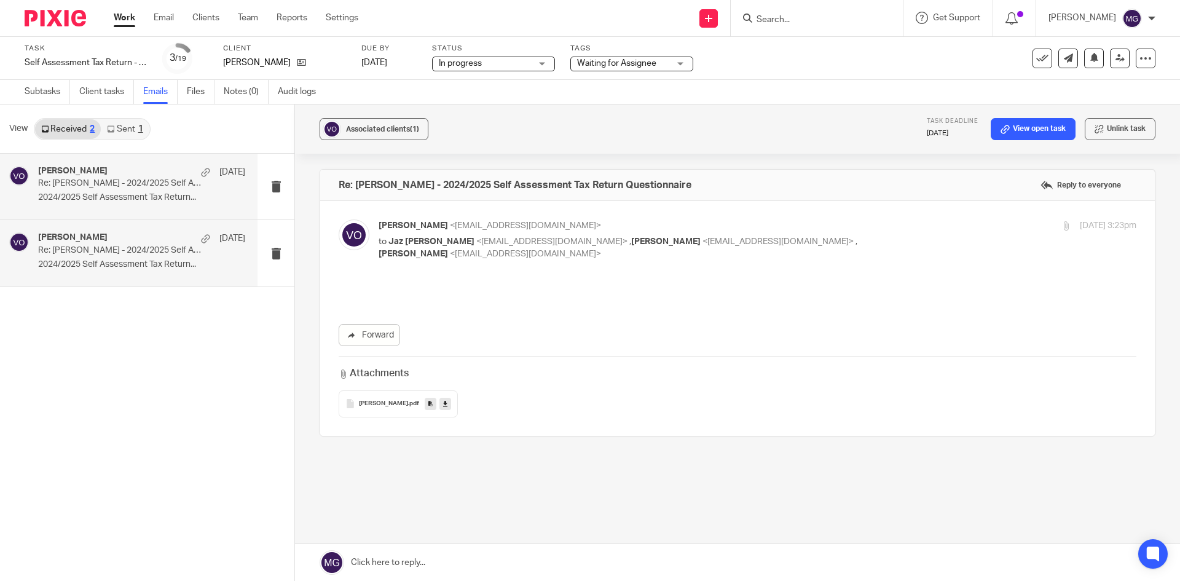
drag, startPoint x: 139, startPoint y: 167, endPoint x: 398, endPoint y: 111, distance: 265.3
click at [139, 166] on div "Vincent O'Brien 24 Jul" at bounding box center [160, 172] width 244 height 12
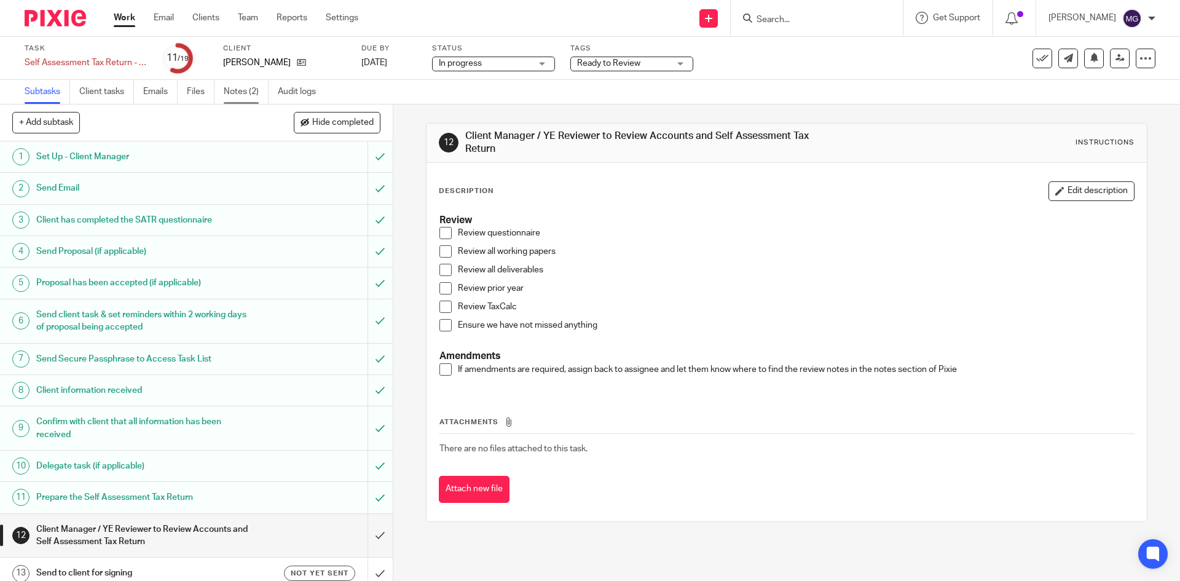
click at [237, 87] on link "Notes (2)" at bounding box center [246, 92] width 45 height 24
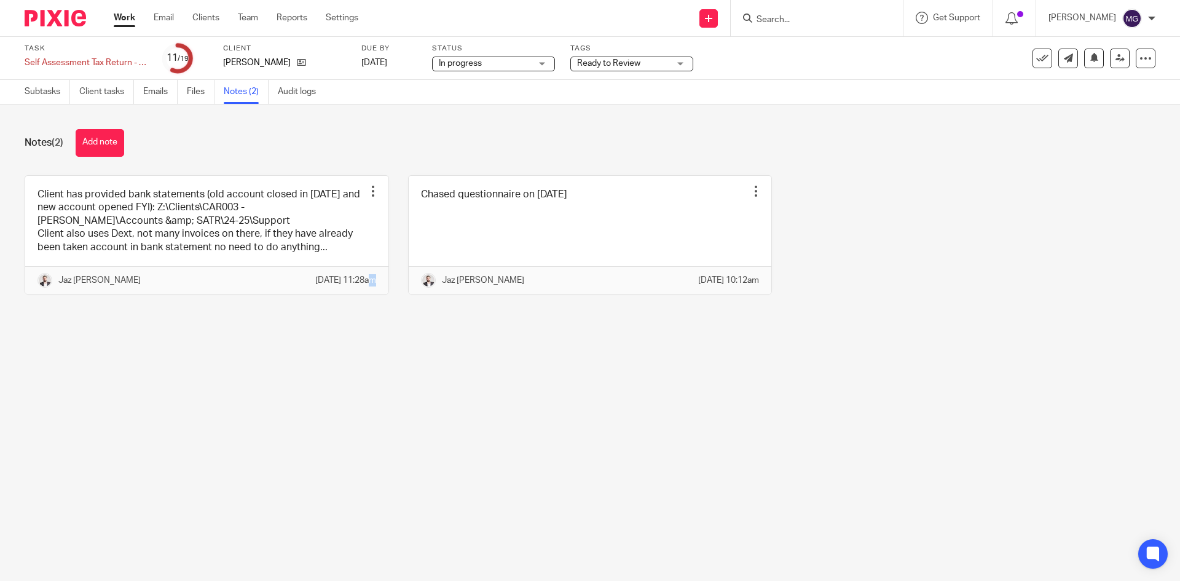
click at [343, 441] on main "Task Self Assessment Tax Return - 2024-2025 Save Self Assessment Tax Return - 2…" at bounding box center [590, 290] width 1180 height 581
click at [267, 137] on div "Notes (2) Add note" at bounding box center [590, 143] width 1131 height 28
click at [47, 94] on link "Subtasks" at bounding box center [47, 92] width 45 height 24
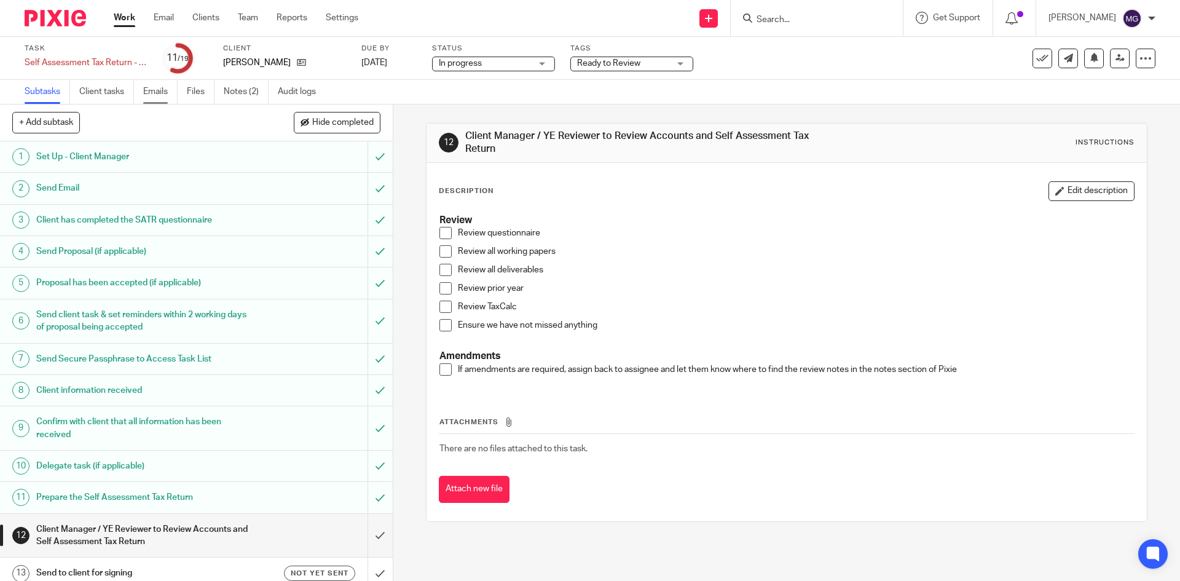
click at [154, 94] on link "Emails" at bounding box center [160, 92] width 34 height 24
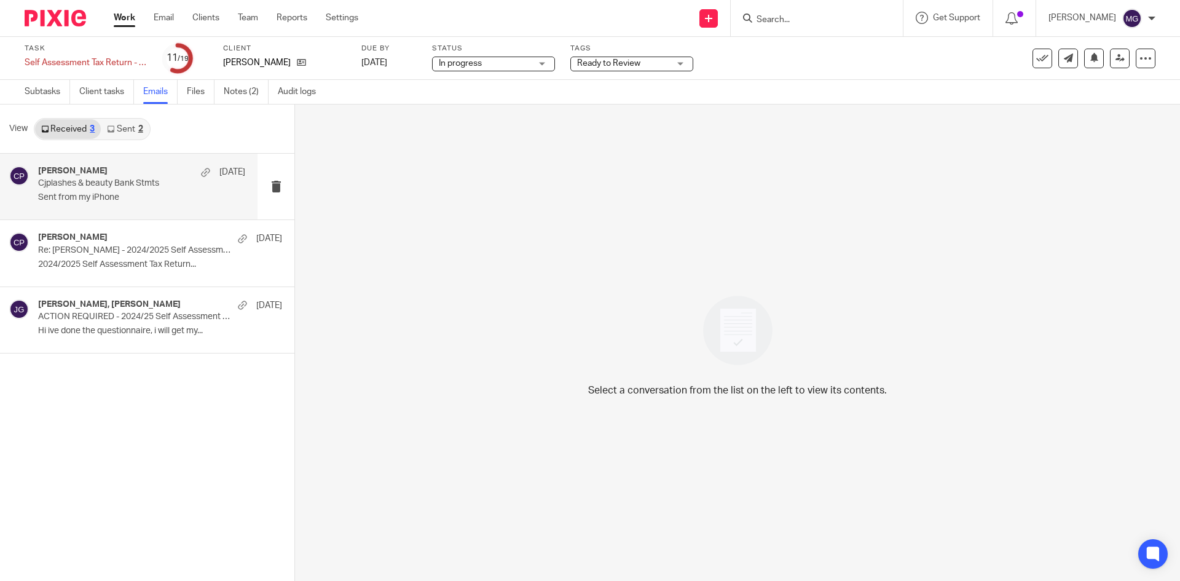
click at [141, 173] on div "Carah Phillips 28 Jul" at bounding box center [141, 172] width 207 height 12
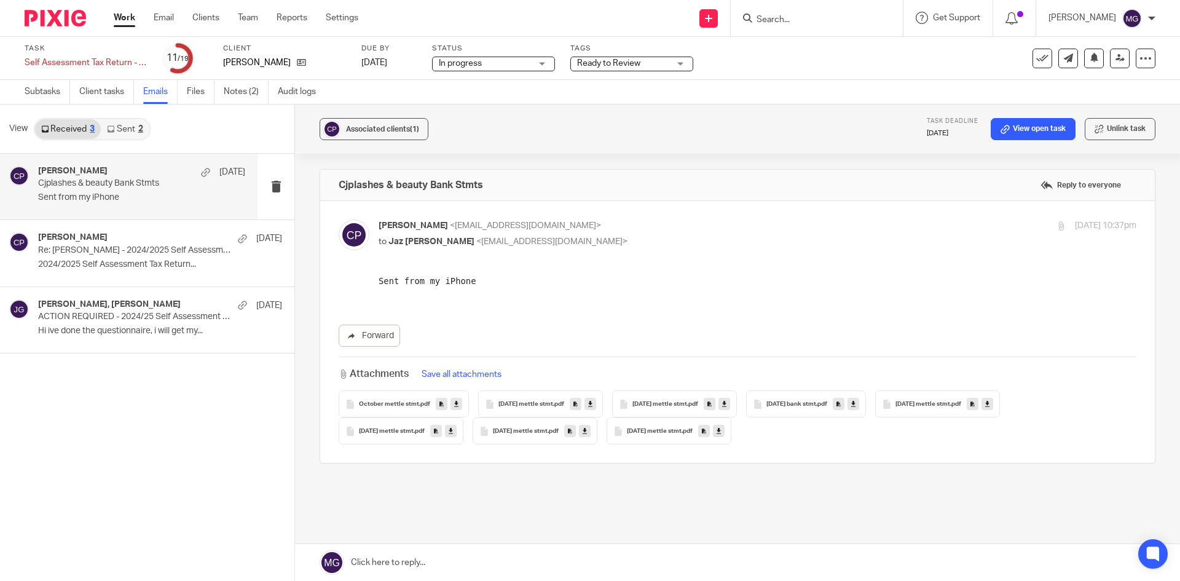
click at [132, 133] on link "Sent 2" at bounding box center [125, 129] width 48 height 20
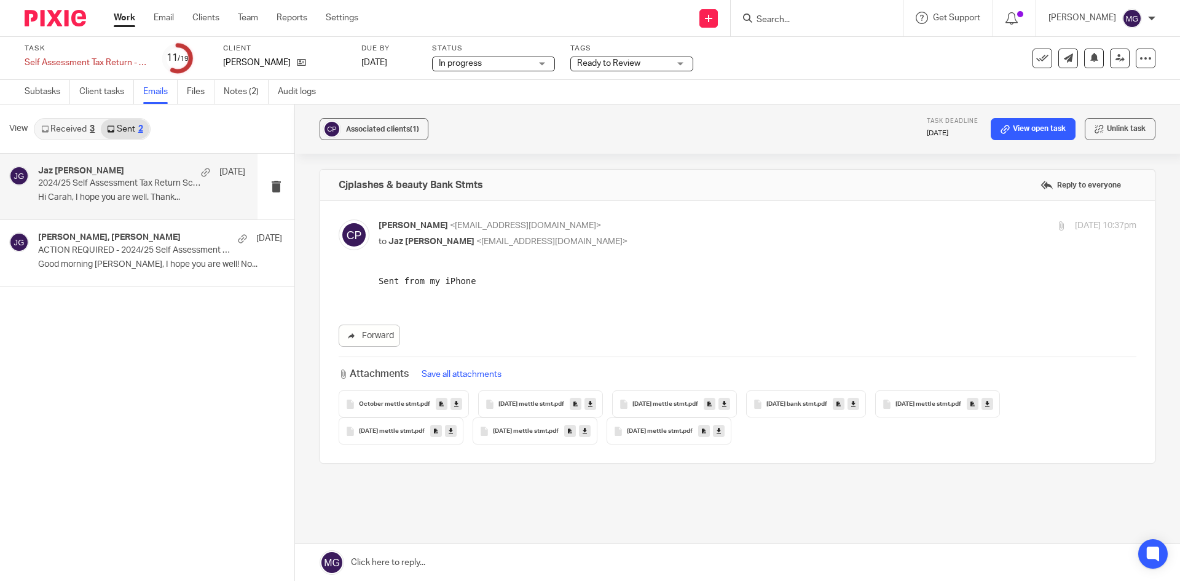
click at [131, 188] on p "2024/25 Self Assessment Tax Return Scheduled" at bounding box center [121, 183] width 166 height 10
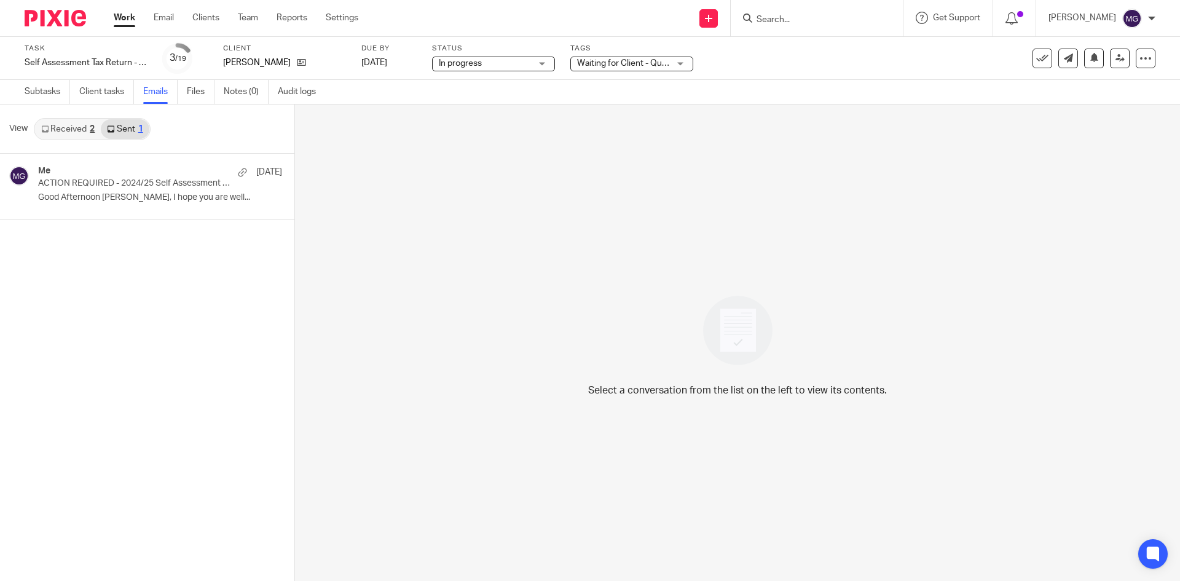
click at [771, 16] on input "Search" at bounding box center [810, 20] width 111 height 11
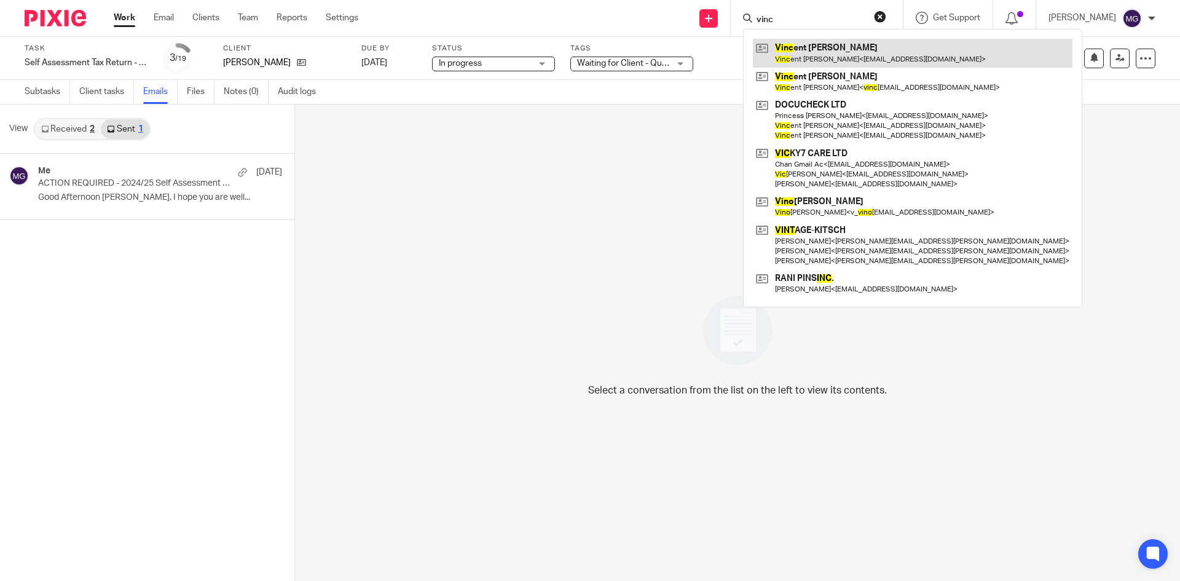
type input "vinc"
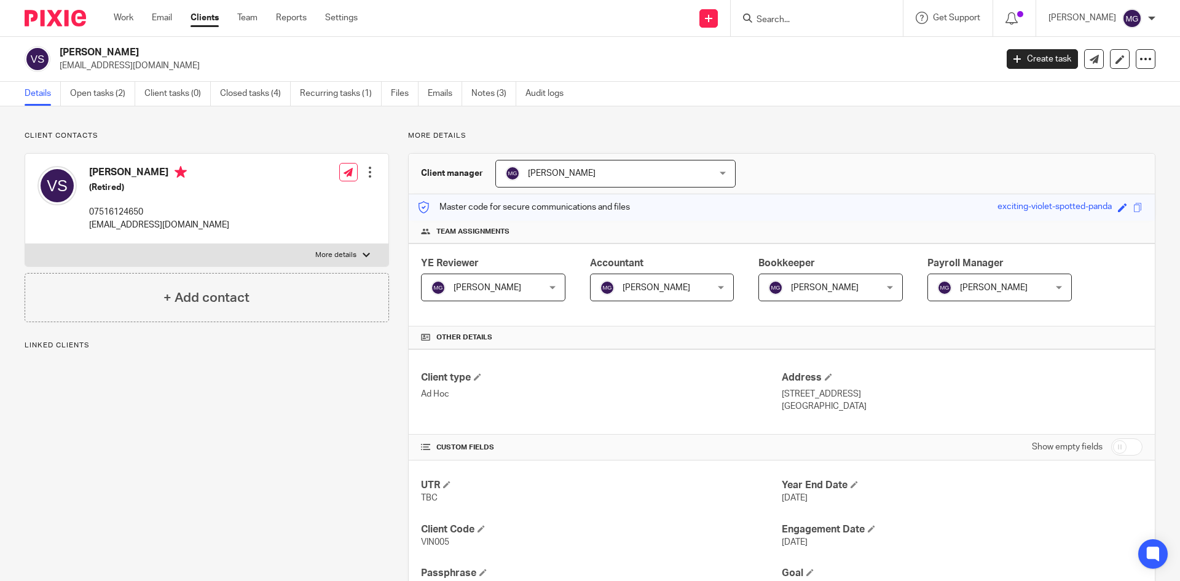
click at [120, 94] on link "Open tasks (2)" at bounding box center [102, 94] width 65 height 24
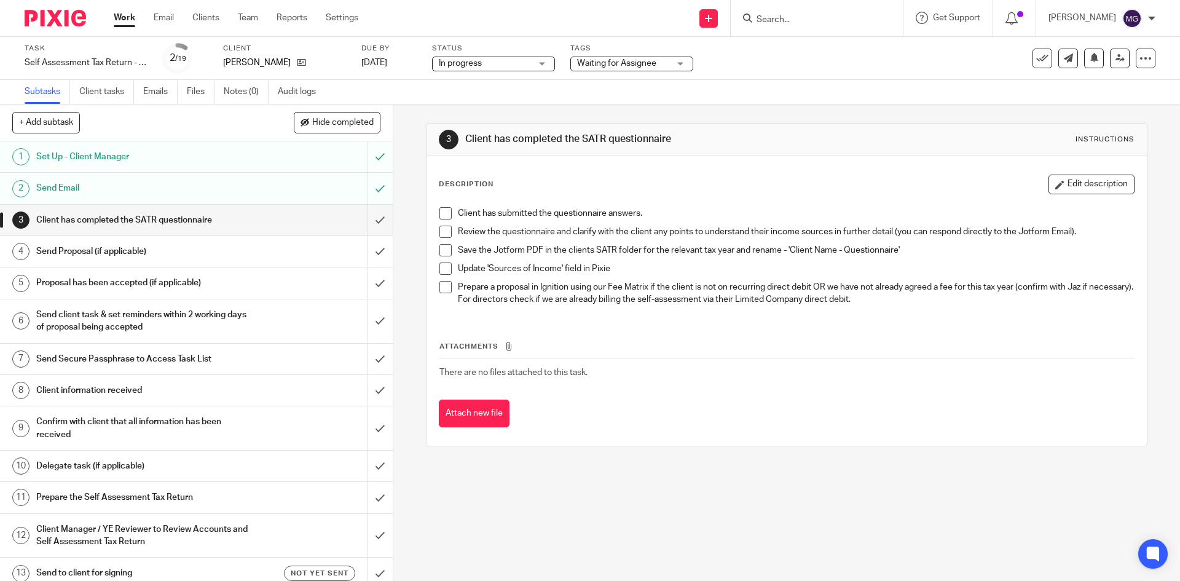
click at [138, 90] on ul "Subtasks Client tasks Emails Files Notes (0) Audit logs" at bounding box center [180, 92] width 310 height 24
click at [150, 92] on link "Emails" at bounding box center [160, 92] width 34 height 24
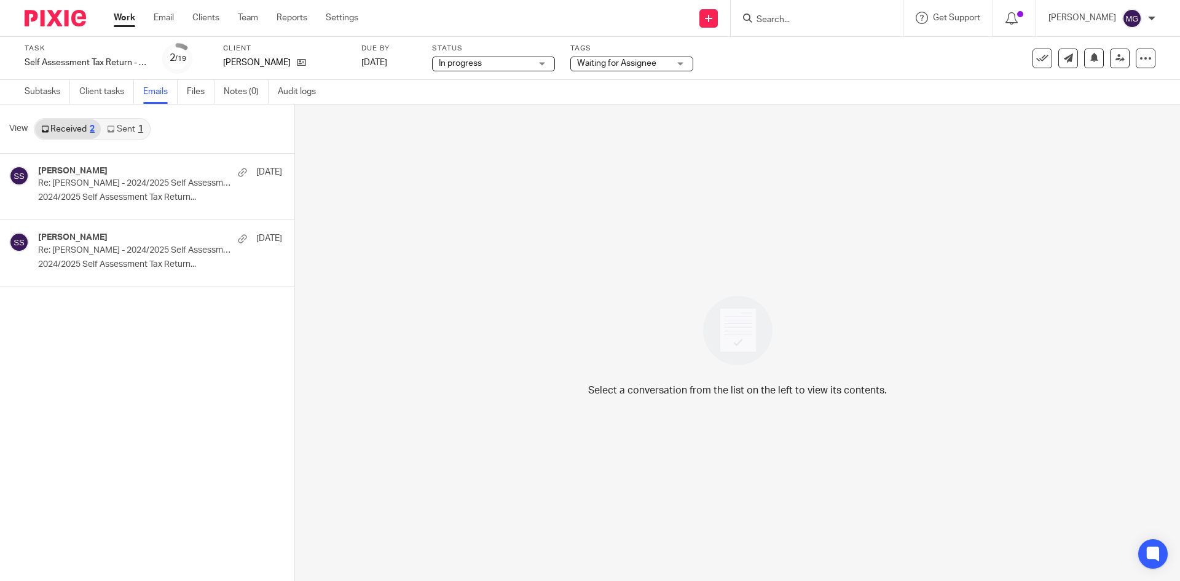
click at [74, 127] on link "Received 2" at bounding box center [68, 129] width 66 height 20
click at [130, 128] on link "Sent 1" at bounding box center [125, 129] width 48 height 20
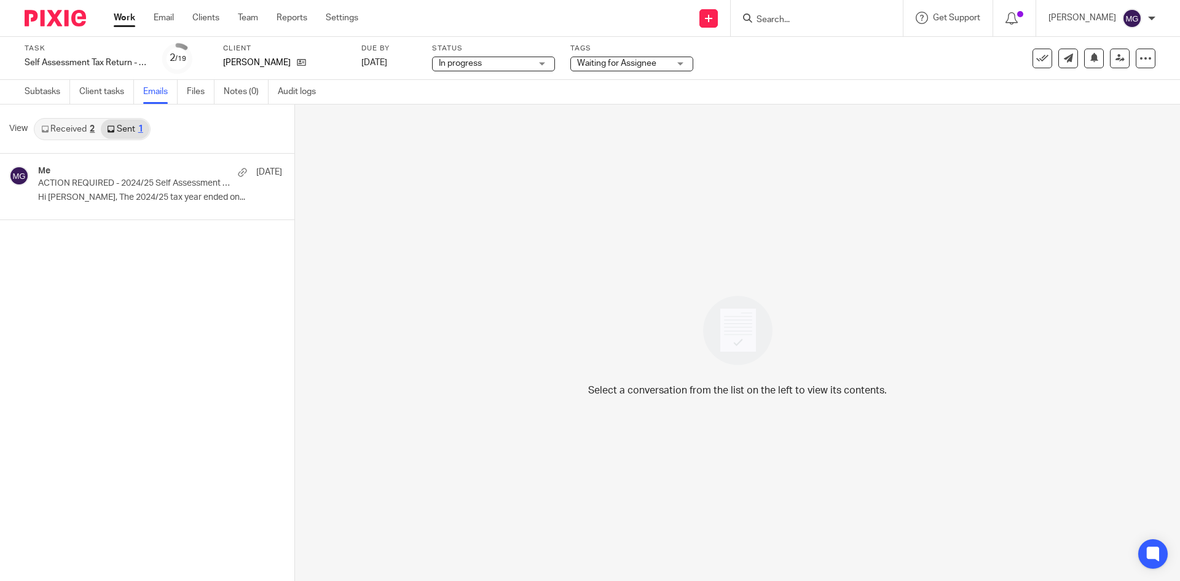
click at [84, 132] on link "Received 2" at bounding box center [68, 129] width 66 height 20
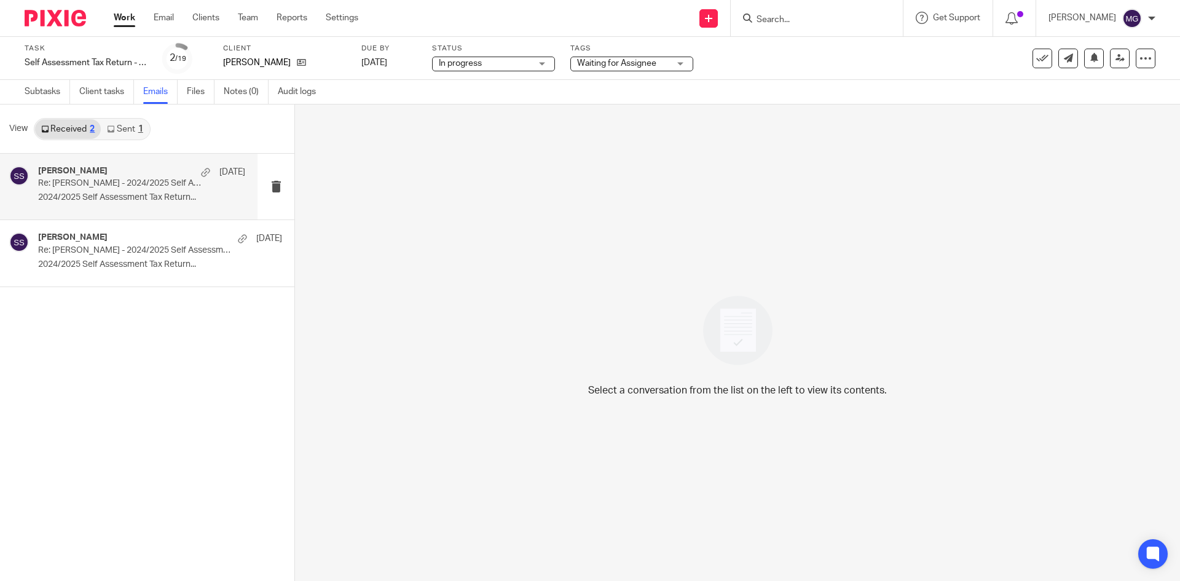
click at [76, 164] on div "[PERSON_NAME] [DATE] Re: [PERSON_NAME] - 2024/2025 Self Assessment Tax Return Q…" at bounding box center [129, 187] width 258 height 66
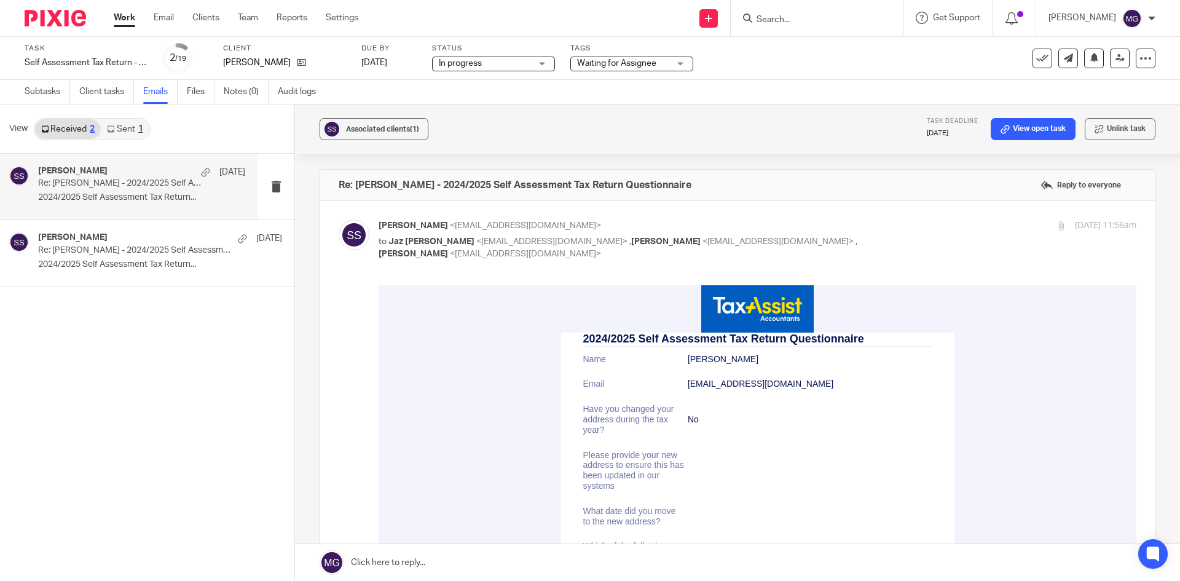
click at [811, 17] on input "Search" at bounding box center [810, 20] width 111 height 11
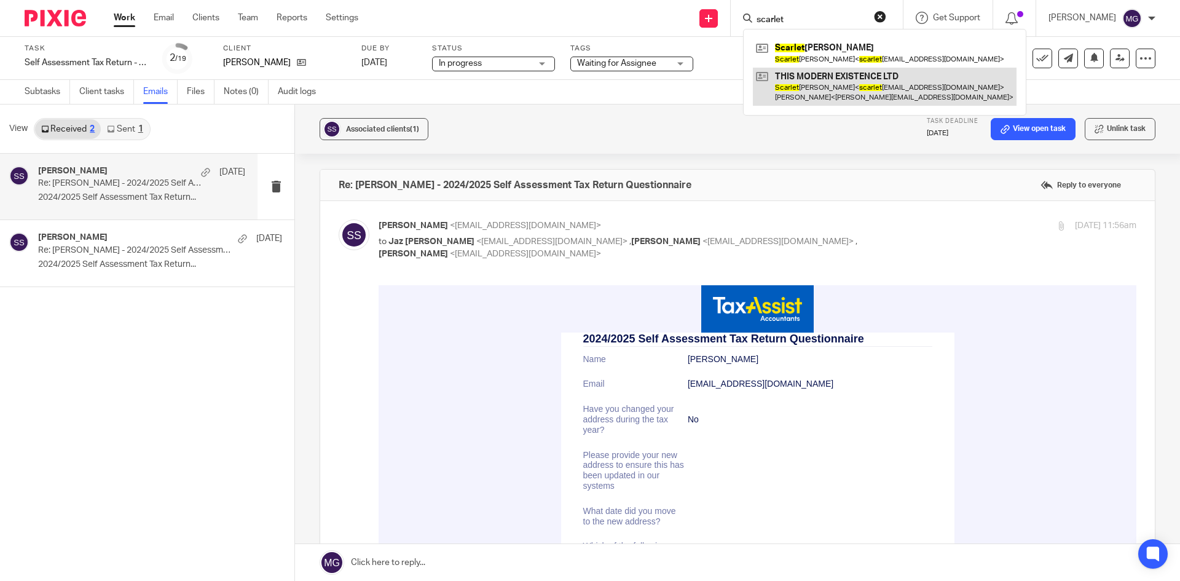
type input "scarlet"
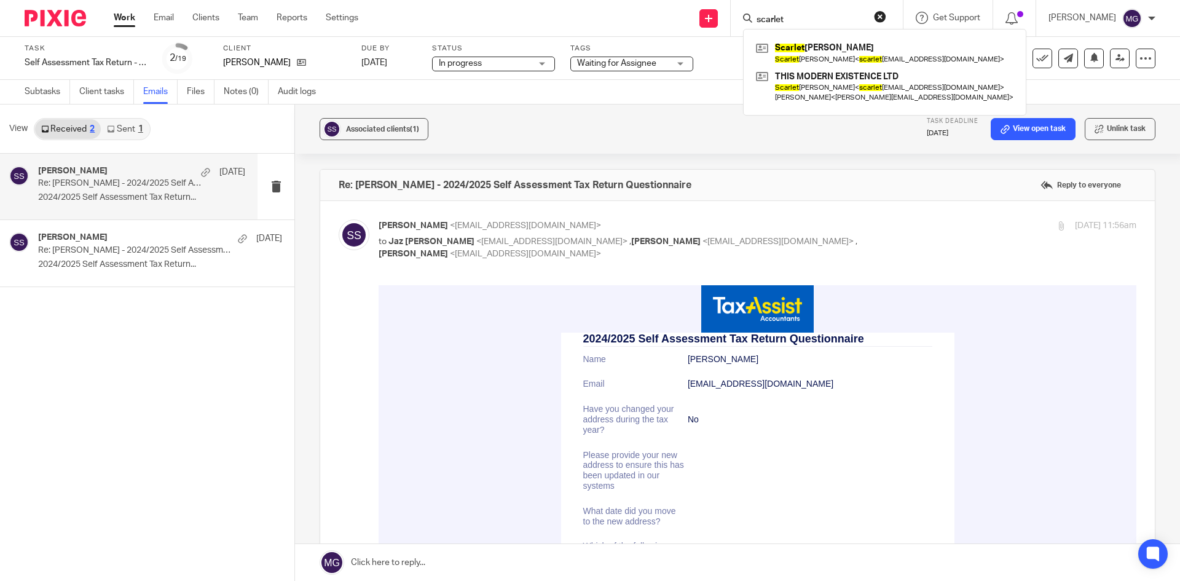
drag, startPoint x: 837, startPoint y: 93, endPoint x: 758, endPoint y: 81, distance: 80.1
click at [738, 101] on div "Subtasks Client tasks Emails Files Notes (0) Audit logs" at bounding box center [590, 92] width 1180 height 25
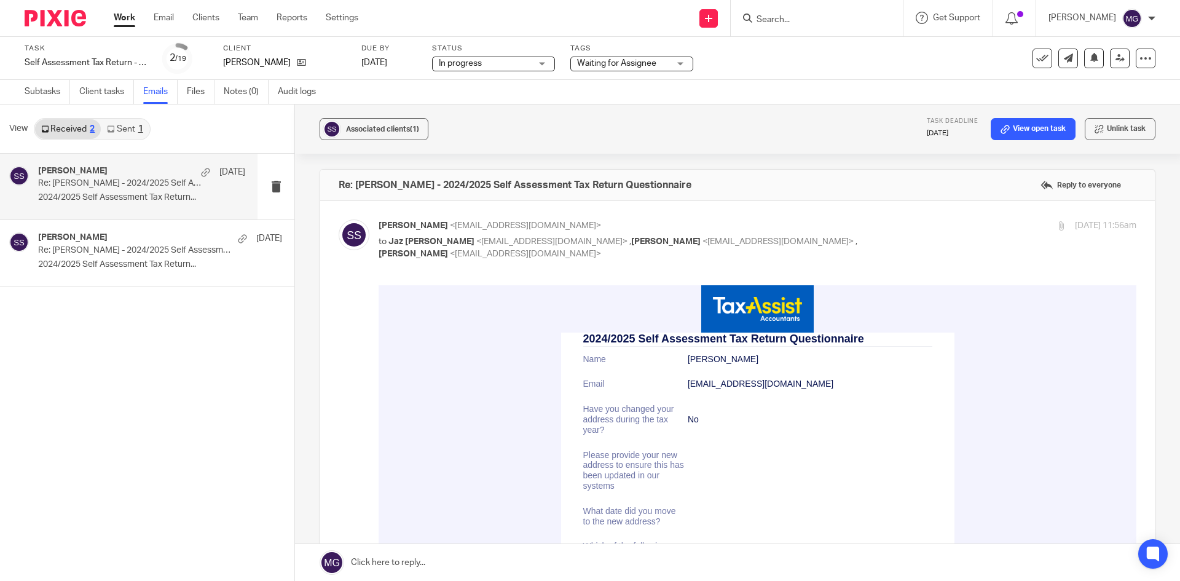
drag, startPoint x: 812, startPoint y: 20, endPoint x: 758, endPoint y: 1, distance: 57.6
click at [763, 13] on div at bounding box center [814, 17] width 143 height 15
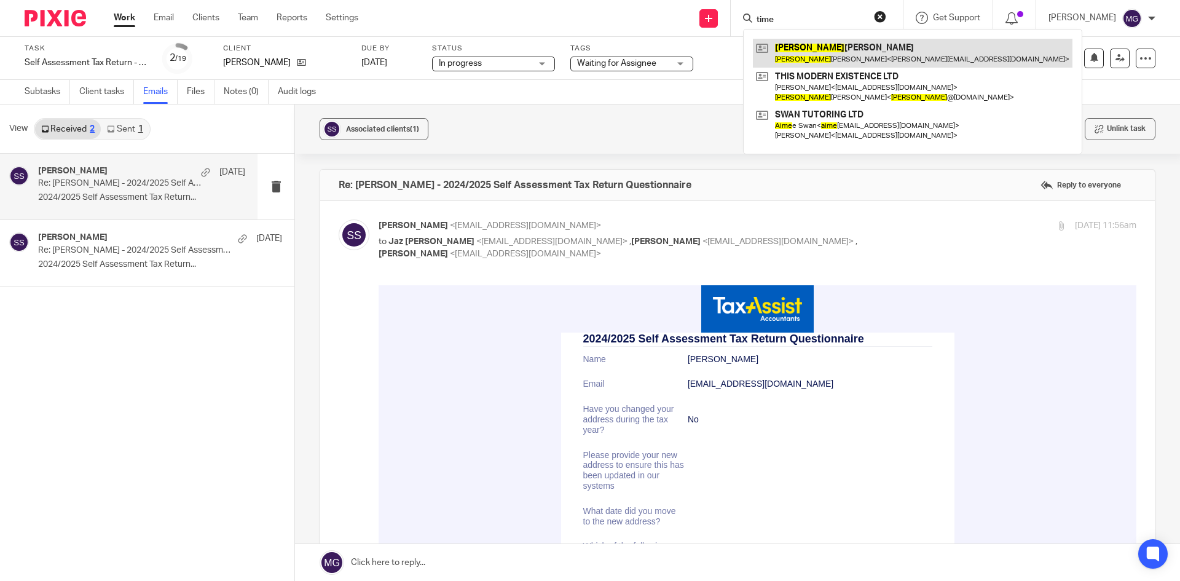
type input "time"
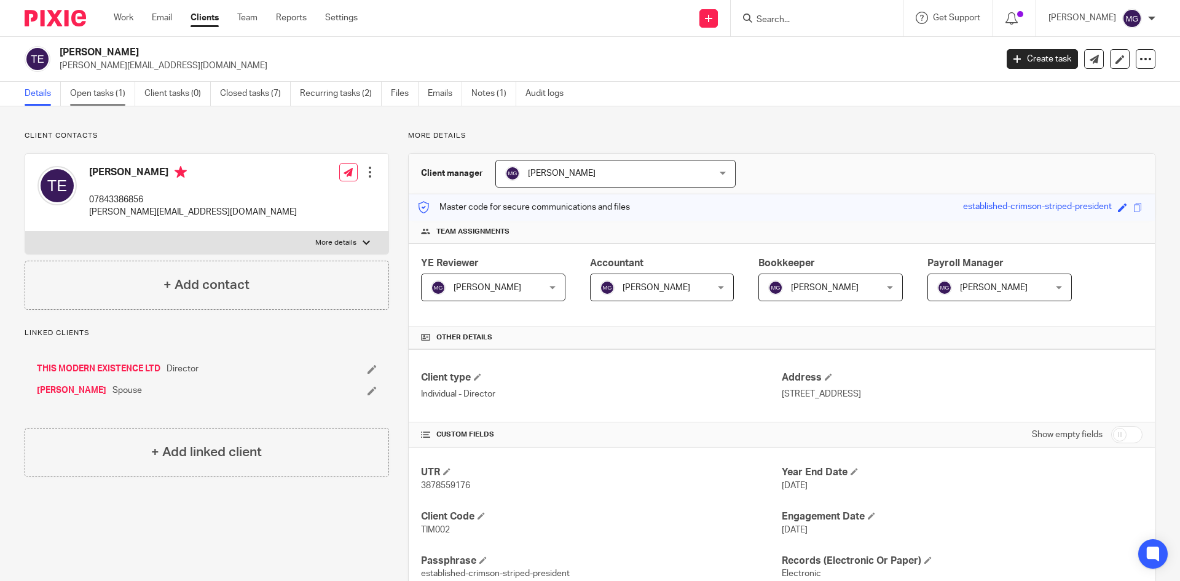
click at [96, 94] on link "Open tasks (1)" at bounding box center [102, 94] width 65 height 24
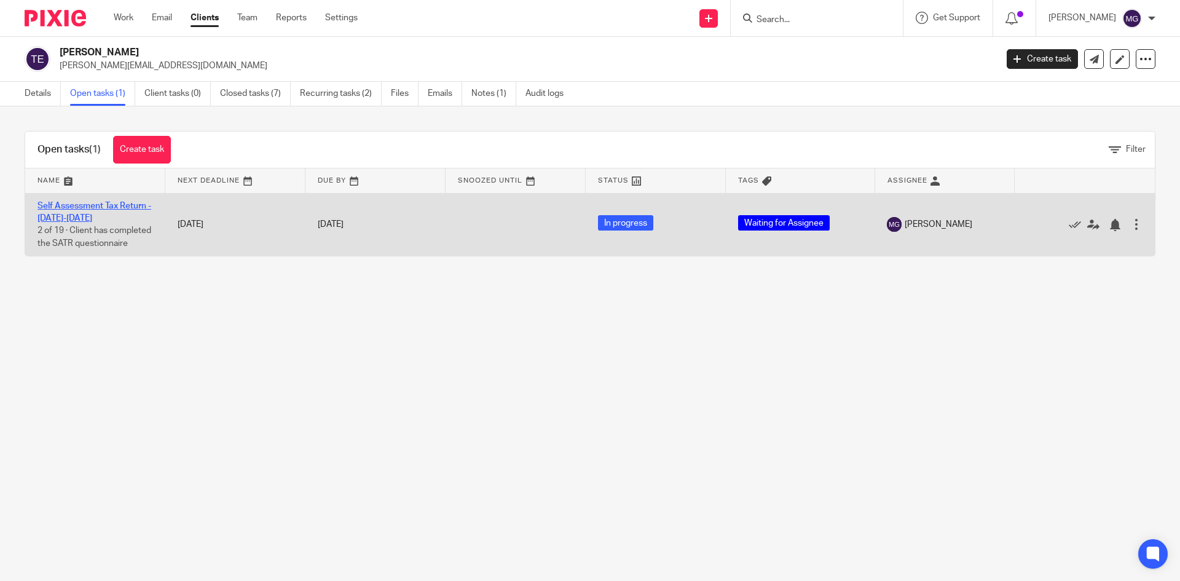
click at [103, 202] on link "Self Assessment Tax Return - [DATE]-[DATE]" at bounding box center [94, 212] width 114 height 21
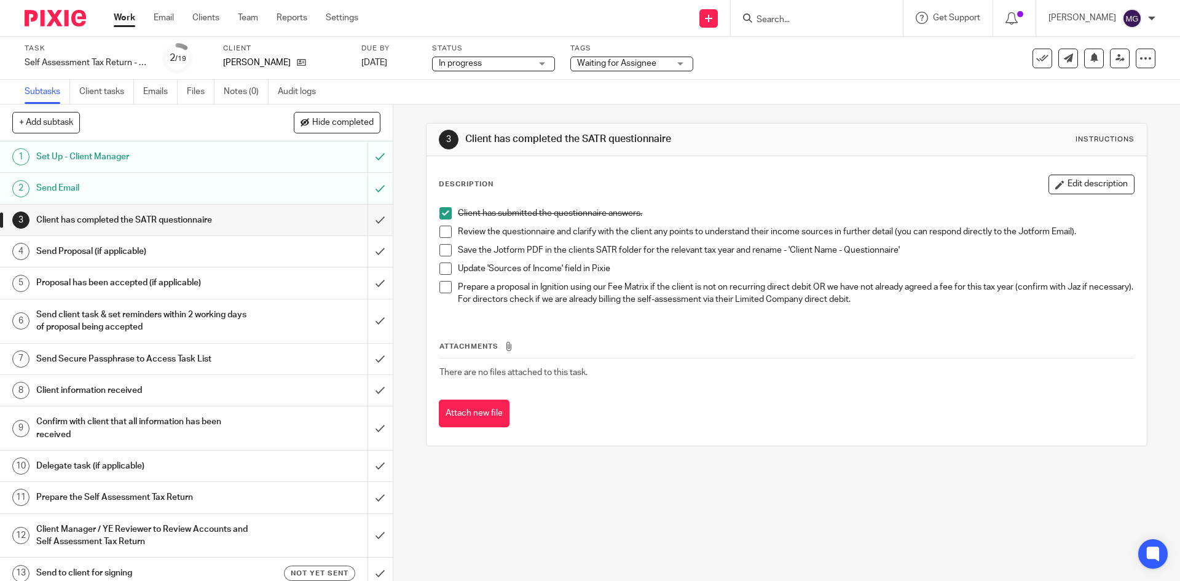
click at [141, 92] on ul "Subtasks Client tasks Emails Files Notes (0) Audit logs" at bounding box center [180, 92] width 310 height 24
click at [156, 96] on link "Emails" at bounding box center [160, 92] width 34 height 24
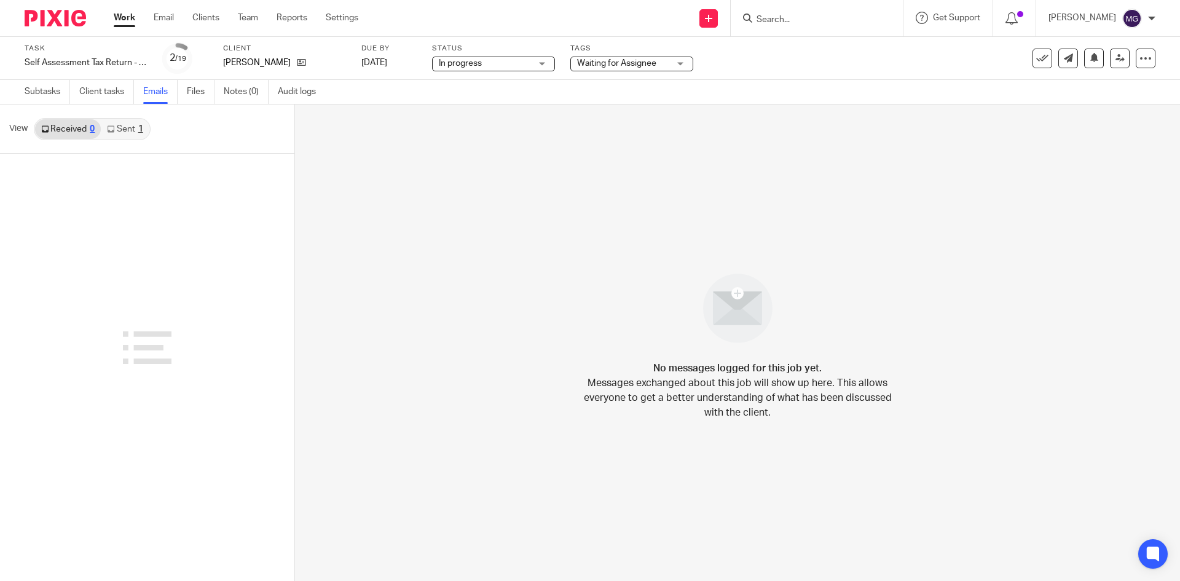
click at [55, 130] on link "Received 0" at bounding box center [68, 129] width 66 height 20
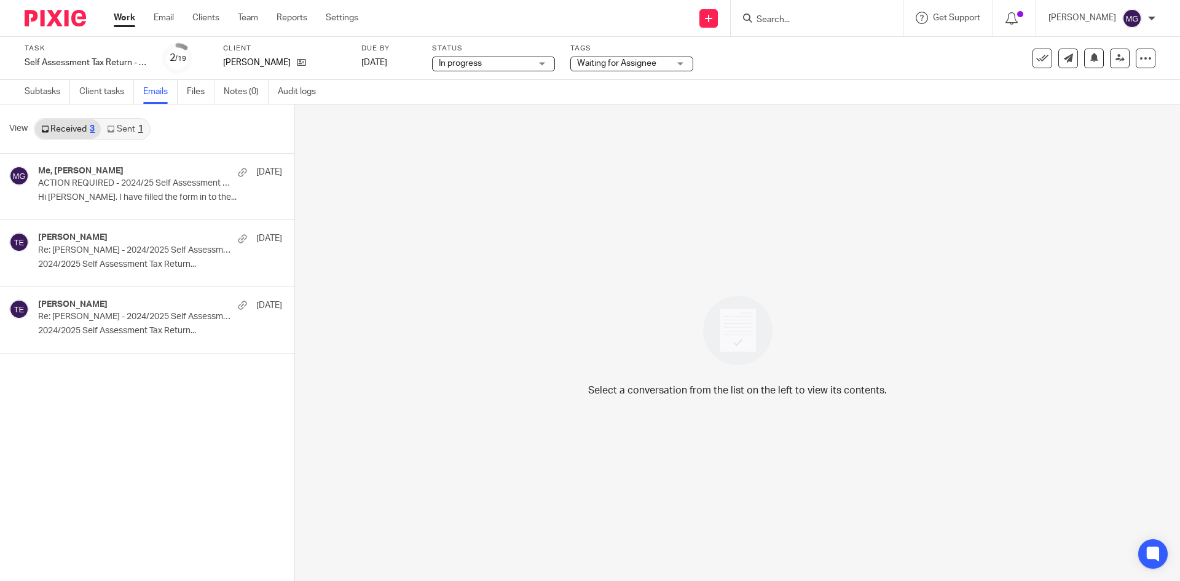
click at [139, 132] on div "1" at bounding box center [140, 129] width 5 height 9
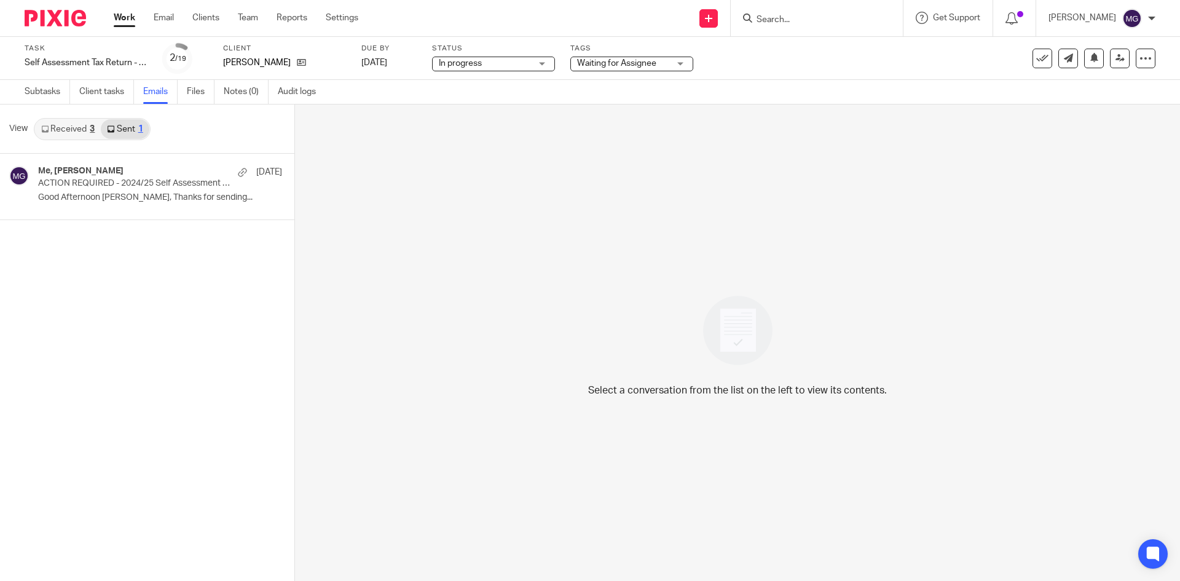
click at [87, 130] on link "Received 3" at bounding box center [68, 129] width 66 height 20
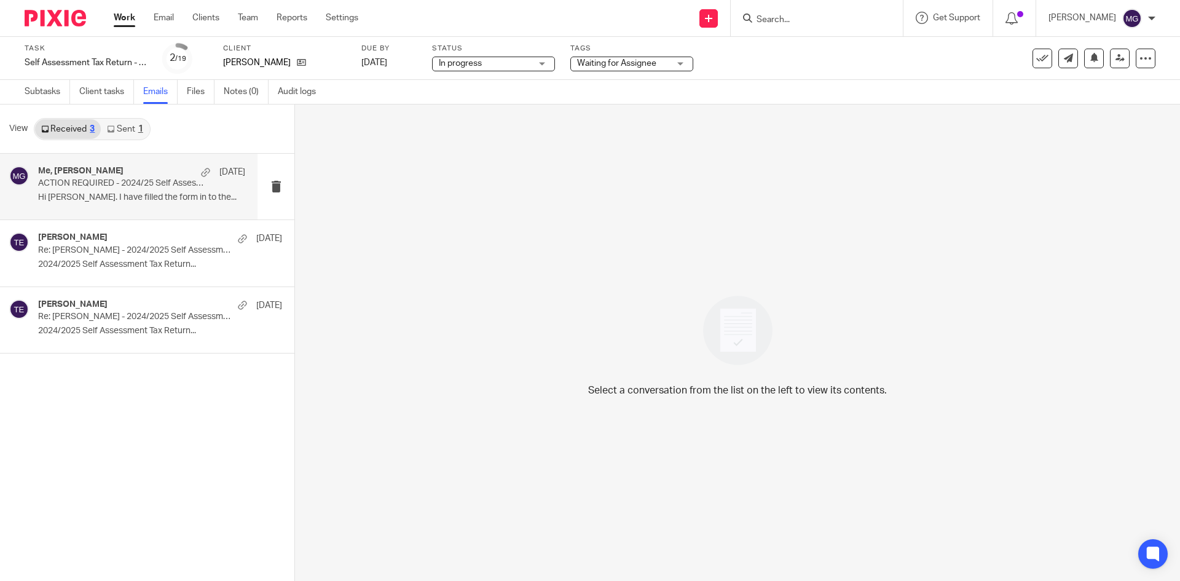
click at [87, 176] on h4 "Me, Tim Ellis" at bounding box center [80, 171] width 85 height 10
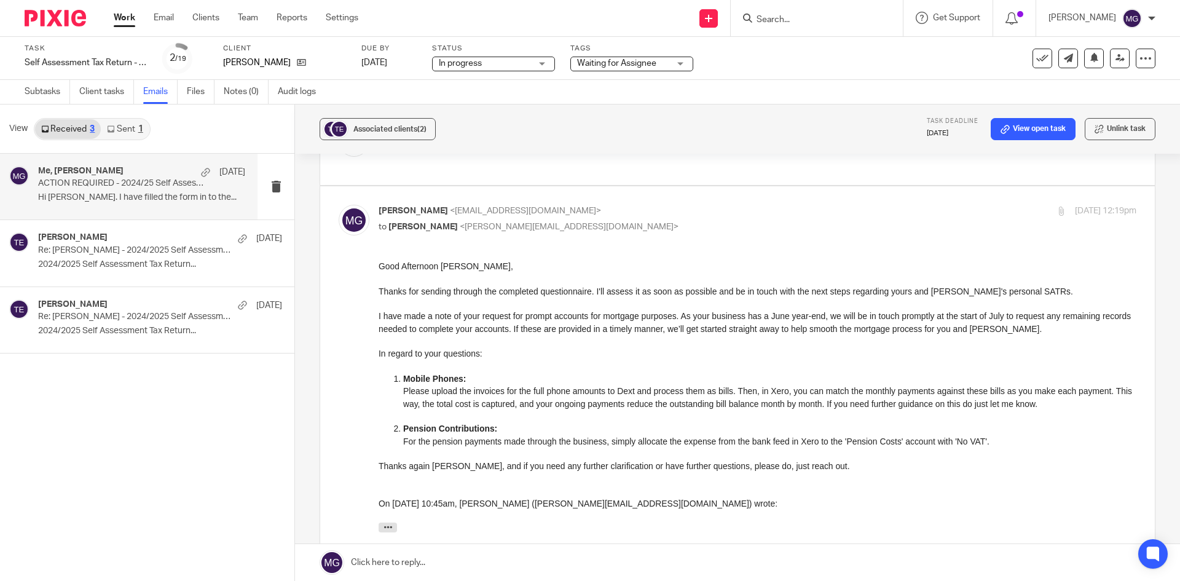
scroll to position [184, 0]
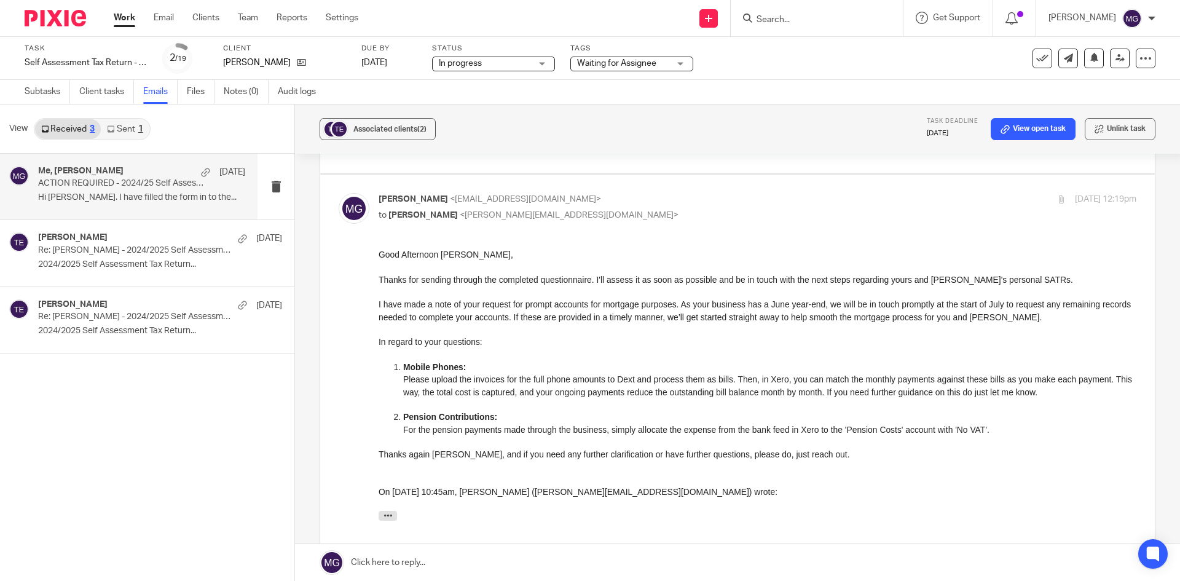
click at [830, 15] on input "Search" at bounding box center [810, 20] width 111 height 11
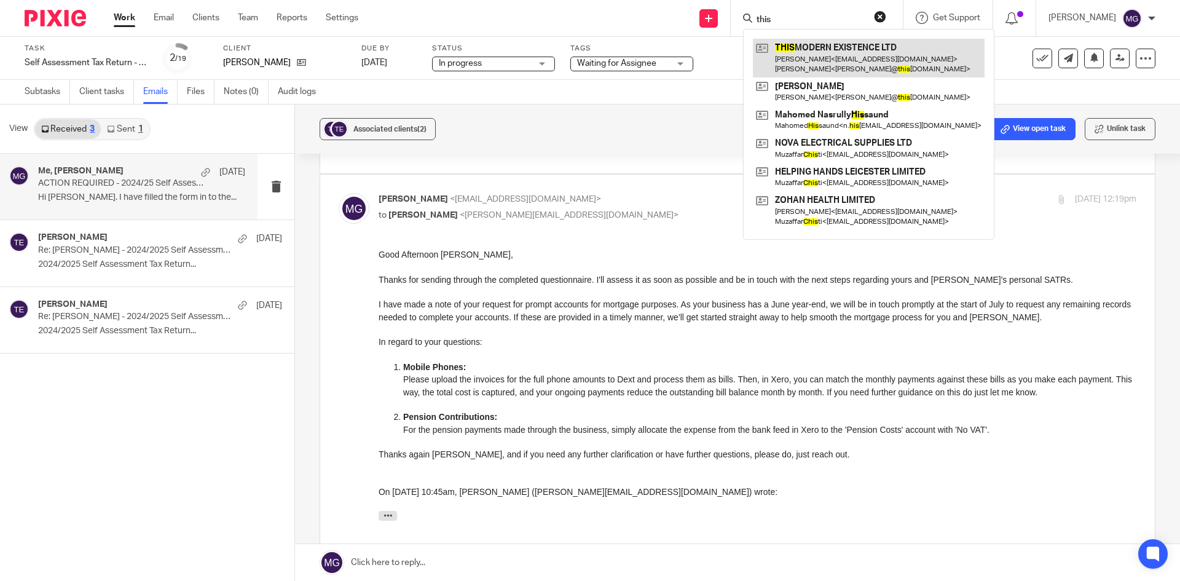
type input "this"
click at [810, 50] on link at bounding box center [869, 58] width 232 height 38
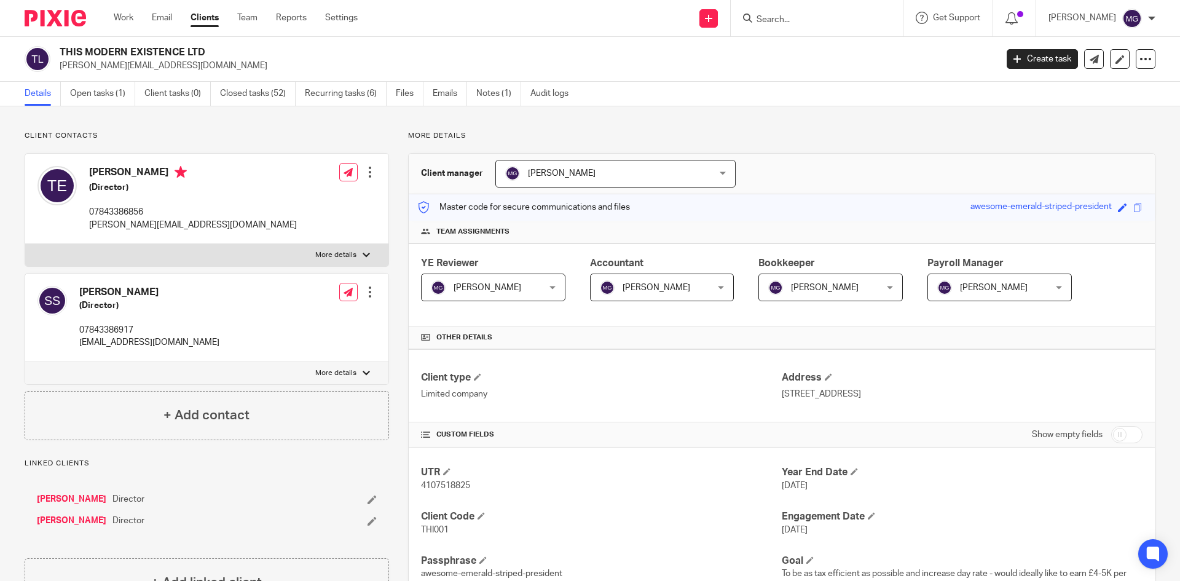
click at [112, 73] on div "THIS MODERN EXISTENCE LTD [PERSON_NAME][EMAIL_ADDRESS][DOMAIN_NAME] Create task…" at bounding box center [590, 59] width 1180 height 45
click at [114, 98] on link "Open tasks (1)" at bounding box center [102, 94] width 65 height 24
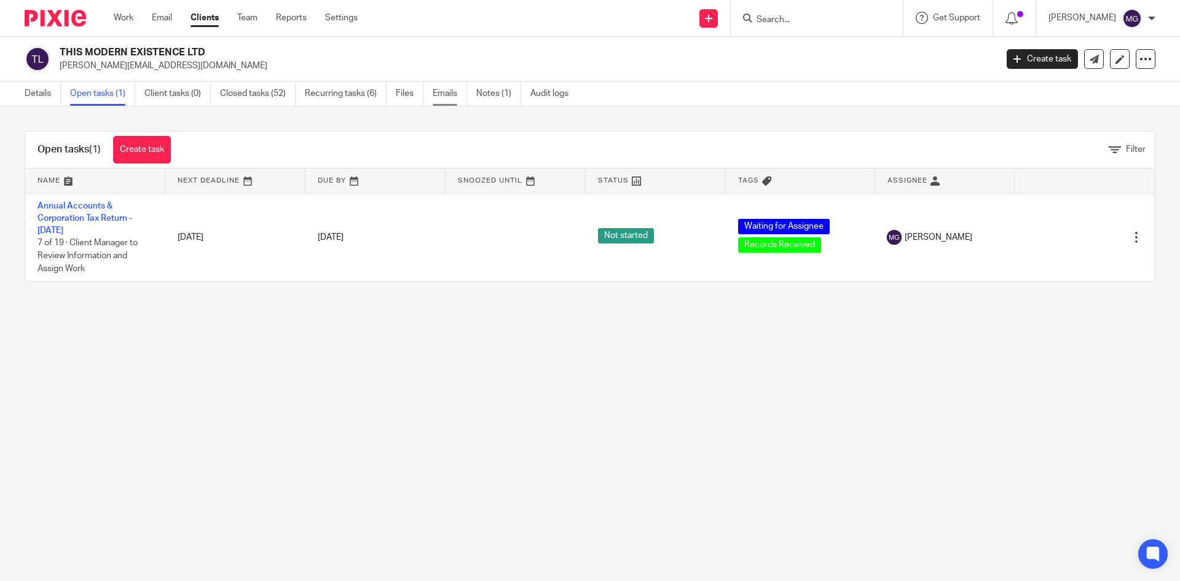
click at [444, 95] on link "Emails" at bounding box center [450, 94] width 34 height 24
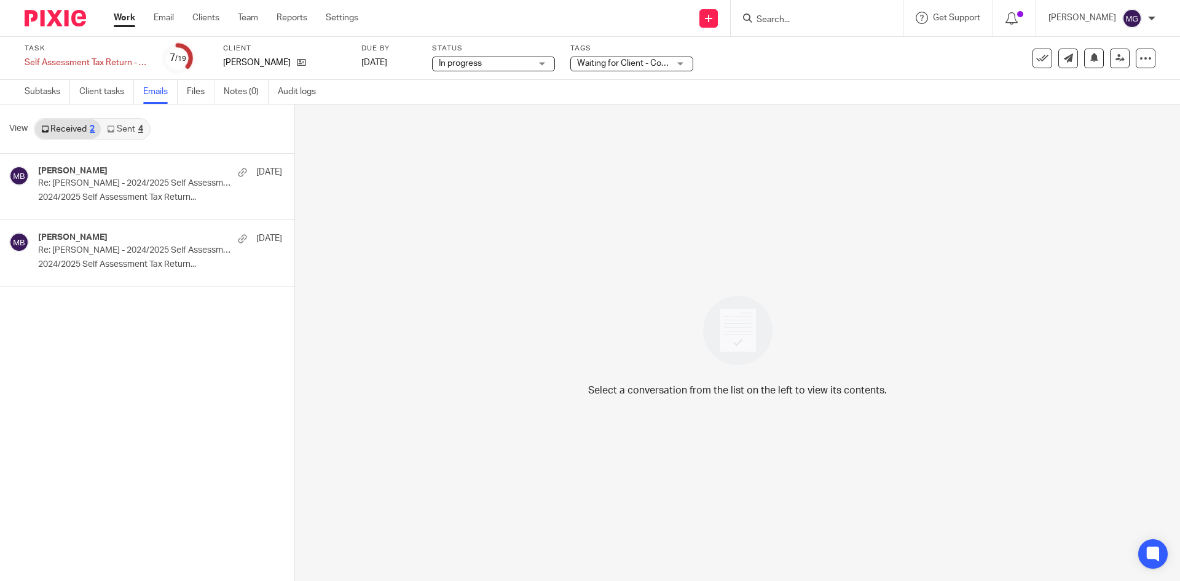
click at [115, 125] on link "Sent 4" at bounding box center [125, 129] width 48 height 20
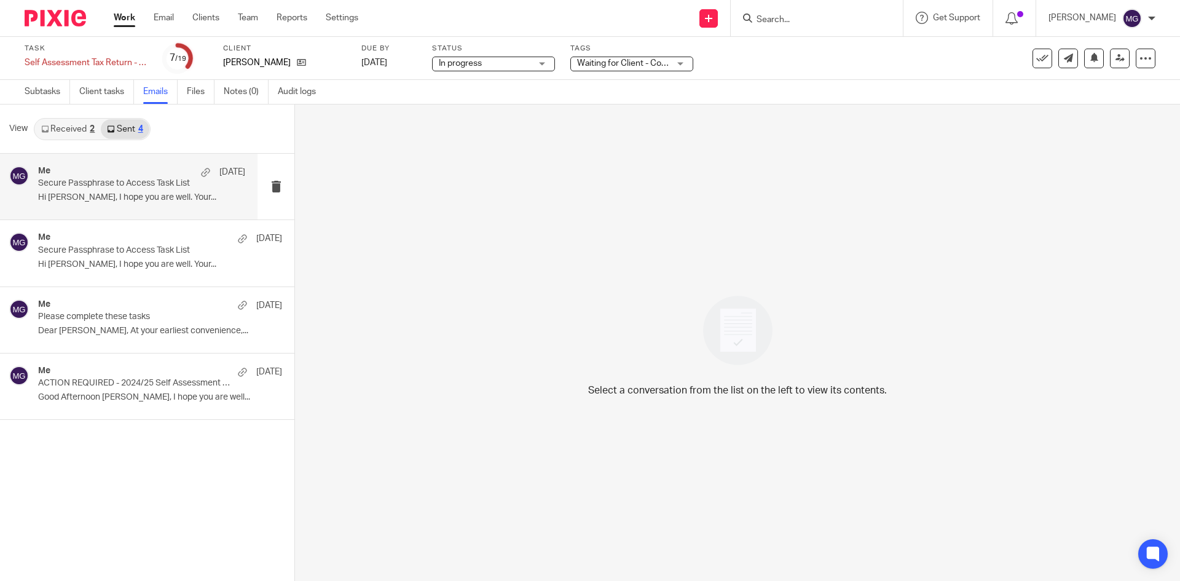
click at [111, 199] on p "Hi [PERSON_NAME], I hope you are well. Your..." at bounding box center [141, 197] width 207 height 10
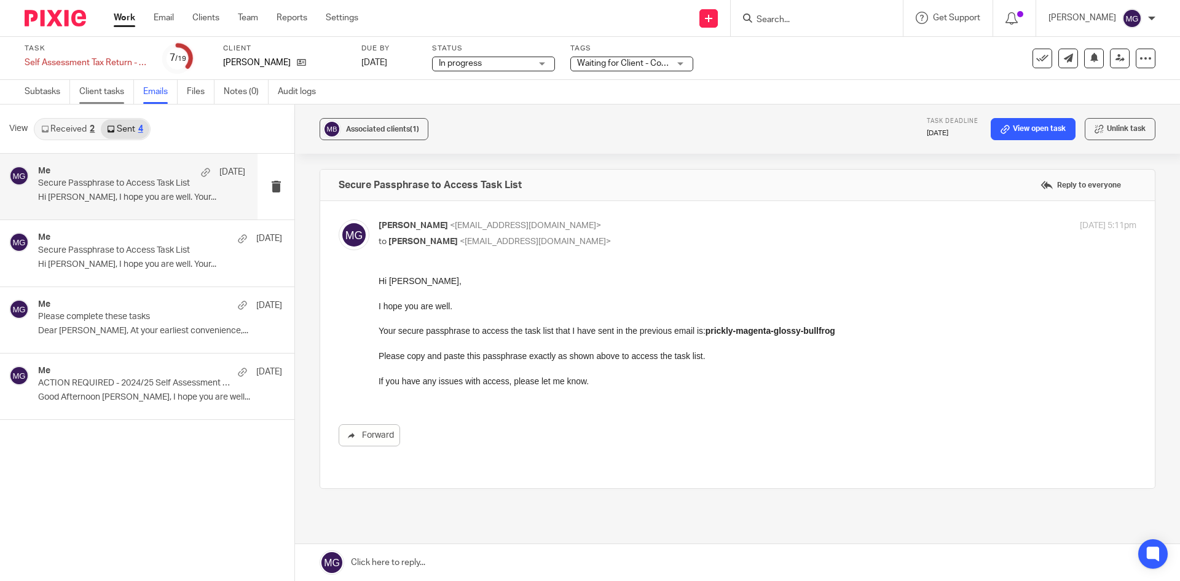
click at [96, 90] on link "Client tasks" at bounding box center [106, 92] width 55 height 24
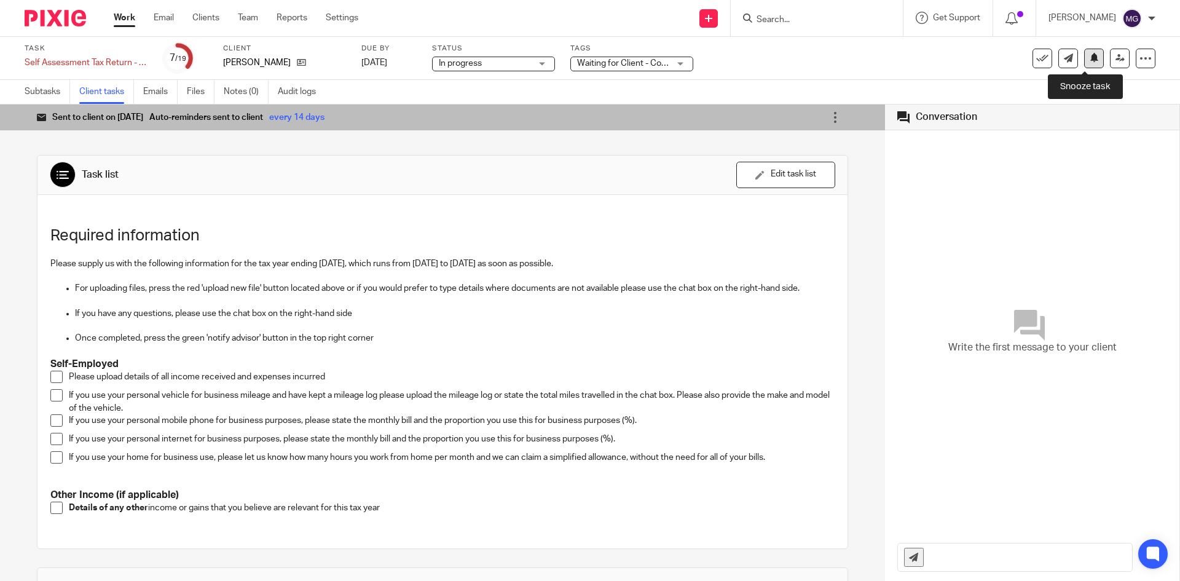
click at [1084, 59] on button at bounding box center [1094, 59] width 20 height 20
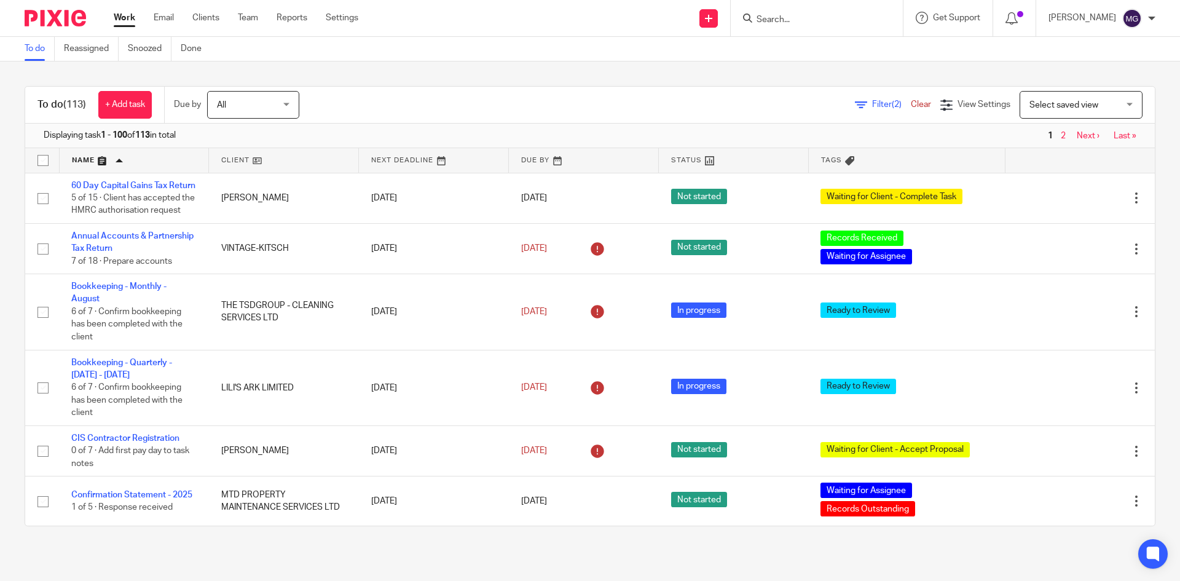
drag, startPoint x: 0, startPoint y: 0, endPoint x: 132, endPoint y: 352, distance: 375.4
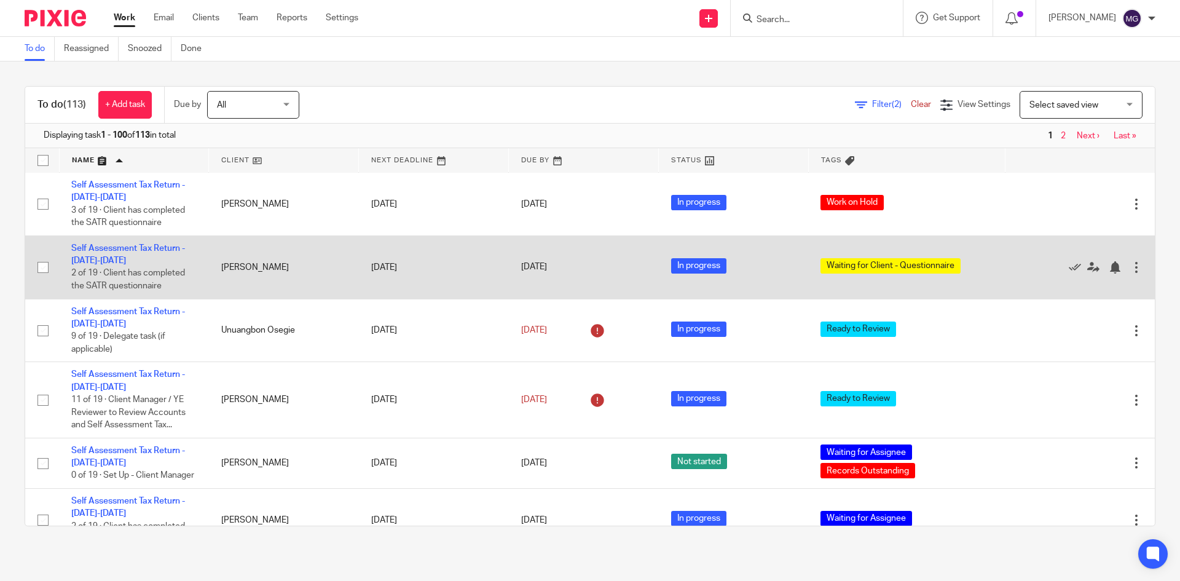
scroll to position [4023, 0]
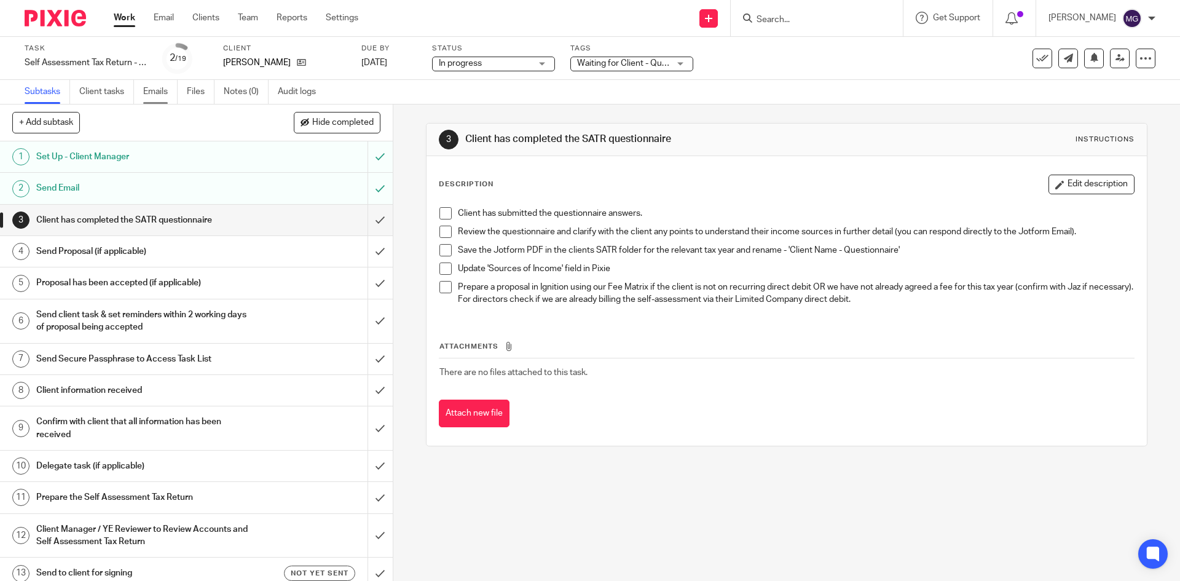
click at [176, 90] on link "Emails" at bounding box center [160, 92] width 34 height 24
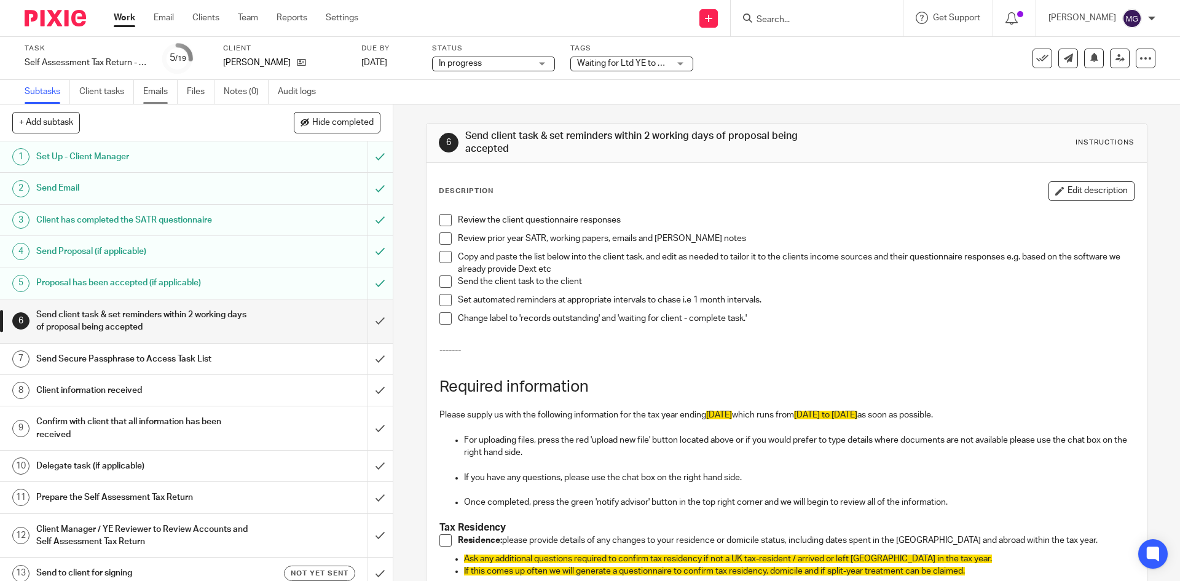
click at [168, 91] on link "Emails" at bounding box center [160, 92] width 34 height 24
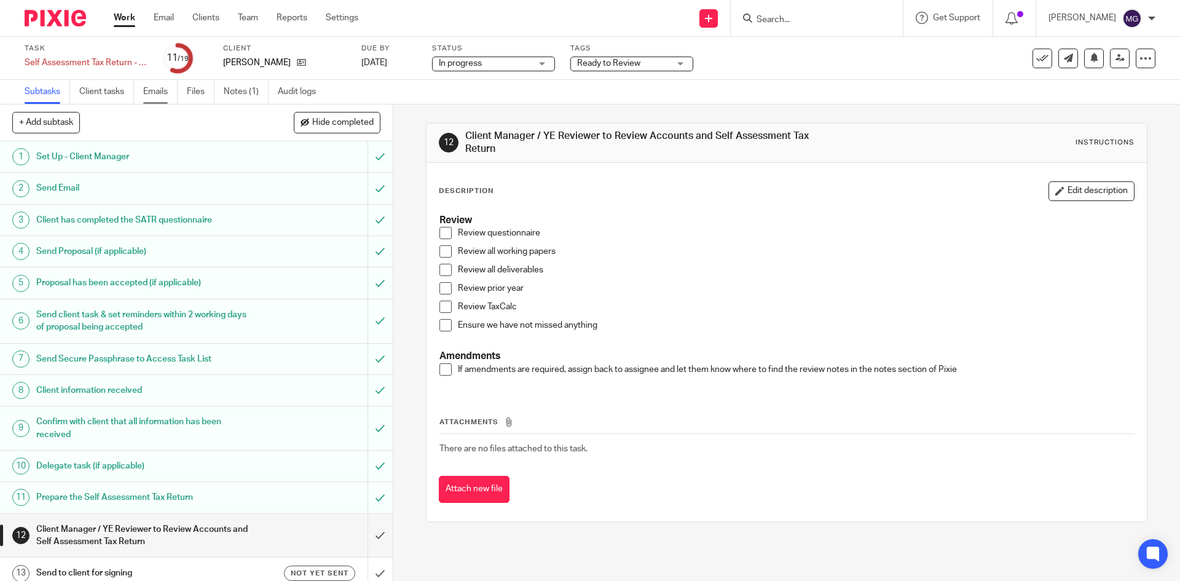
click at [169, 90] on link "Emails" at bounding box center [160, 92] width 34 height 24
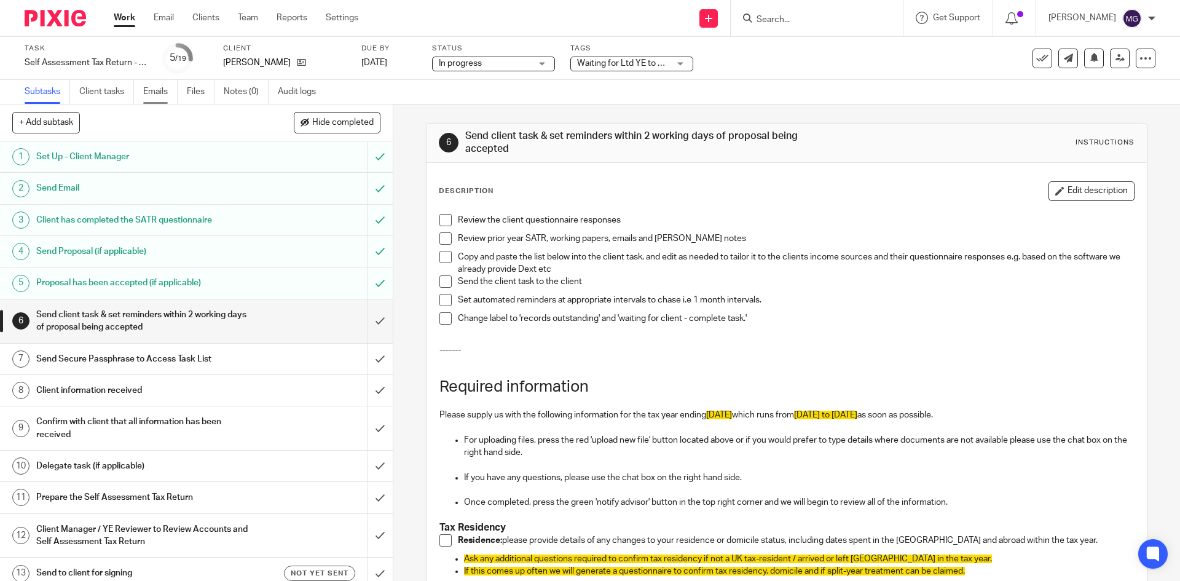
click at [152, 96] on link "Emails" at bounding box center [160, 92] width 34 height 24
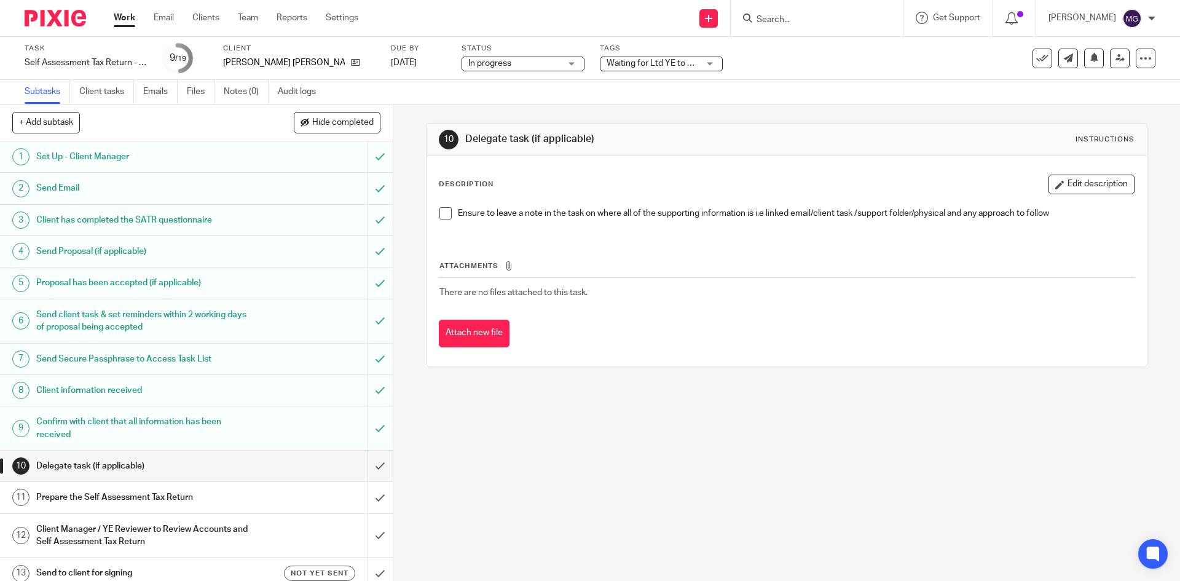
click at [140, 85] on ul "Subtasks Client tasks Emails Files Notes (0) Audit logs" at bounding box center [180, 92] width 310 height 24
click at [162, 89] on link "Emails" at bounding box center [160, 92] width 34 height 24
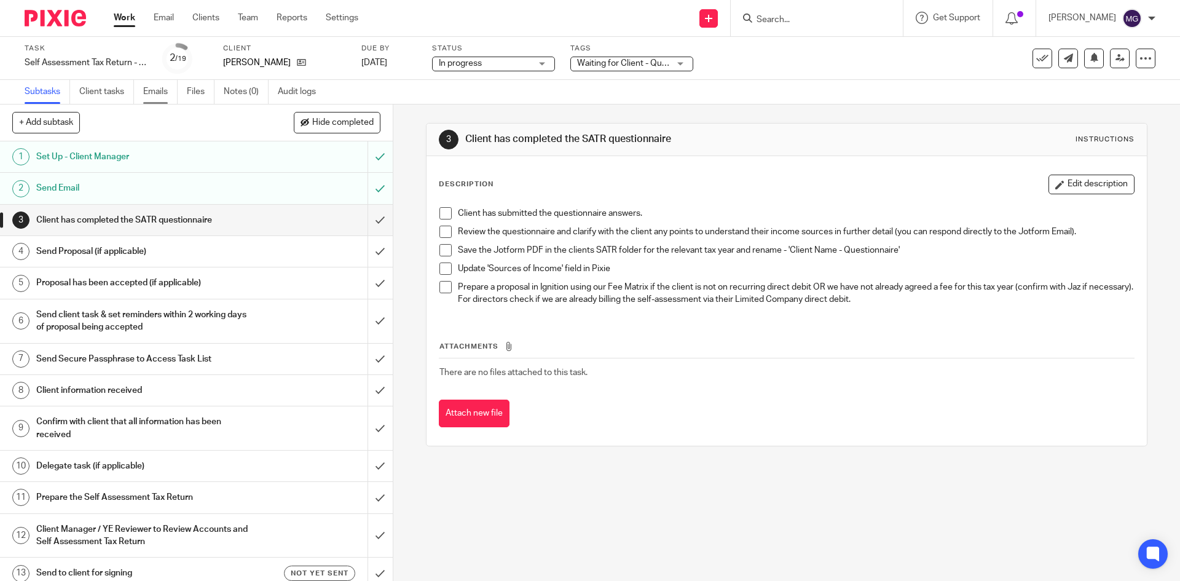
click at [162, 93] on link "Emails" at bounding box center [160, 92] width 34 height 24
click at [157, 89] on link "Emails" at bounding box center [160, 92] width 34 height 24
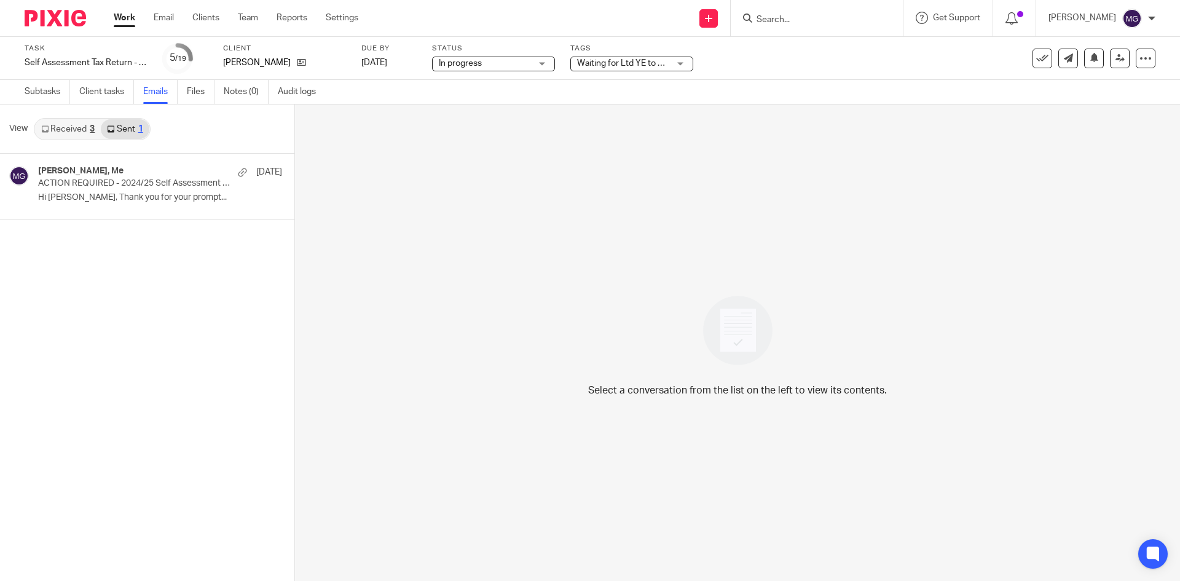
click at [86, 127] on link "Received 3" at bounding box center [68, 129] width 66 height 20
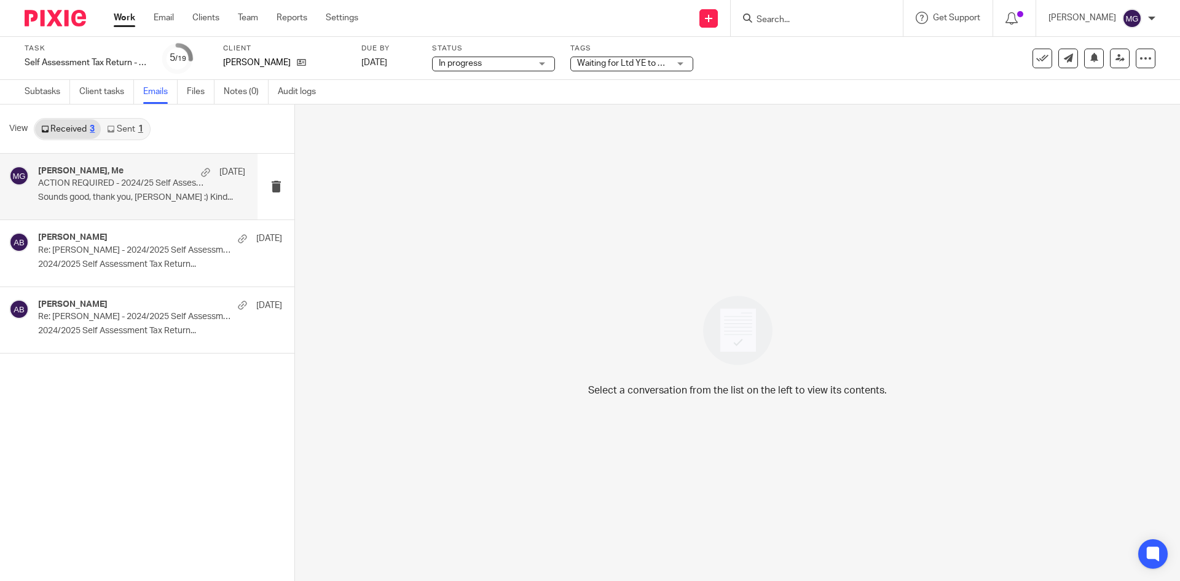
click at [76, 178] on div "Antoaneta Blagoeva, Me 11 Jun" at bounding box center [141, 172] width 207 height 12
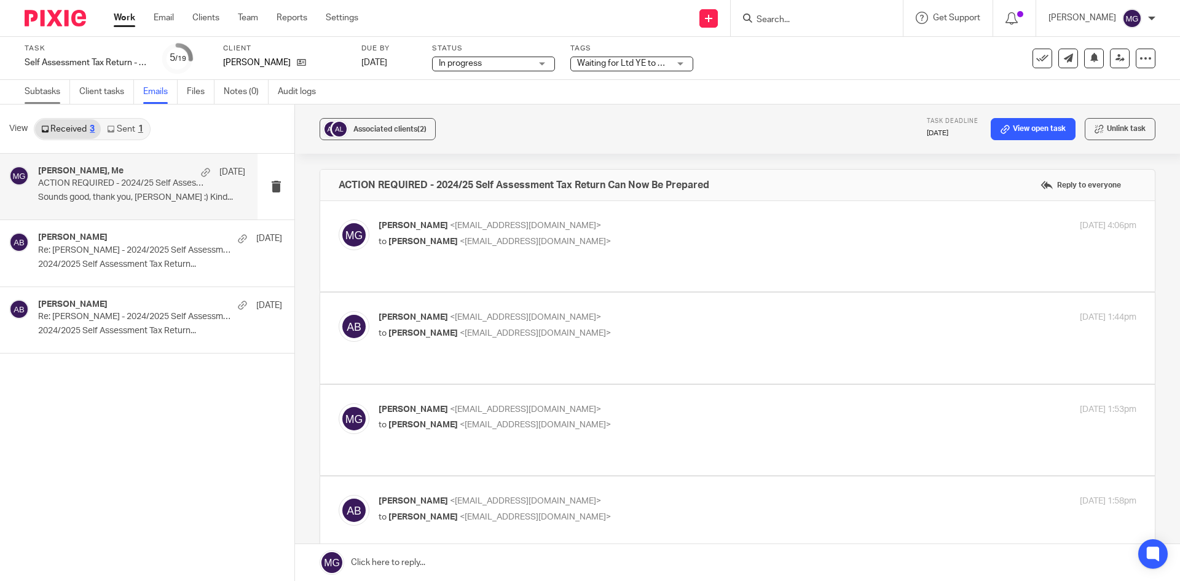
click at [40, 93] on link "Subtasks" at bounding box center [47, 92] width 45 height 24
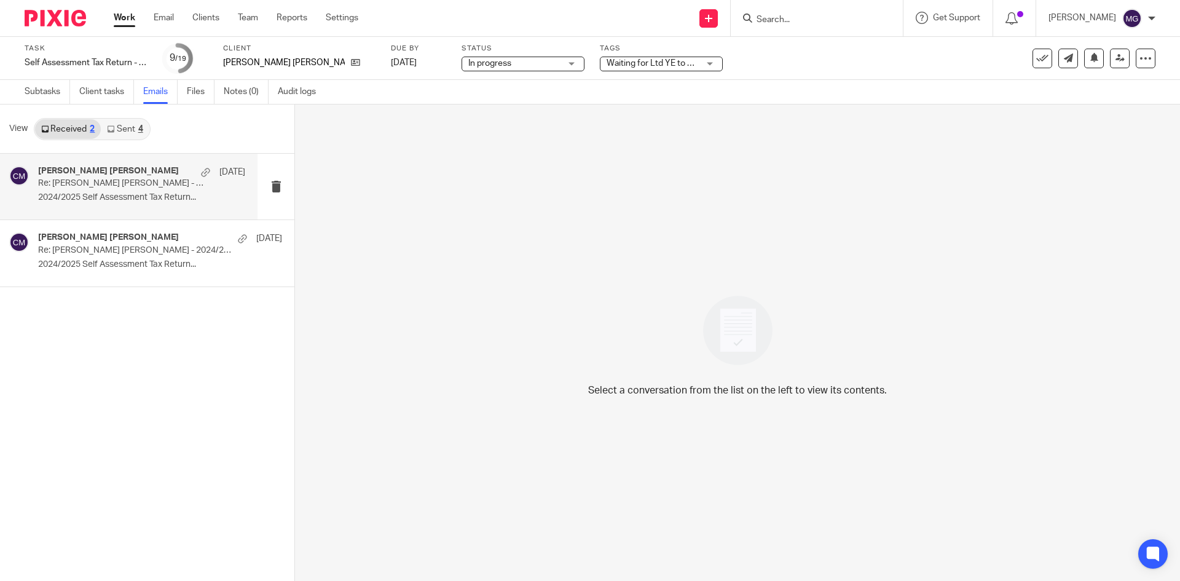
drag, startPoint x: 78, startPoint y: 200, endPoint x: 82, endPoint y: 190, distance: 10.7
click at [79, 200] on p "2024/2025 Self Assessment Tax Return..." at bounding box center [141, 197] width 207 height 10
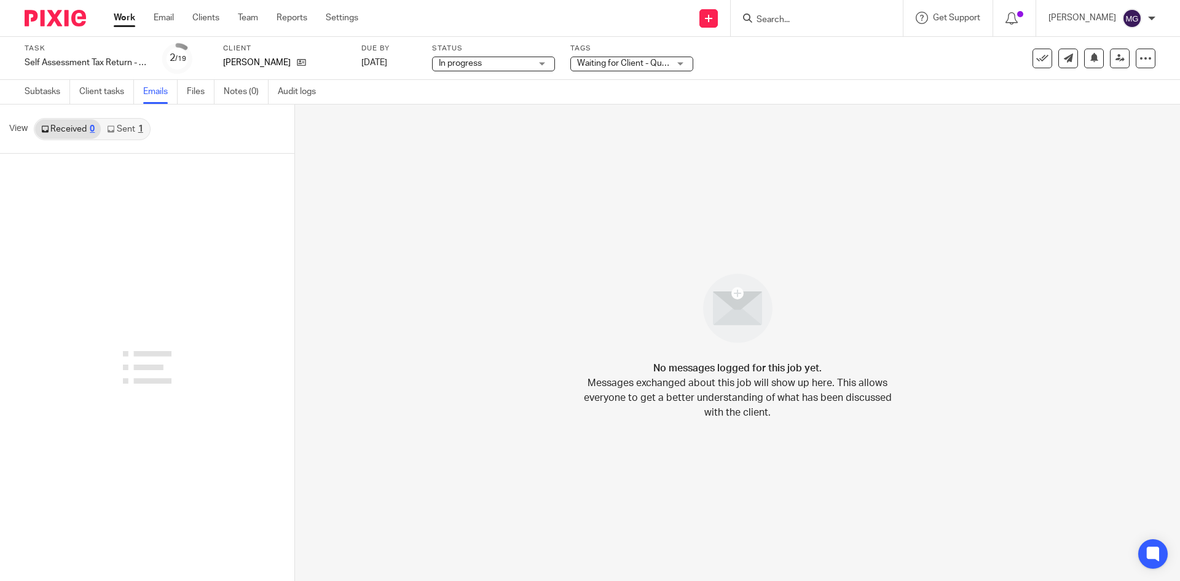
click at [110, 135] on link "Sent 1" at bounding box center [125, 129] width 48 height 20
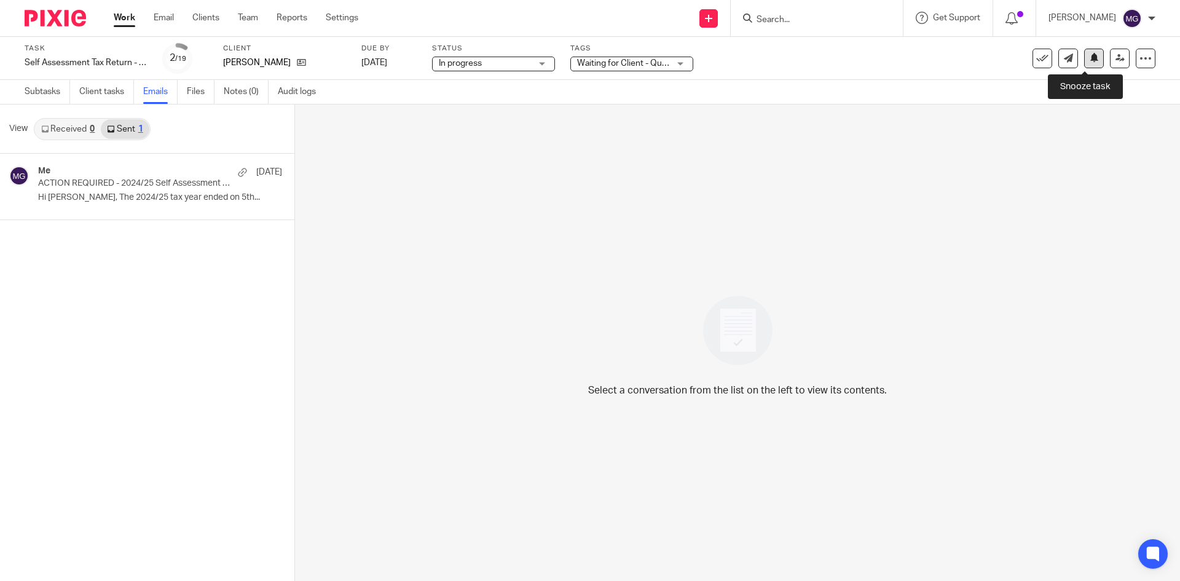
click at [1090, 62] on icon at bounding box center [1094, 57] width 9 height 9
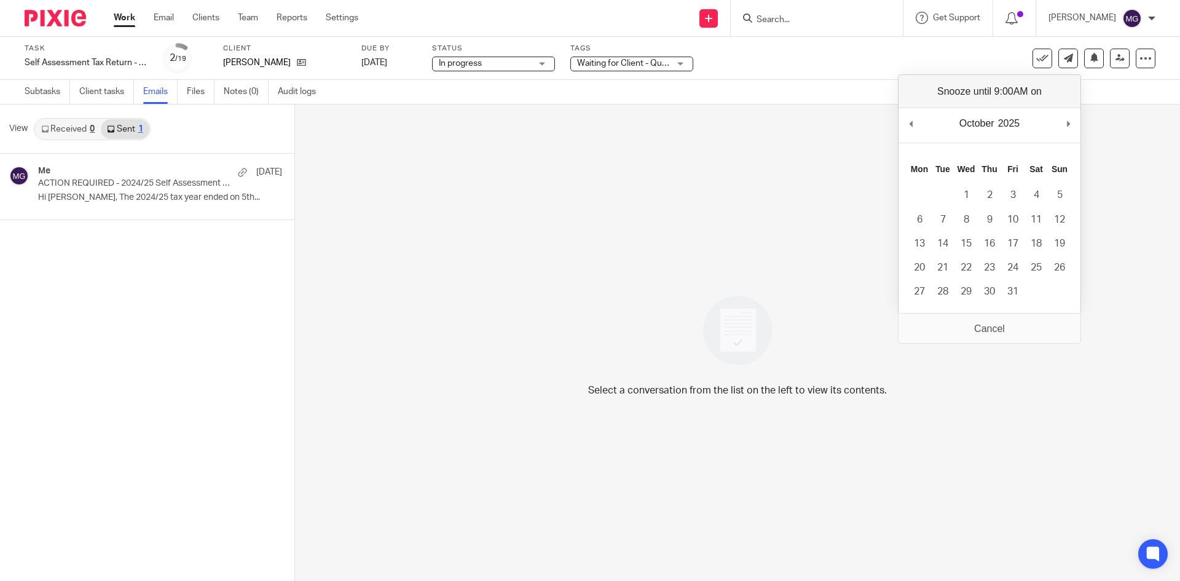
drag, startPoint x: 1070, startPoint y: 119, endPoint x: 952, endPoint y: 221, distance: 156.0
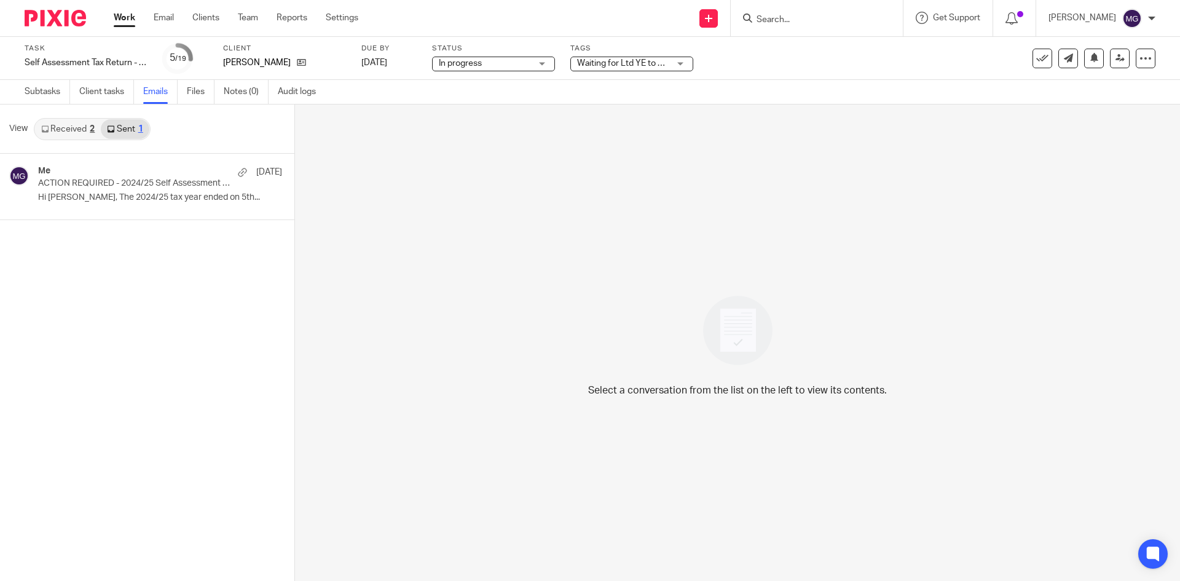
click at [62, 126] on link "Received 2" at bounding box center [68, 129] width 66 height 20
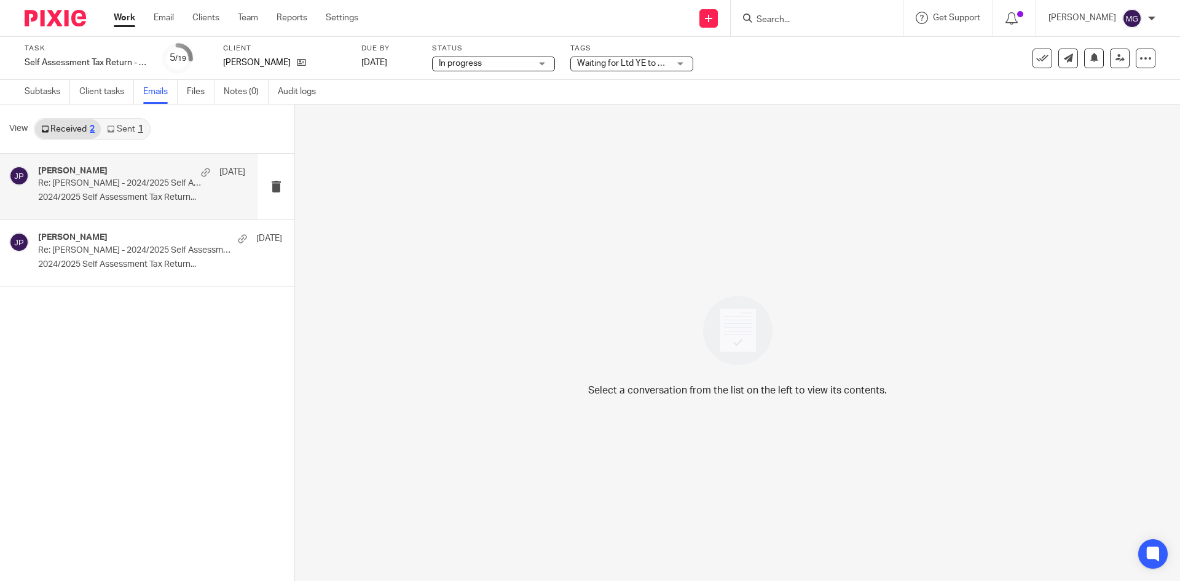
click at [80, 193] on p "2024/2025 Self Assessment Tax Return..." at bounding box center [141, 197] width 207 height 10
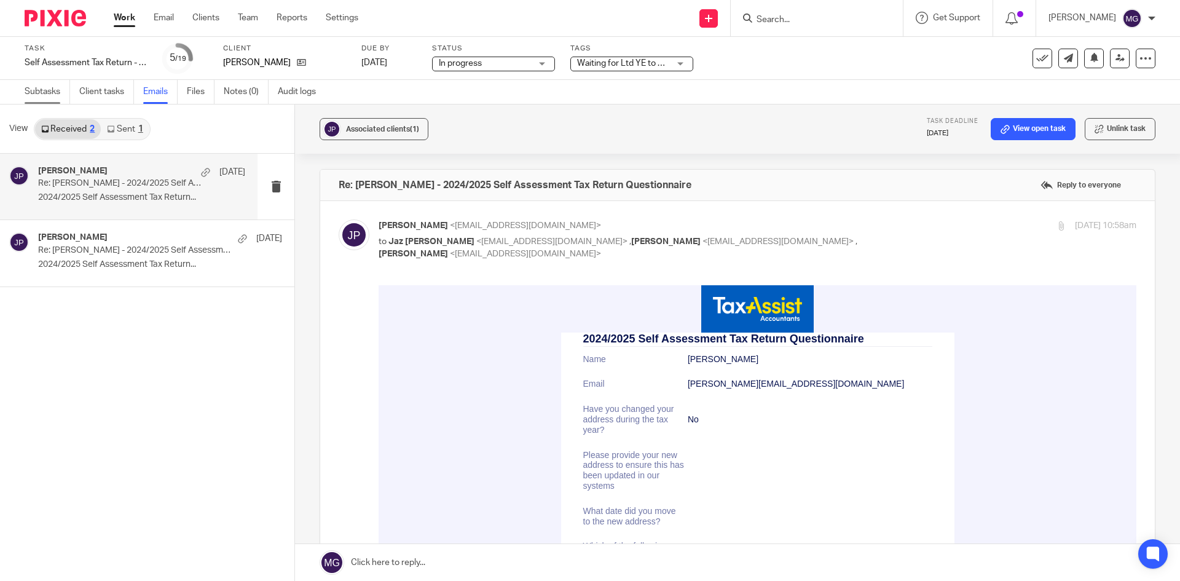
click at [46, 95] on link "Subtasks" at bounding box center [47, 92] width 45 height 24
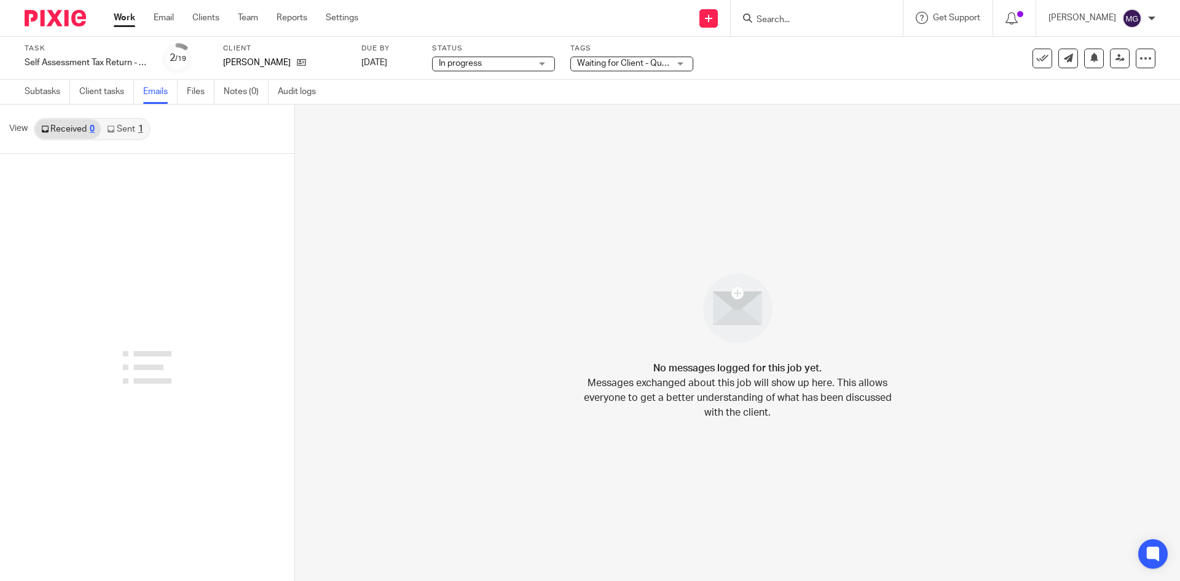
click at [116, 129] on link "Sent 1" at bounding box center [125, 129] width 48 height 20
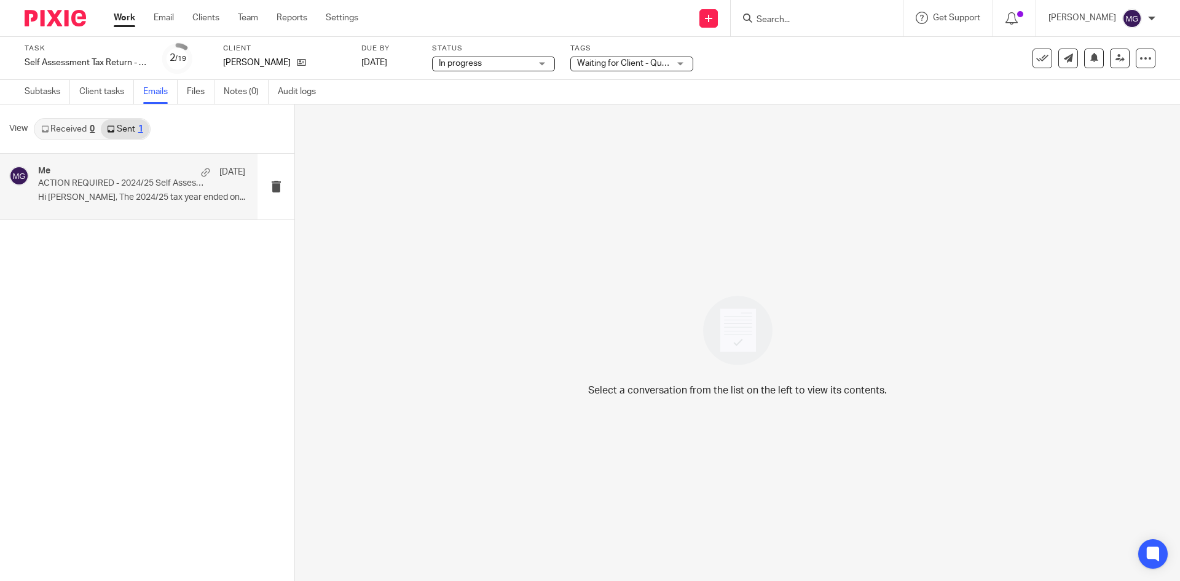
click at [131, 175] on div "Me 10 Jun" at bounding box center [141, 172] width 207 height 12
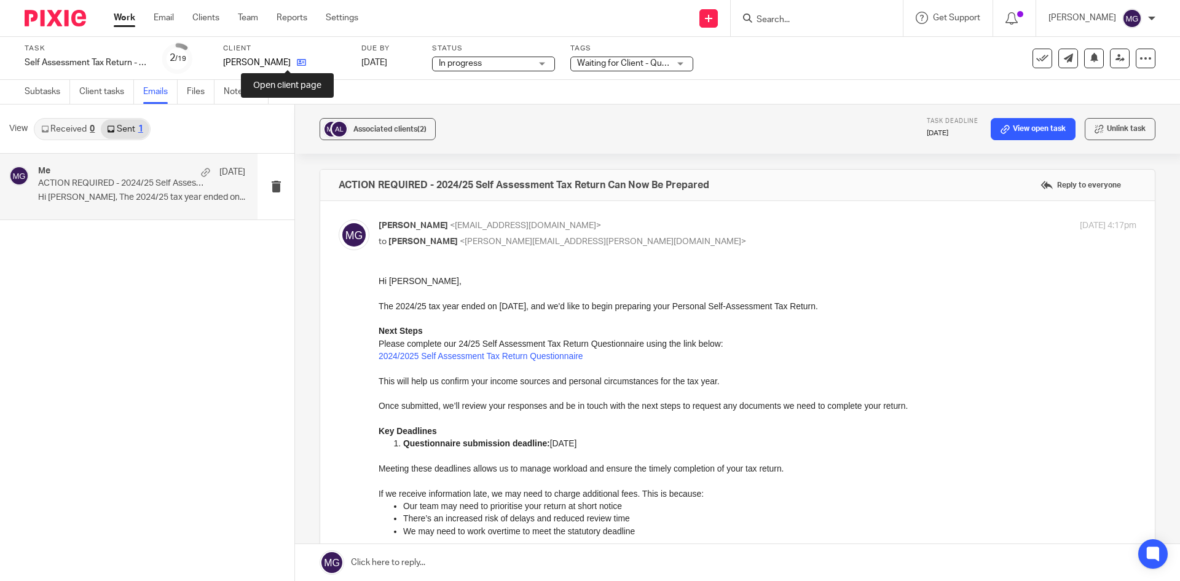
click at [297, 64] on icon at bounding box center [301, 62] width 9 height 9
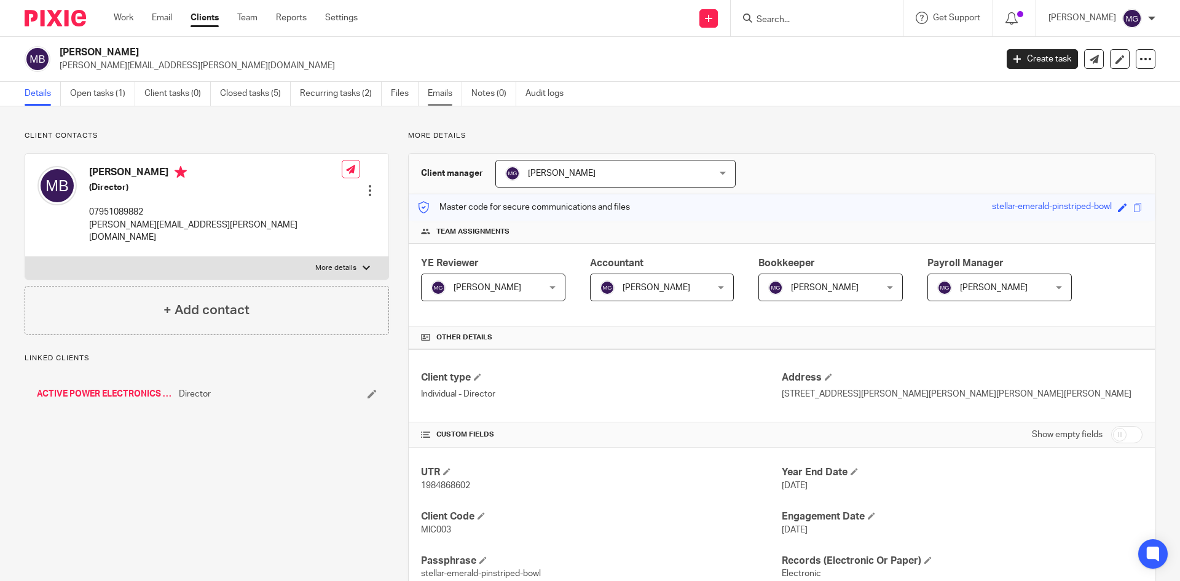
click at [454, 92] on link "Emails" at bounding box center [445, 94] width 34 height 24
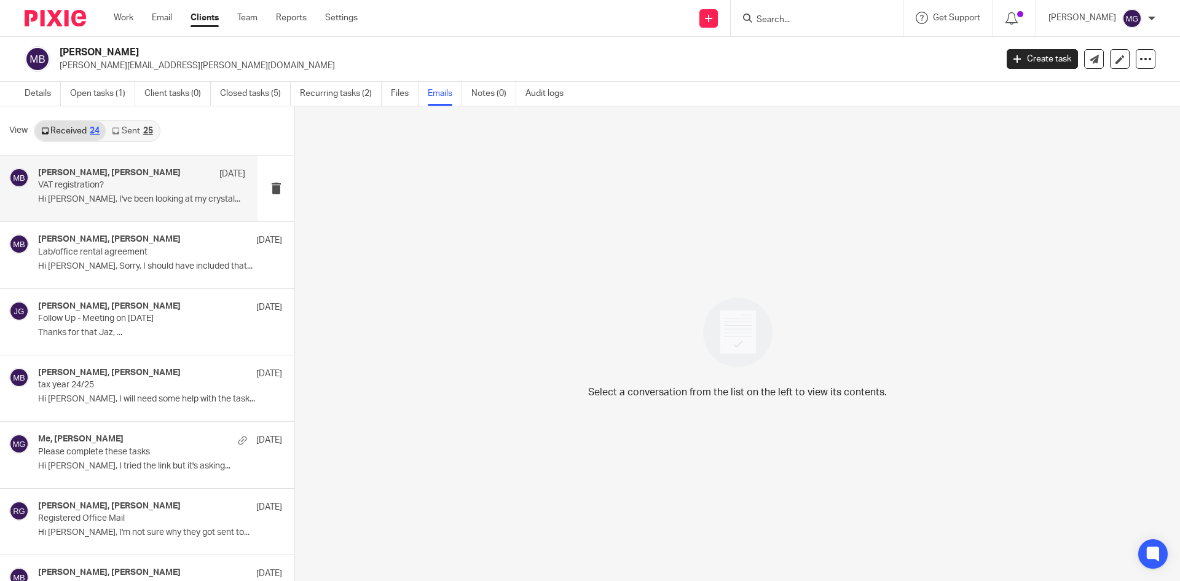
click at [94, 169] on h4 "[PERSON_NAME], [PERSON_NAME]" at bounding box center [109, 173] width 143 height 10
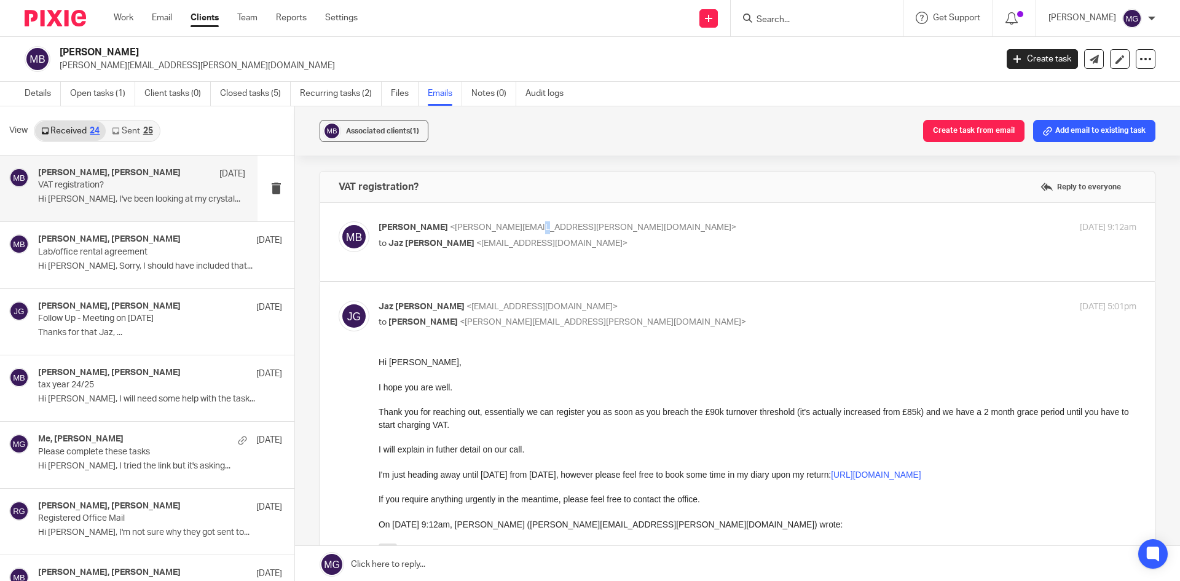
click at [526, 228] on span "<michael.bland@hotmail.co.uk>" at bounding box center [593, 227] width 286 height 9
click at [580, 227] on p "michael bland <michael.bland@hotmail.co.uk>" at bounding box center [631, 227] width 505 height 13
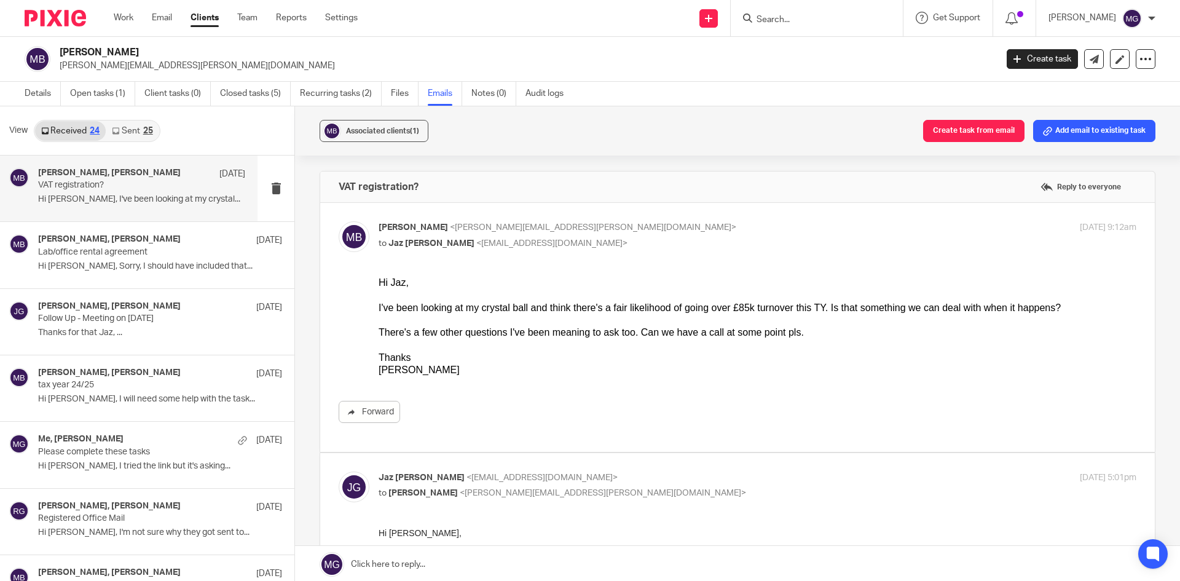
click at [593, 232] on p "michael bland <michael.bland@hotmail.co.uk>" at bounding box center [631, 227] width 505 height 13
checkbox input "false"
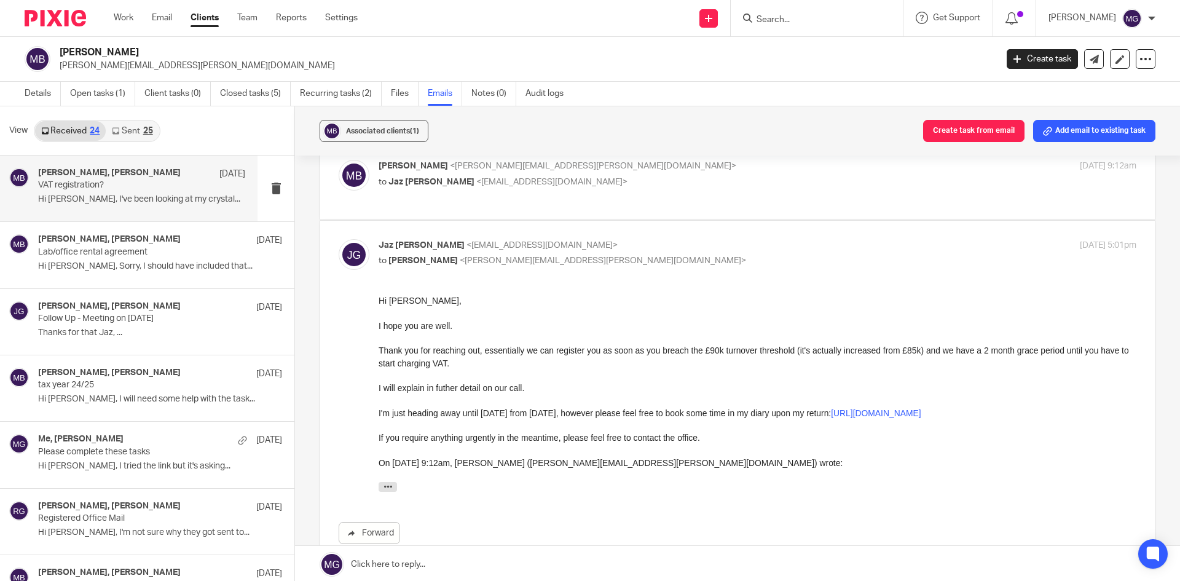
scroll to position [123, 0]
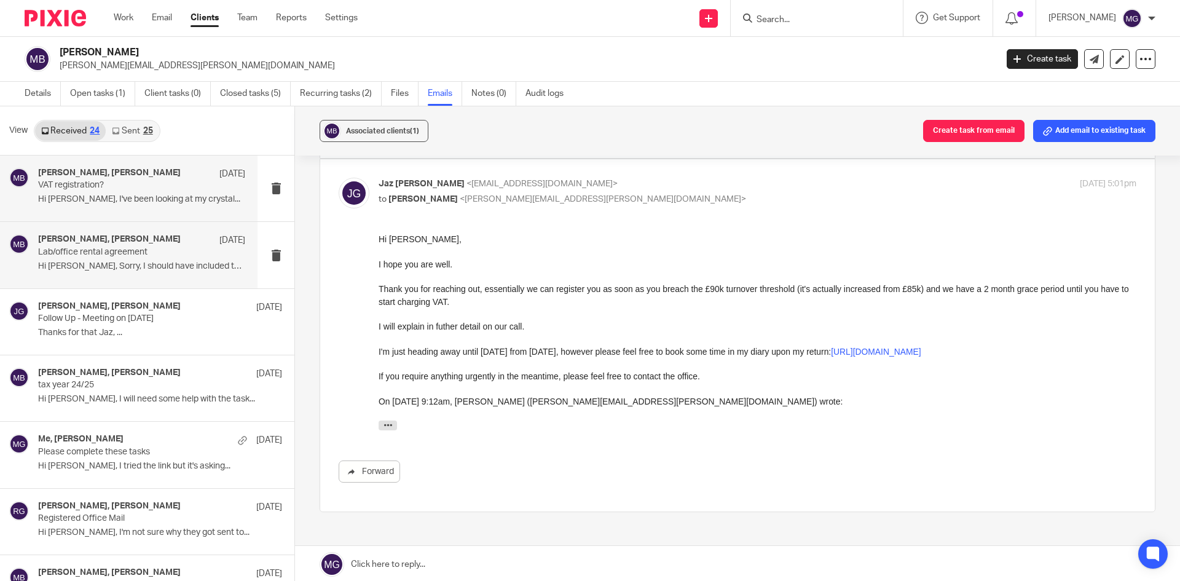
click at [108, 259] on div "Jaz Grewal, michael bland 5 Jul Lab/office rental agreement Hi Jaz, Sorry, I sh…" at bounding box center [141, 254] width 207 height 41
click at [113, 267] on p "Hi Jaz, Sorry, I should have included that..." at bounding box center [141, 266] width 207 height 10
click at [120, 183] on p "VAT registration?" at bounding box center [121, 185] width 166 height 10
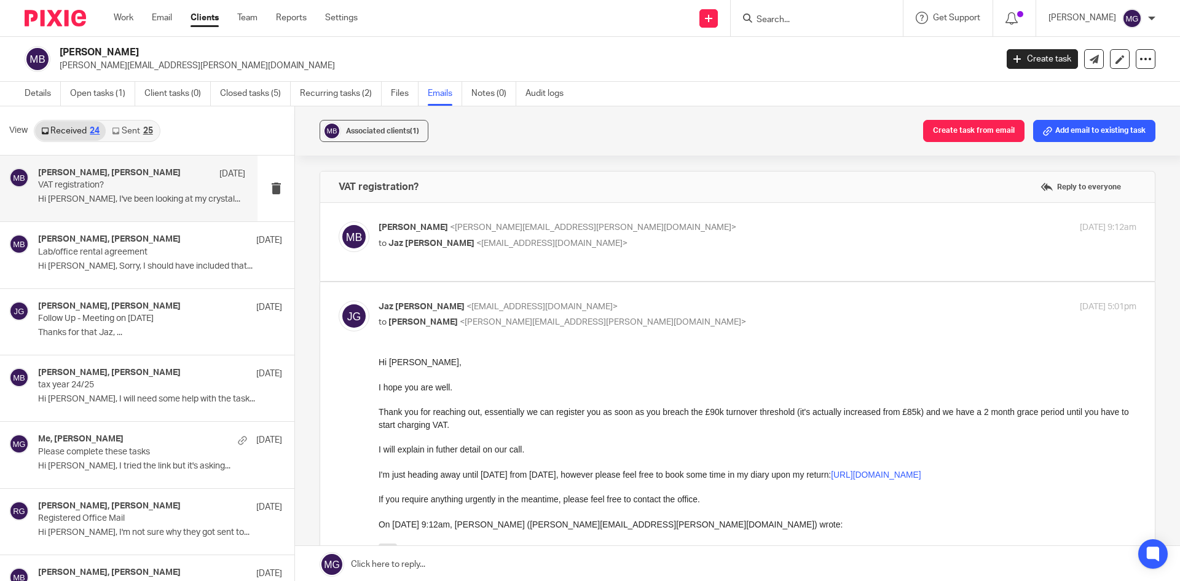
click at [124, 231] on div "Jaz Grewal, michael bland 5 Jul Lab/office rental agreement Hi Jaz, Sorry, I sh…" at bounding box center [147, 255] width 294 height 66
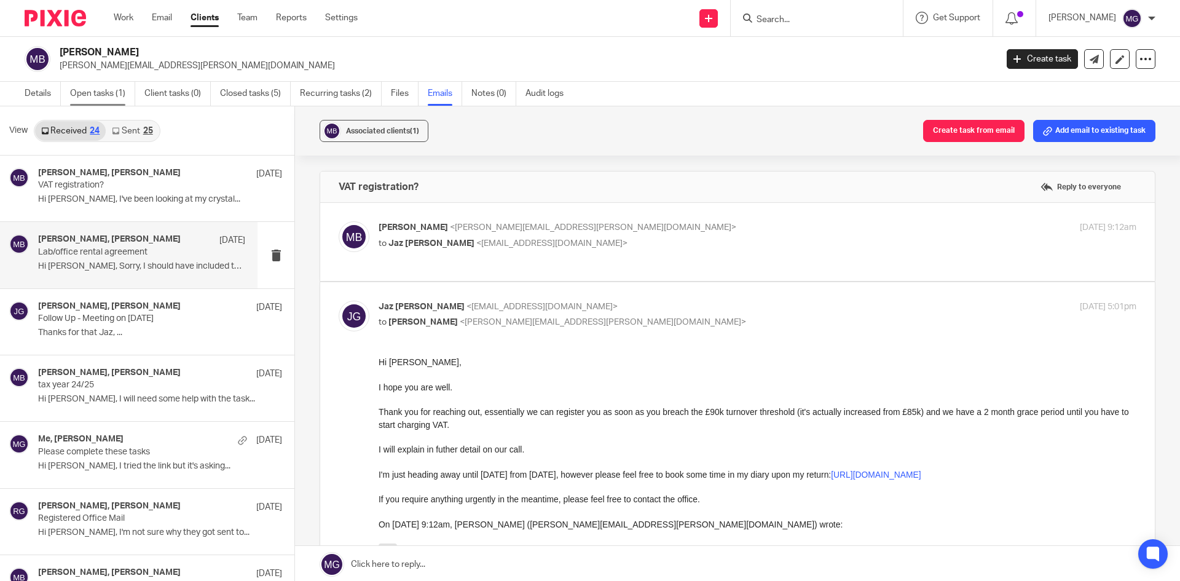
click at [104, 96] on link "Open tasks (1)" at bounding box center [102, 94] width 65 height 24
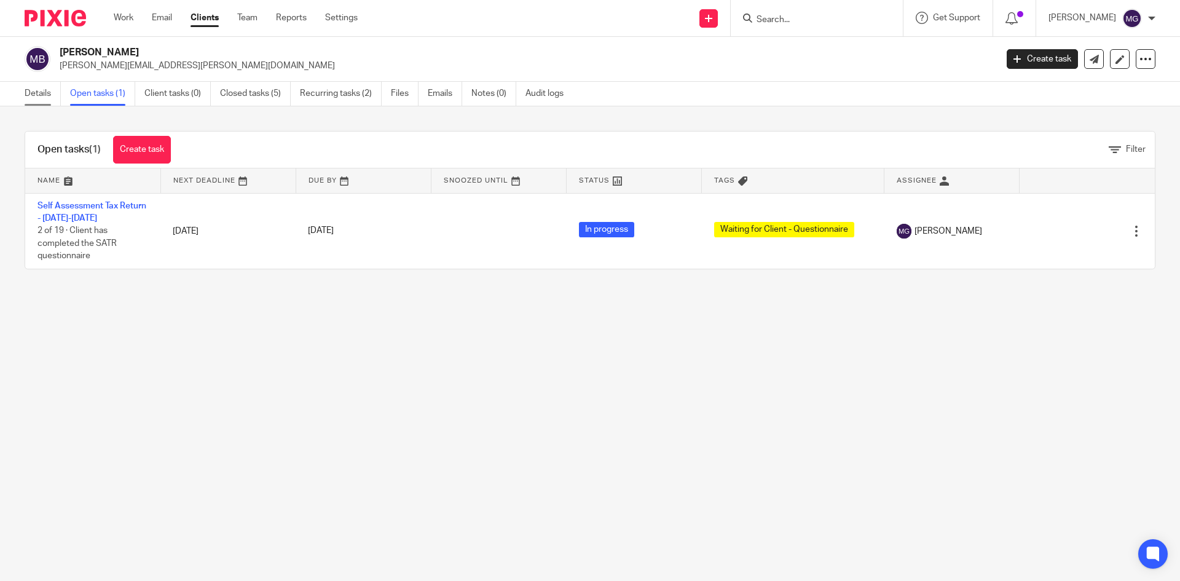
click at [49, 98] on link "Details" at bounding box center [43, 94] width 36 height 24
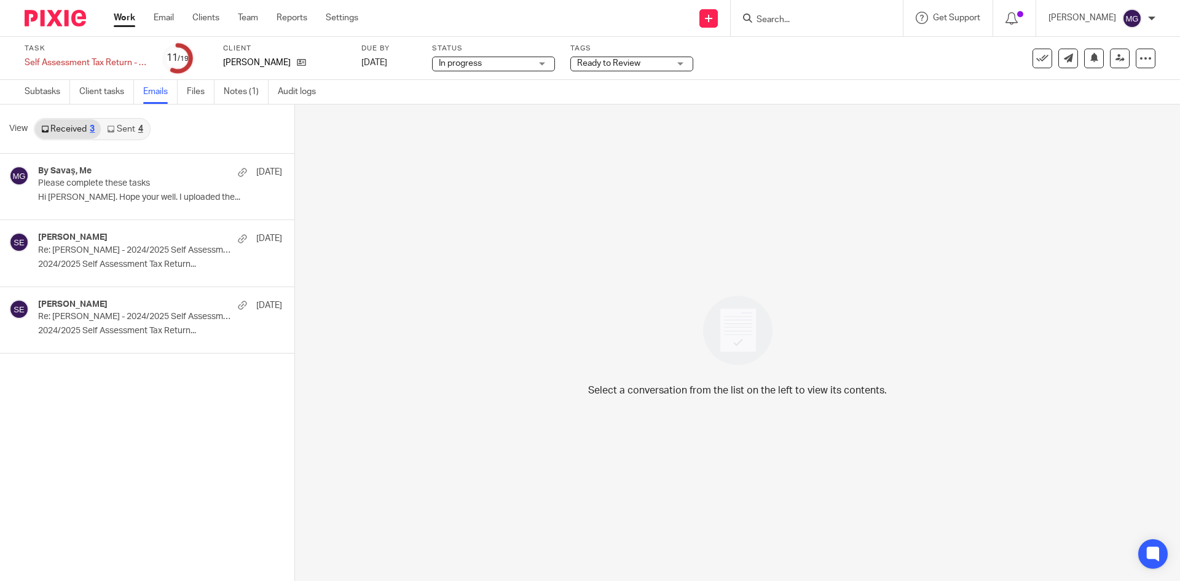
click at [135, 144] on div "View Received 3 Sent 4" at bounding box center [147, 128] width 294 height 49
click at [132, 131] on link "Sent 4" at bounding box center [125, 129] width 48 height 20
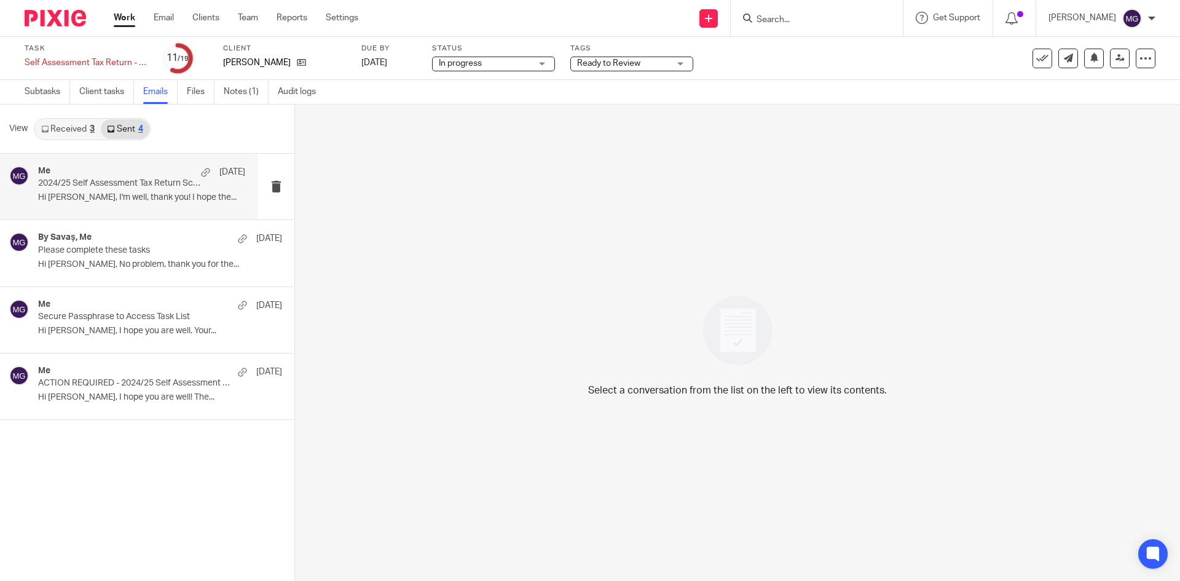
click at [135, 170] on div "Me [DATE]" at bounding box center [141, 172] width 207 height 12
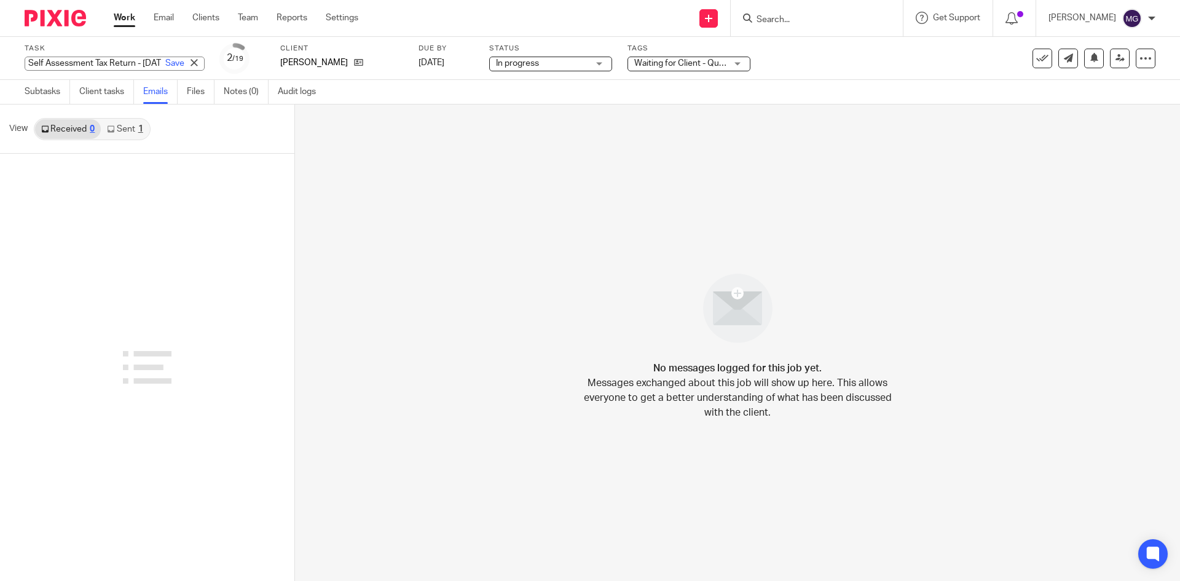
click at [77, 63] on input "Self Assessment Tax Return - [DATE]-[DATE]" at bounding box center [115, 64] width 180 height 14
drag, startPoint x: 74, startPoint y: 62, endPoint x: 407, endPoint y: 66, distance: 333.2
click at [407, 66] on div "Task Self Assessment Tax Return - [DATE]-[DATE] Save Self Assessment Tax Return…" at bounding box center [496, 59] width 942 height 30
click at [128, 128] on link "Sent 1" at bounding box center [125, 129] width 48 height 20
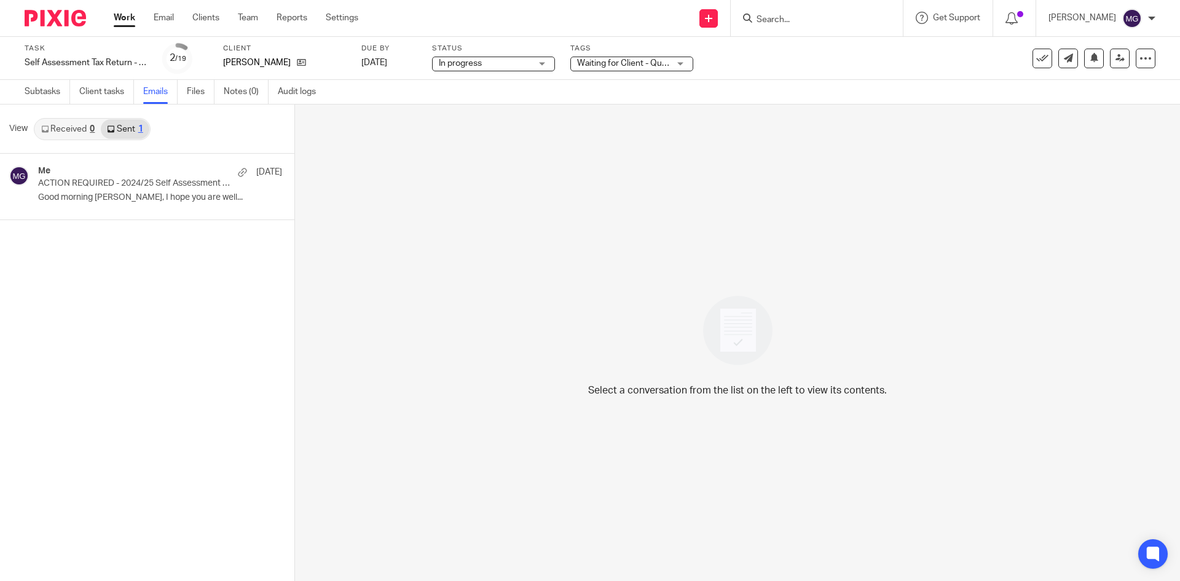
drag, startPoint x: 208, startPoint y: 137, endPoint x: 163, endPoint y: 128, distance: 45.2
click at [208, 136] on div "View Received 0 Sent 1" at bounding box center [147, 128] width 294 height 49
click at [299, 63] on icon at bounding box center [301, 62] width 9 height 9
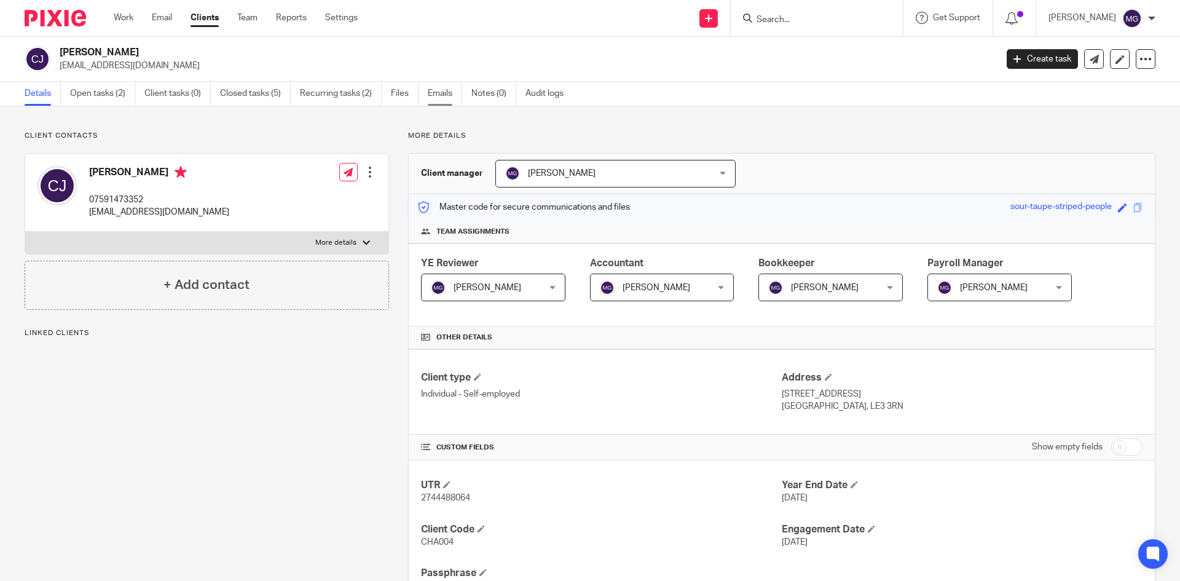
click at [430, 90] on link "Emails" at bounding box center [445, 94] width 34 height 24
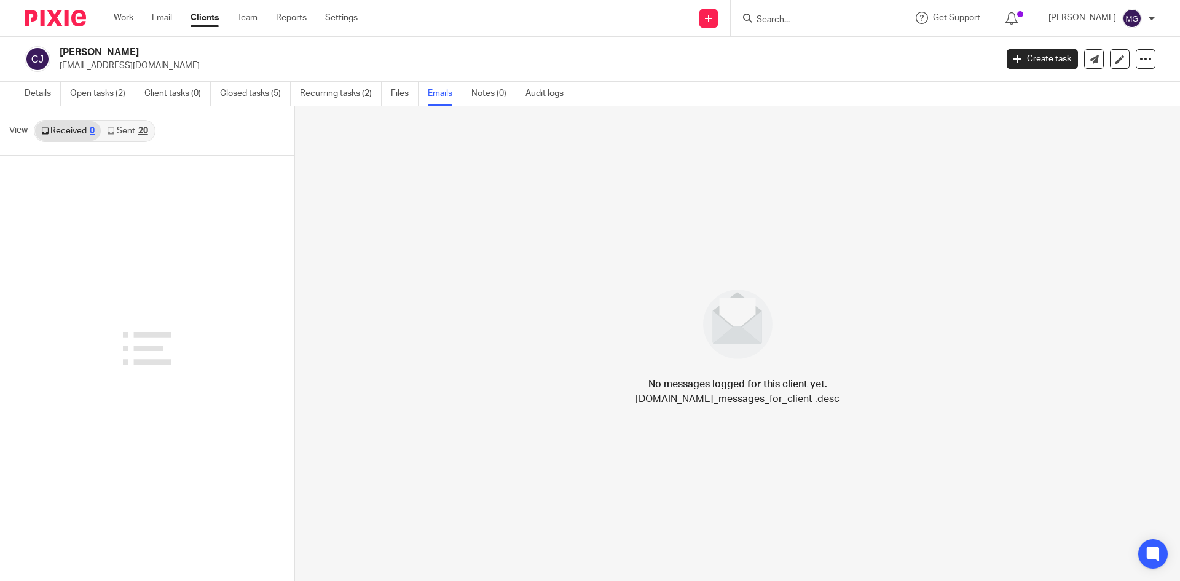
click at [127, 135] on link "Sent 20" at bounding box center [127, 131] width 53 height 20
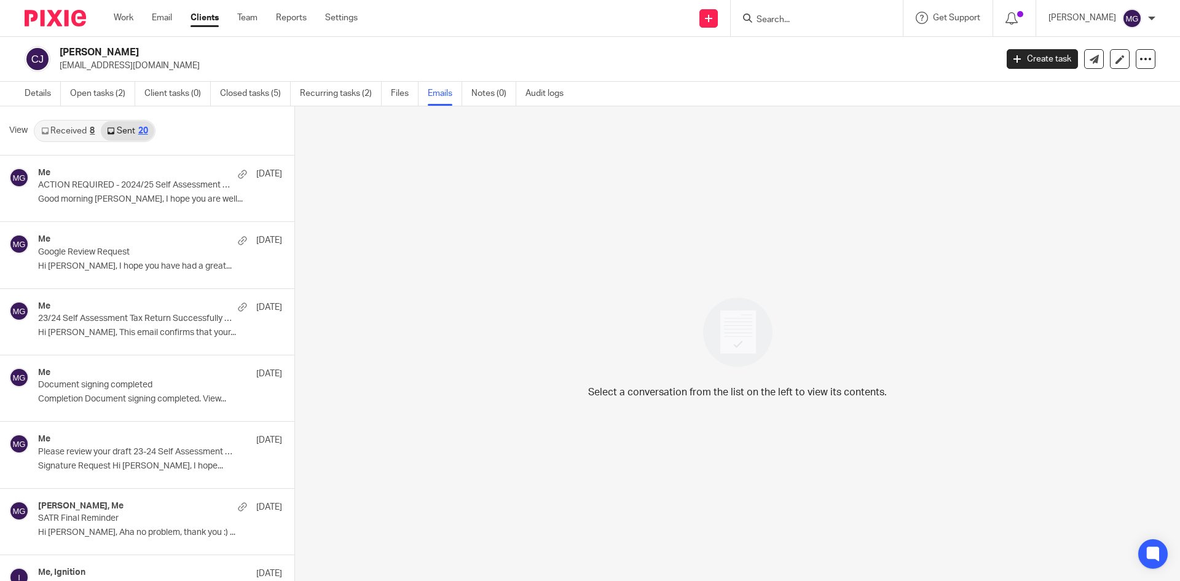
click at [78, 131] on link "Received 8" at bounding box center [68, 131] width 66 height 20
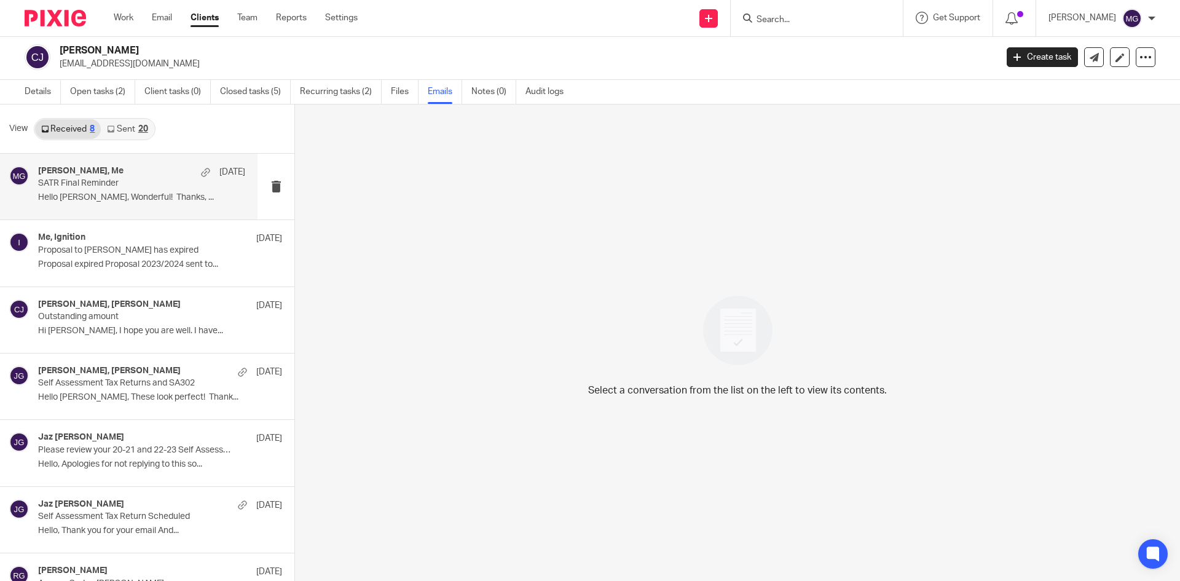
click at [84, 186] on p "SATR Final Reminder" at bounding box center [121, 183] width 166 height 10
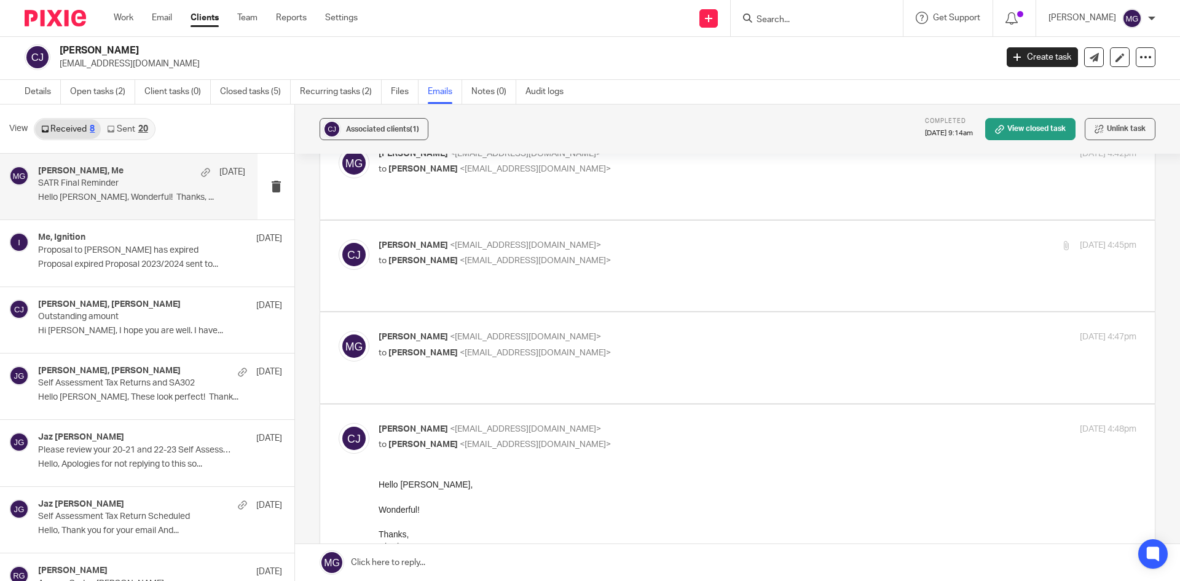
scroll to position [553, 0]
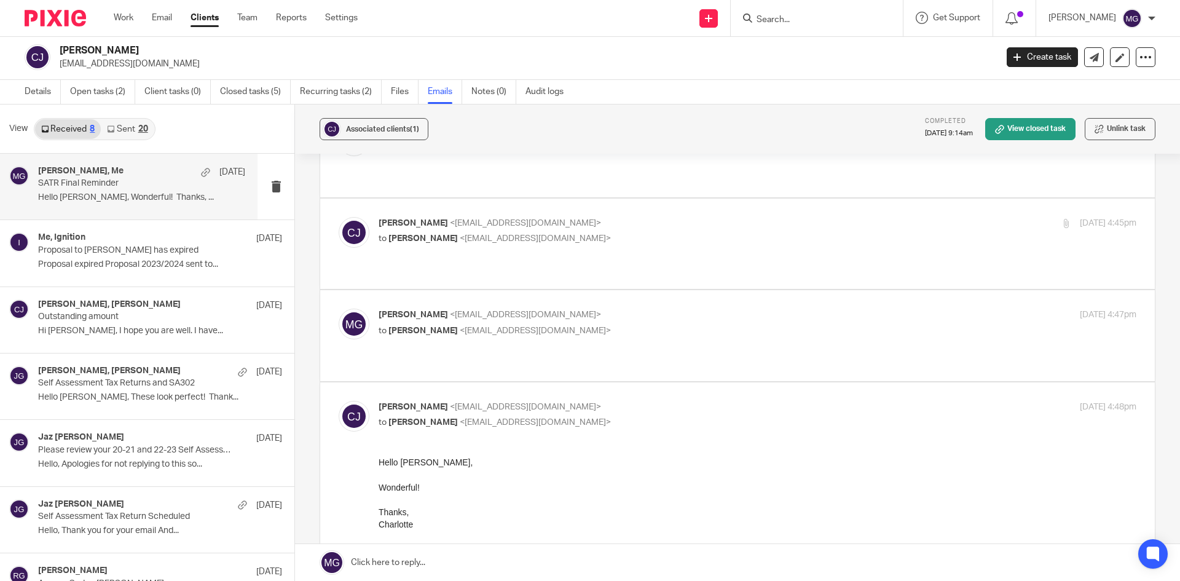
click at [141, 136] on link "Sent 20" at bounding box center [127, 129] width 53 height 20
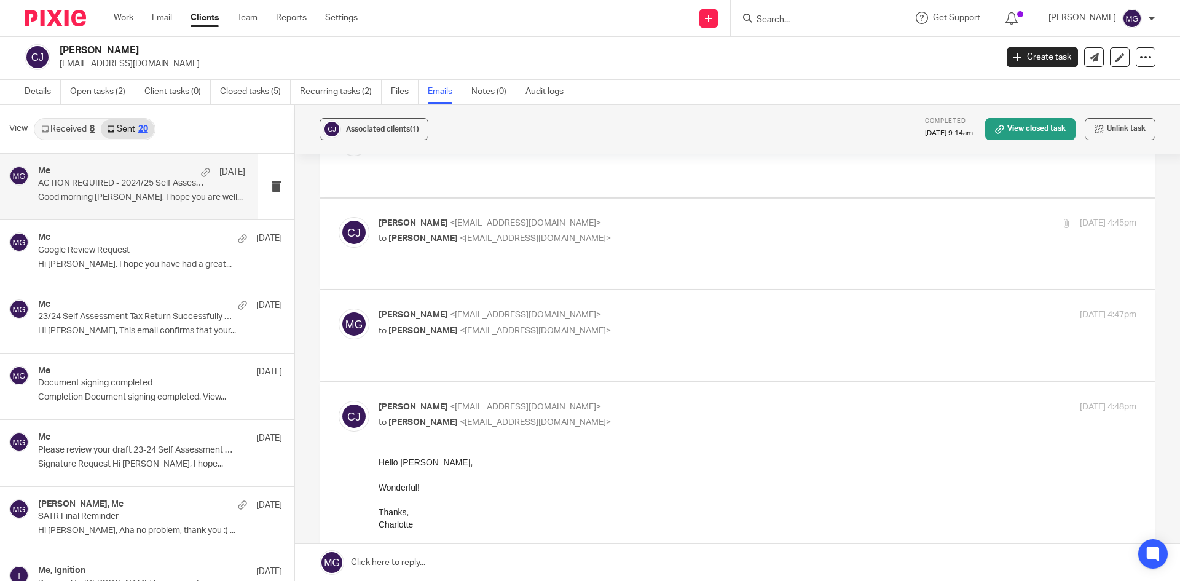
click at [113, 175] on div "Me 21 Jul" at bounding box center [141, 172] width 207 height 12
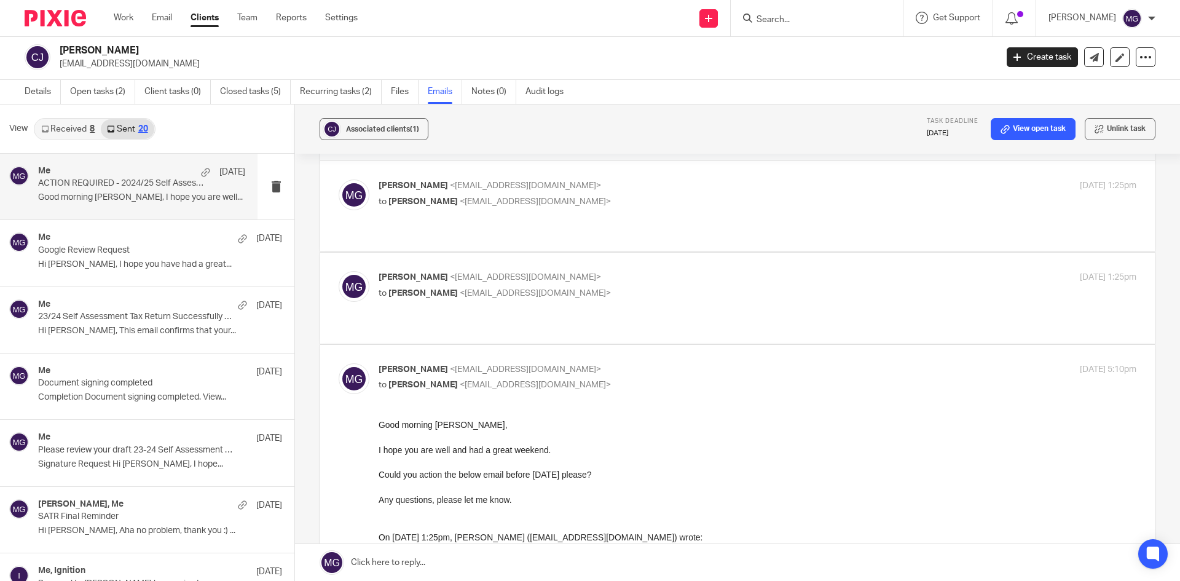
scroll to position [61, 0]
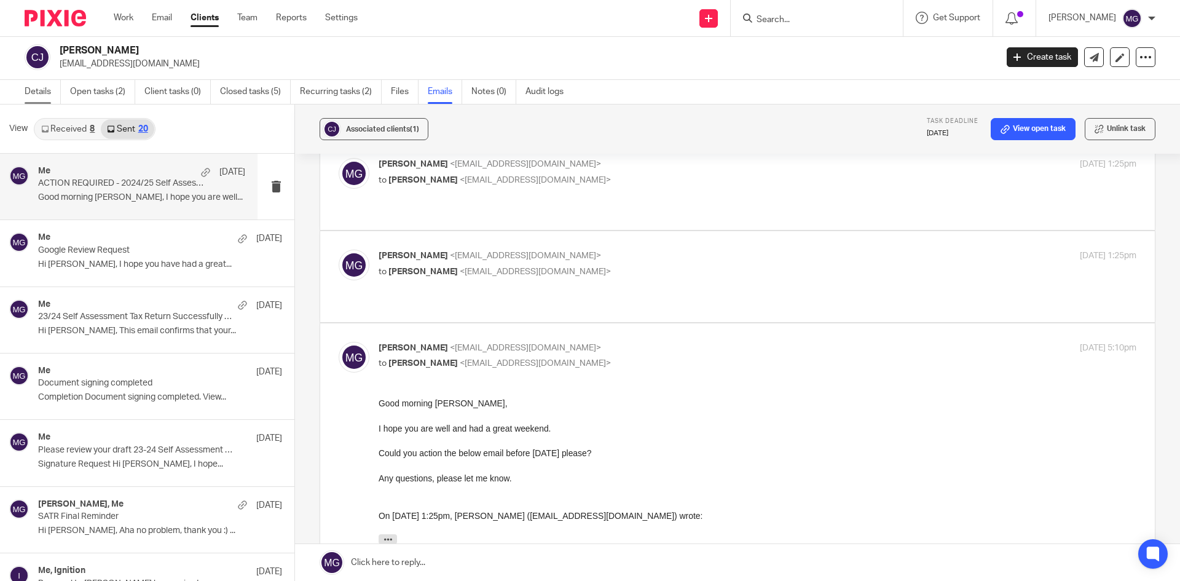
click at [39, 96] on link "Details" at bounding box center [43, 92] width 36 height 24
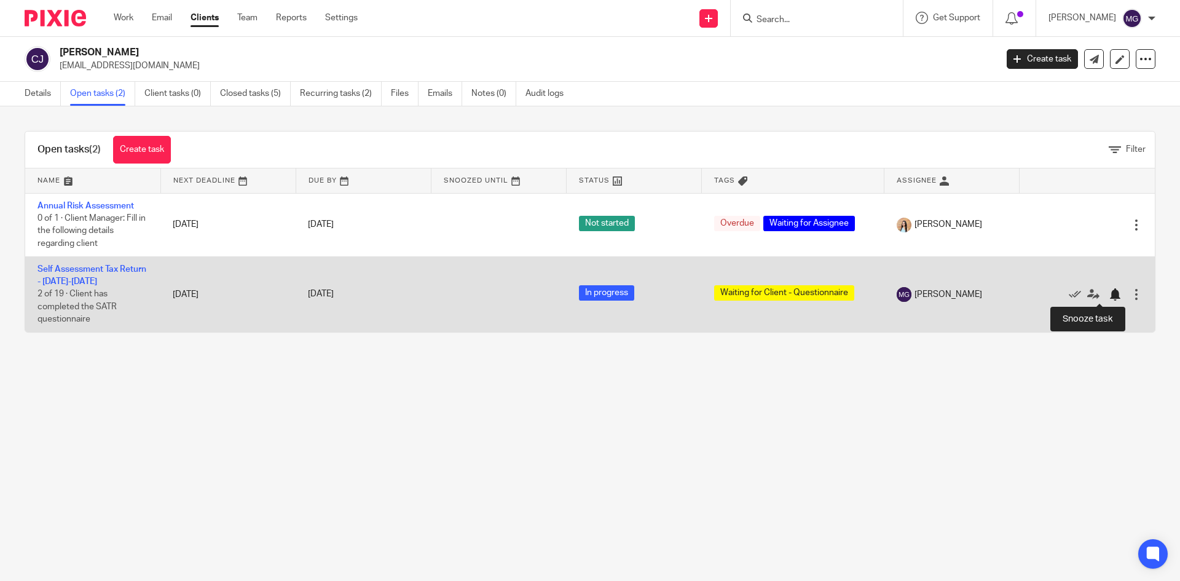
click at [1109, 297] on div at bounding box center [1115, 294] width 12 height 12
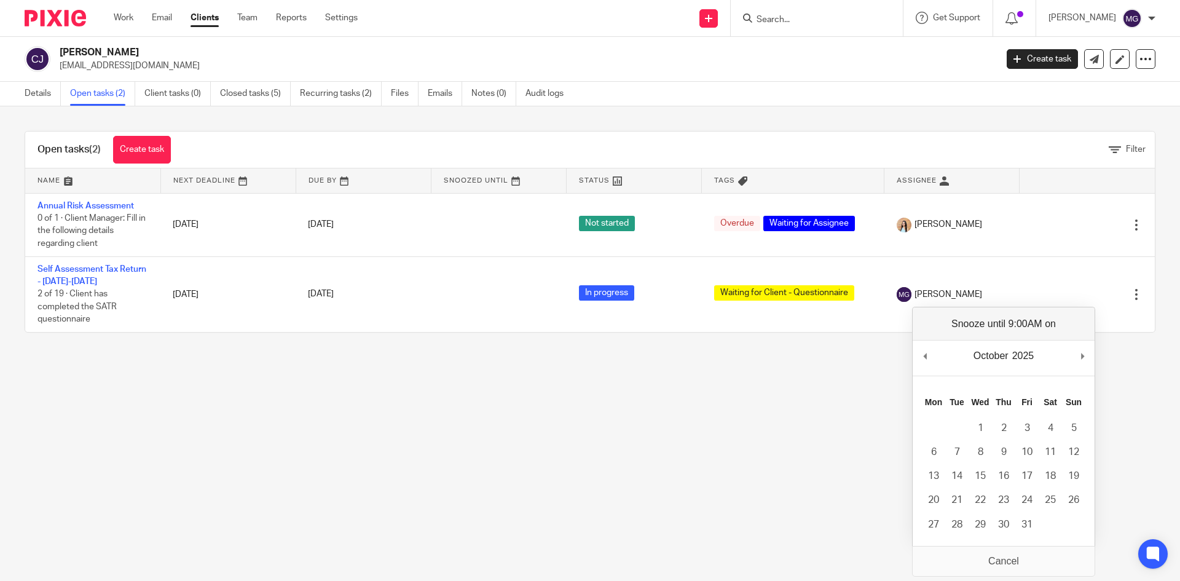
drag, startPoint x: 1084, startPoint y: 361, endPoint x: 1030, endPoint y: 411, distance: 73.1
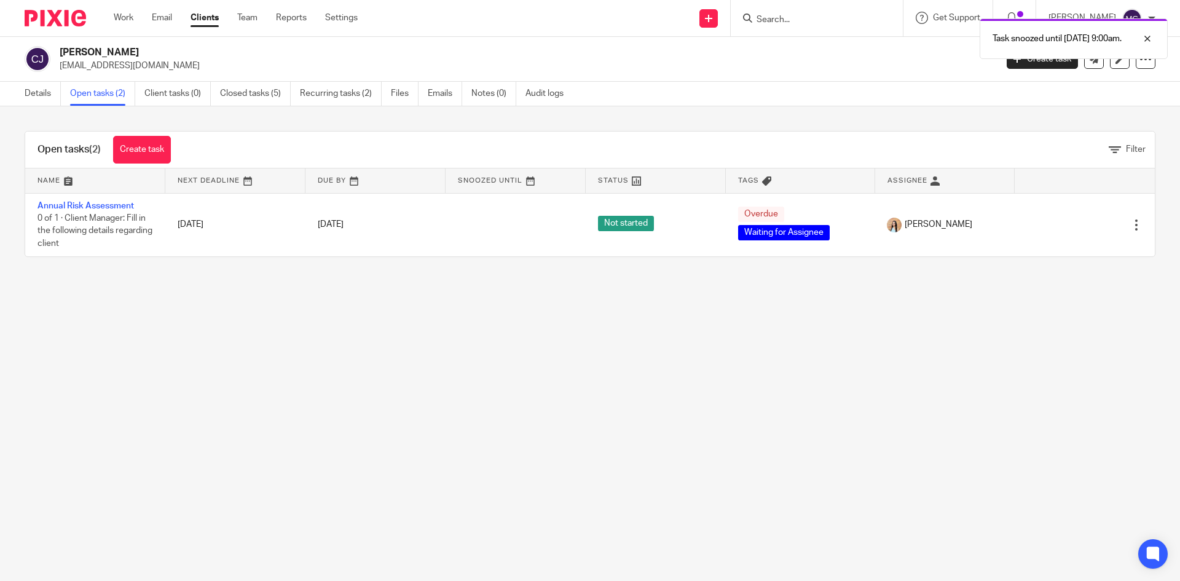
click at [707, 426] on main "[PERSON_NAME] [EMAIL_ADDRESS][DOMAIN_NAME] Create task Update from Companies Ho…" at bounding box center [590, 290] width 1180 height 581
